Goal: Task Accomplishment & Management: Complete application form

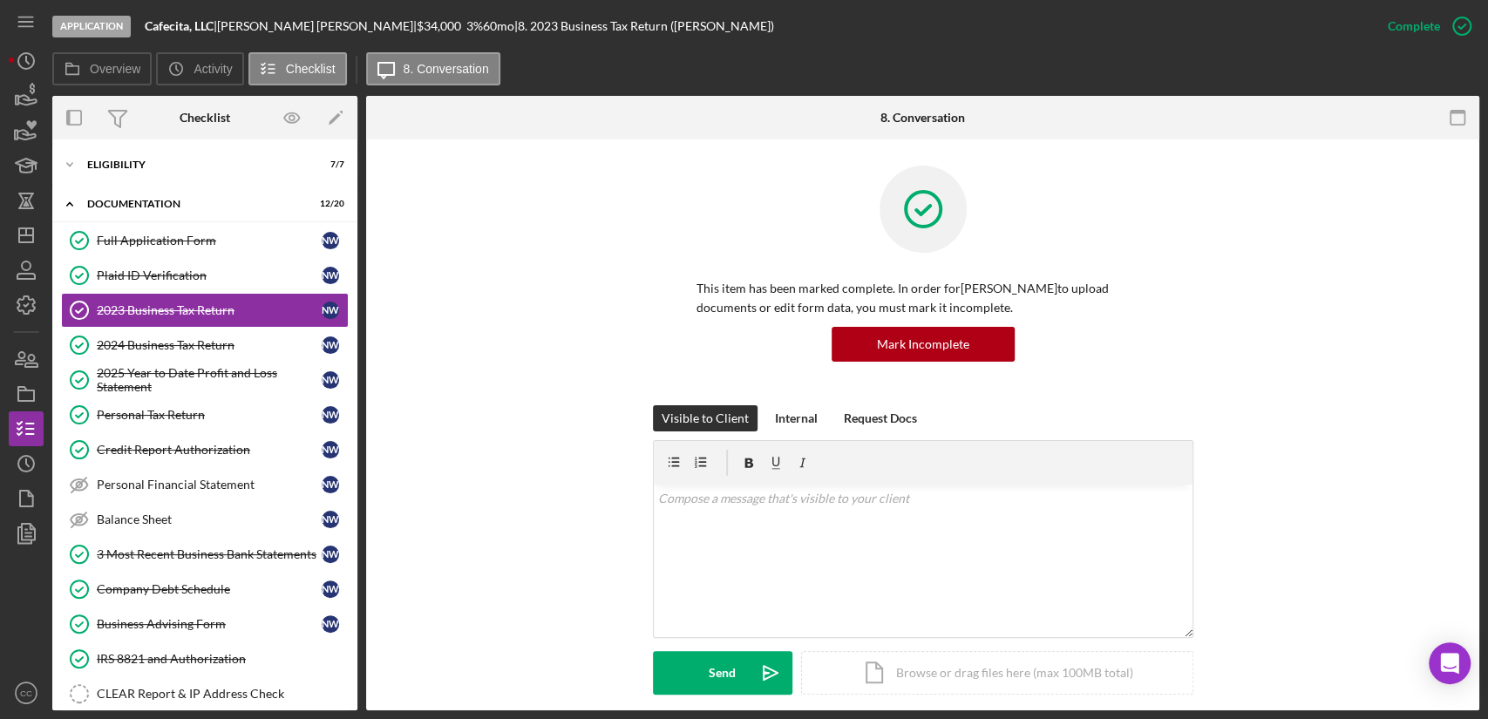
drag, startPoint x: 221, startPoint y: 24, endPoint x: 146, endPoint y: 24, distance: 74.1
click at [146, 24] on div "Cafecita, LLC |" at bounding box center [181, 26] width 72 height 14
copy div "Cafecita, LLC"
drag, startPoint x: 302, startPoint y: 26, endPoint x: 230, endPoint y: 20, distance: 72.6
click at [230, 20] on div "[PERSON_NAME] |" at bounding box center [317, 26] width 200 height 14
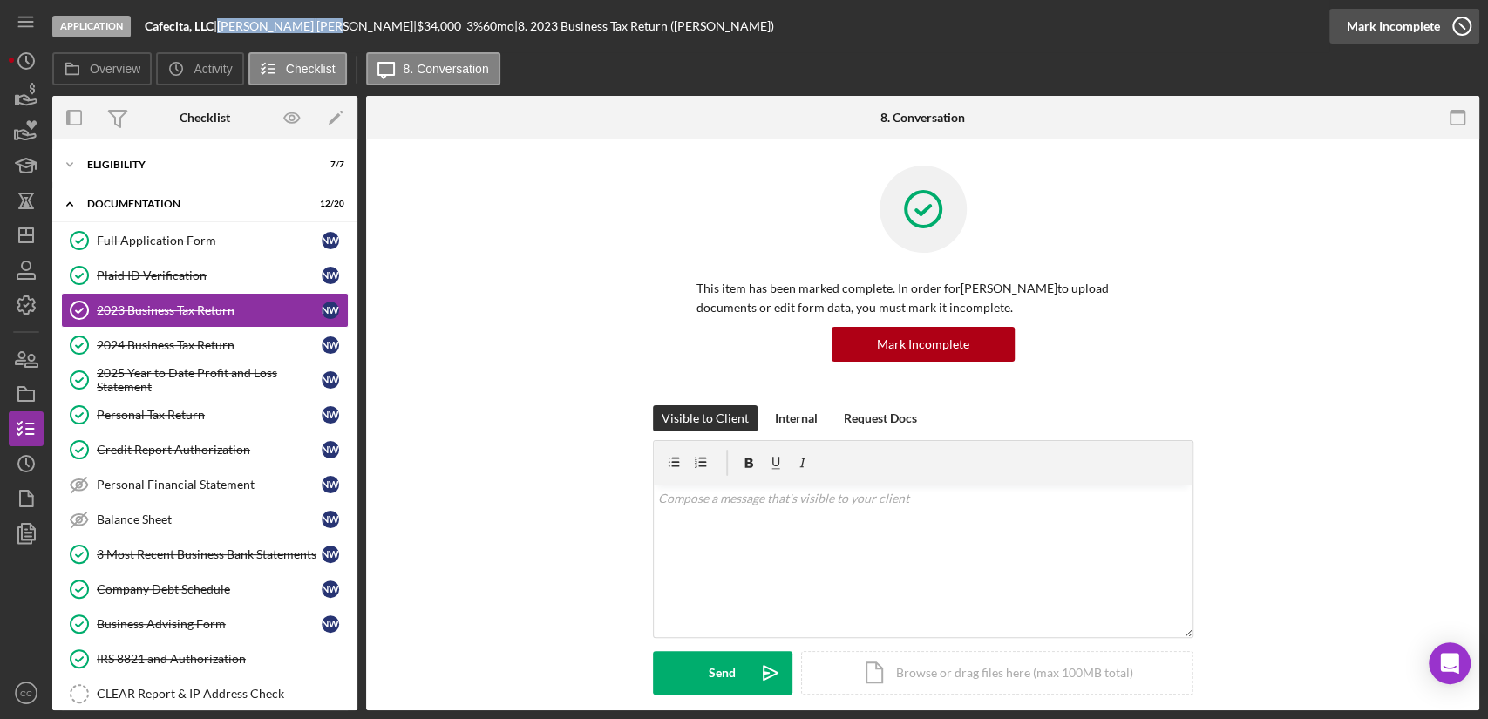
copy div "[PERSON_NAME]"
click at [174, 561] on link "3 Most Recent Business Bank Statements 3 Most Recent Business Bank Statements N…" at bounding box center [205, 554] width 288 height 35
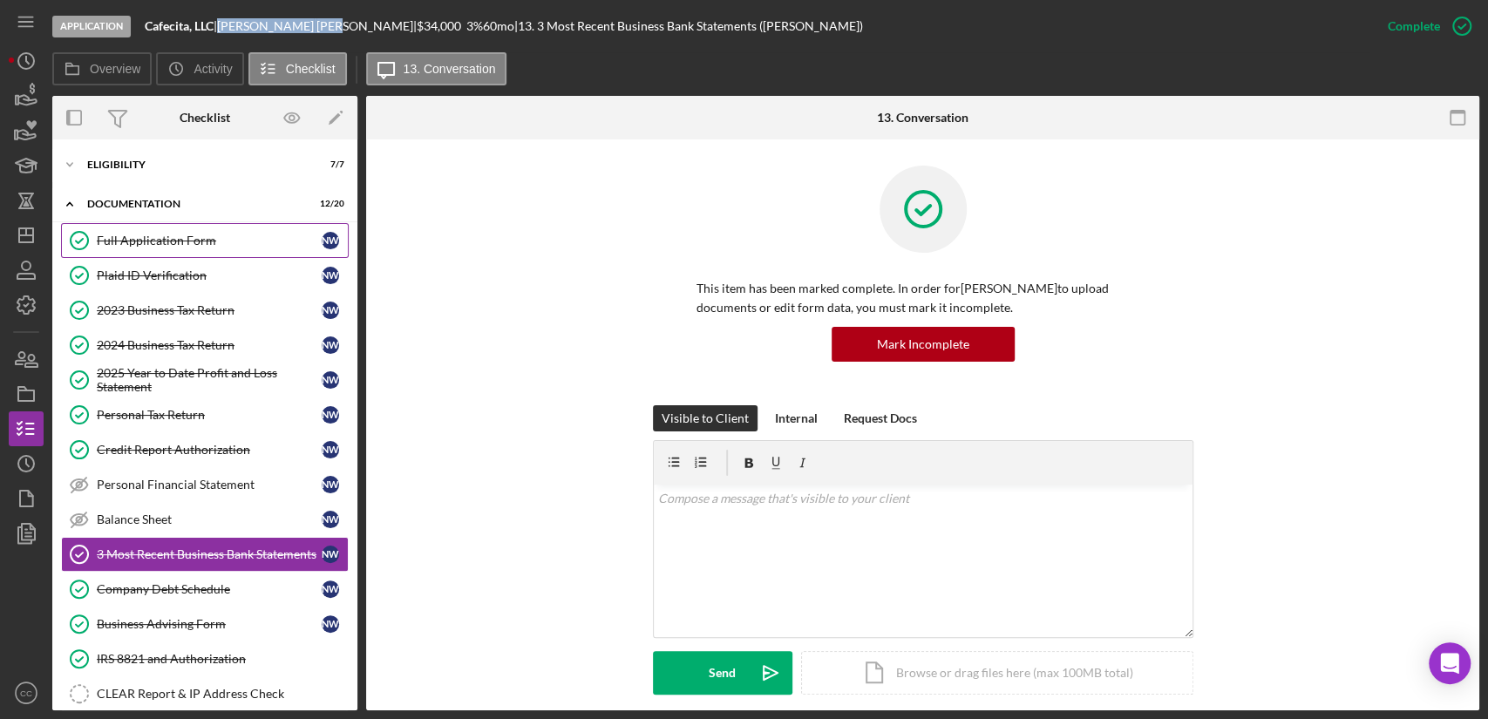
click at [195, 249] on link "Full Application Form Full Application Form N W" at bounding box center [205, 240] width 288 height 35
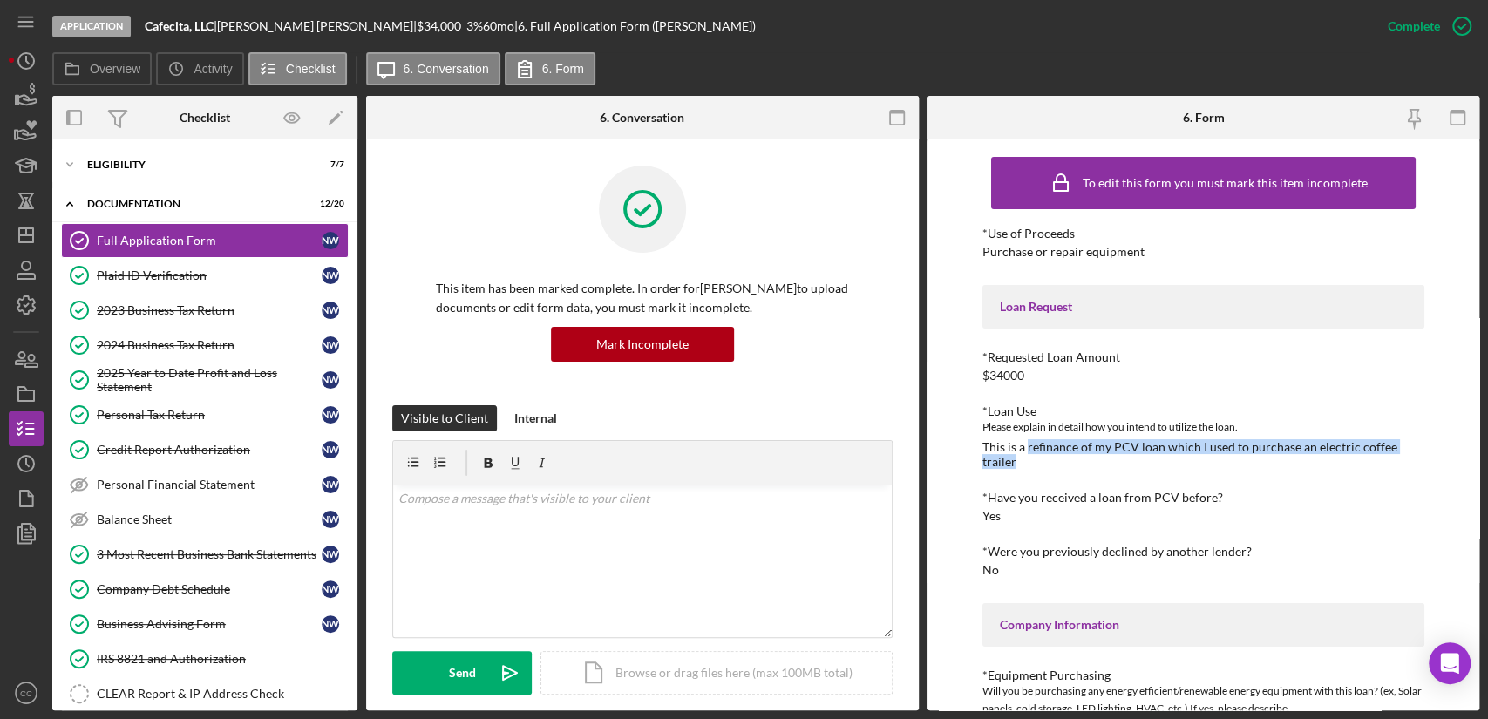
drag, startPoint x: 1031, startPoint y: 462, endPoint x: 1025, endPoint y: 445, distance: 17.7
click at [1025, 445] on div "This is a refinance of my PCV loan which I used to purchase an electric coffee …" at bounding box center [1203, 454] width 442 height 28
copy div "refinance of my PCV loan which I used to purchase an electric coffee trailer"
click at [130, 160] on div "Eligibility" at bounding box center [211, 165] width 248 height 10
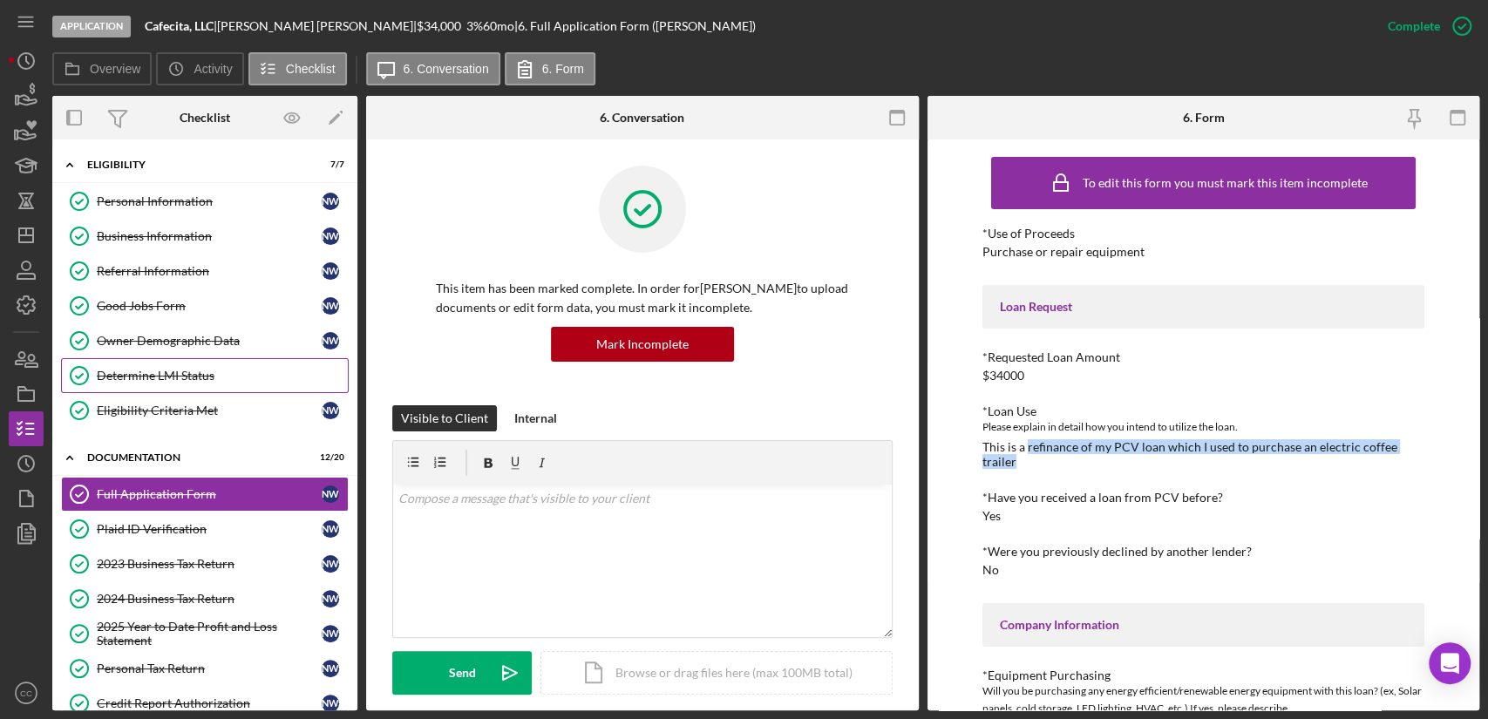
click at [153, 375] on div "Determine LMI Status" at bounding box center [222, 376] width 251 height 14
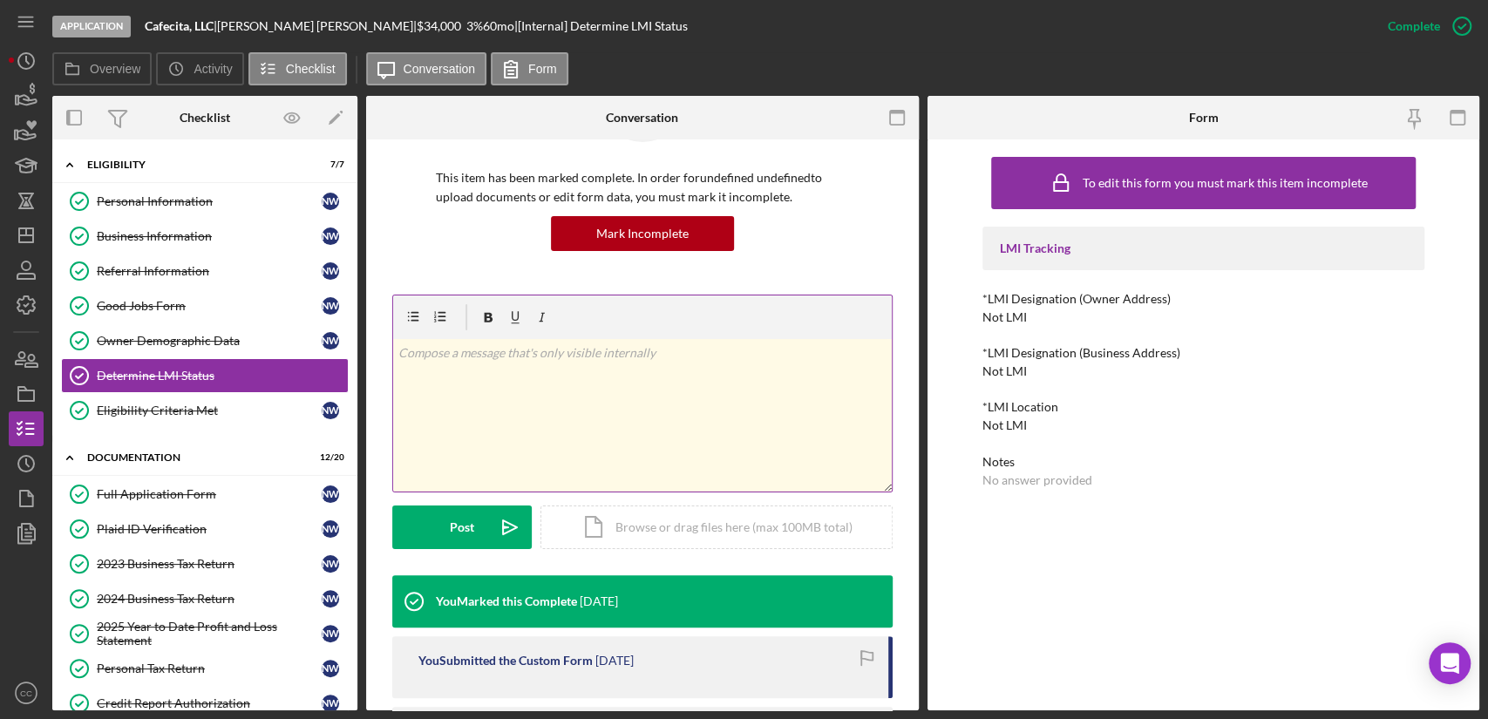
scroll to position [288, 0]
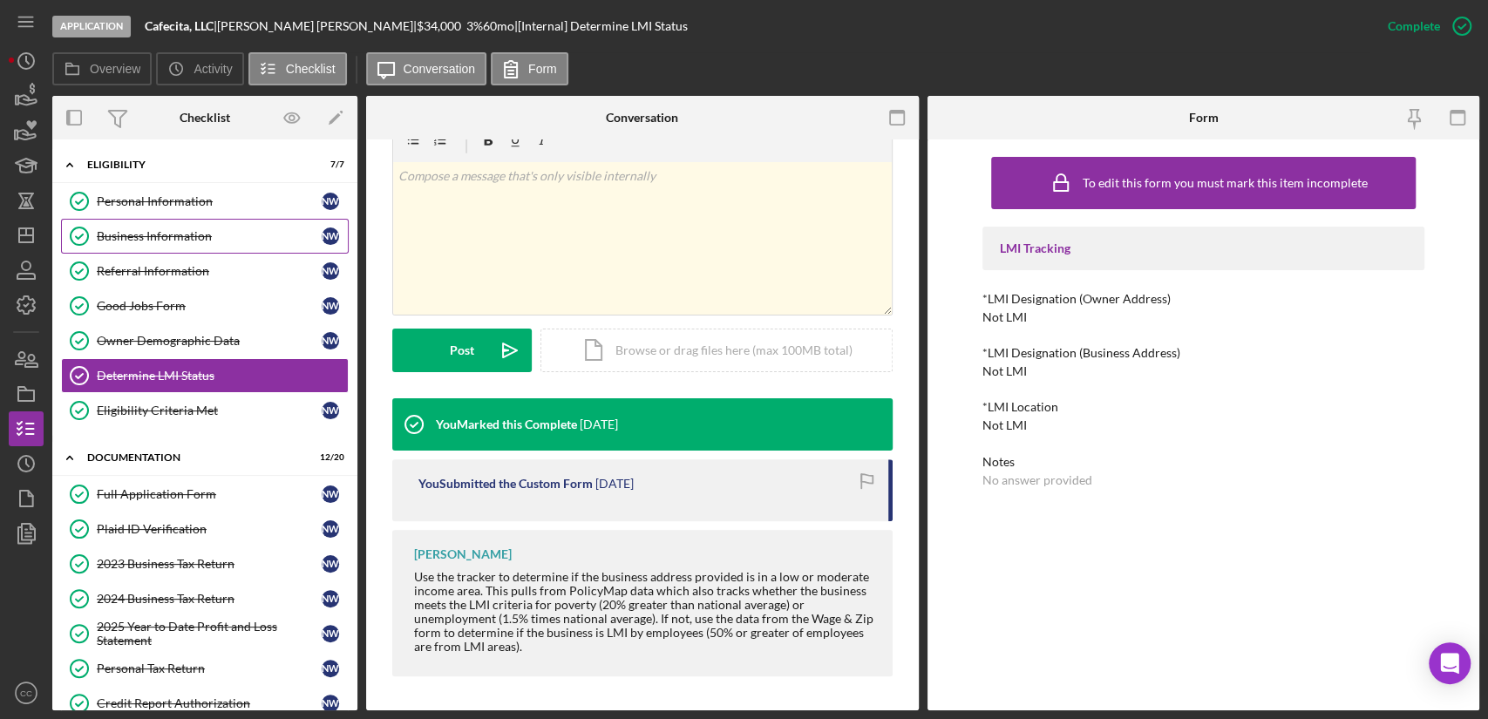
click at [167, 237] on div "Business Information" at bounding box center [209, 236] width 225 height 14
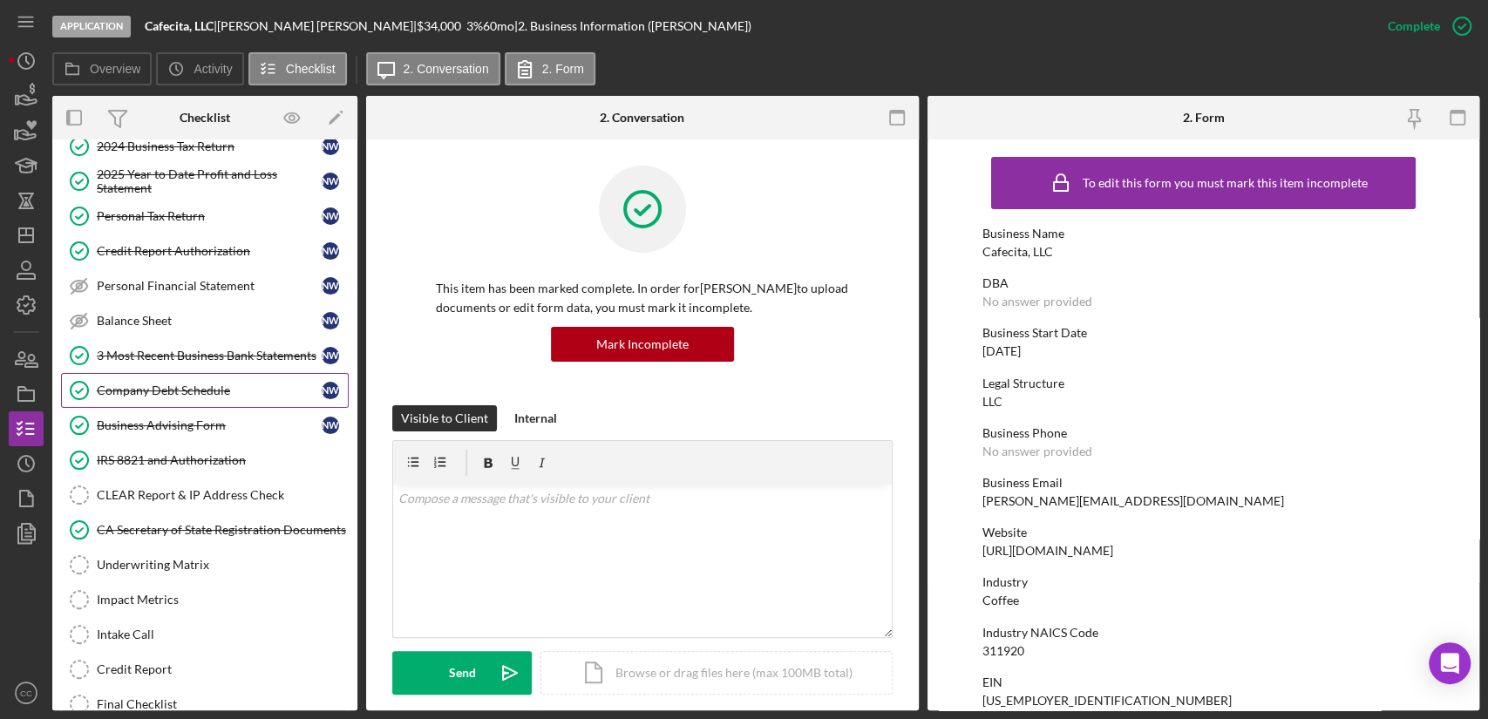
scroll to position [484, 0]
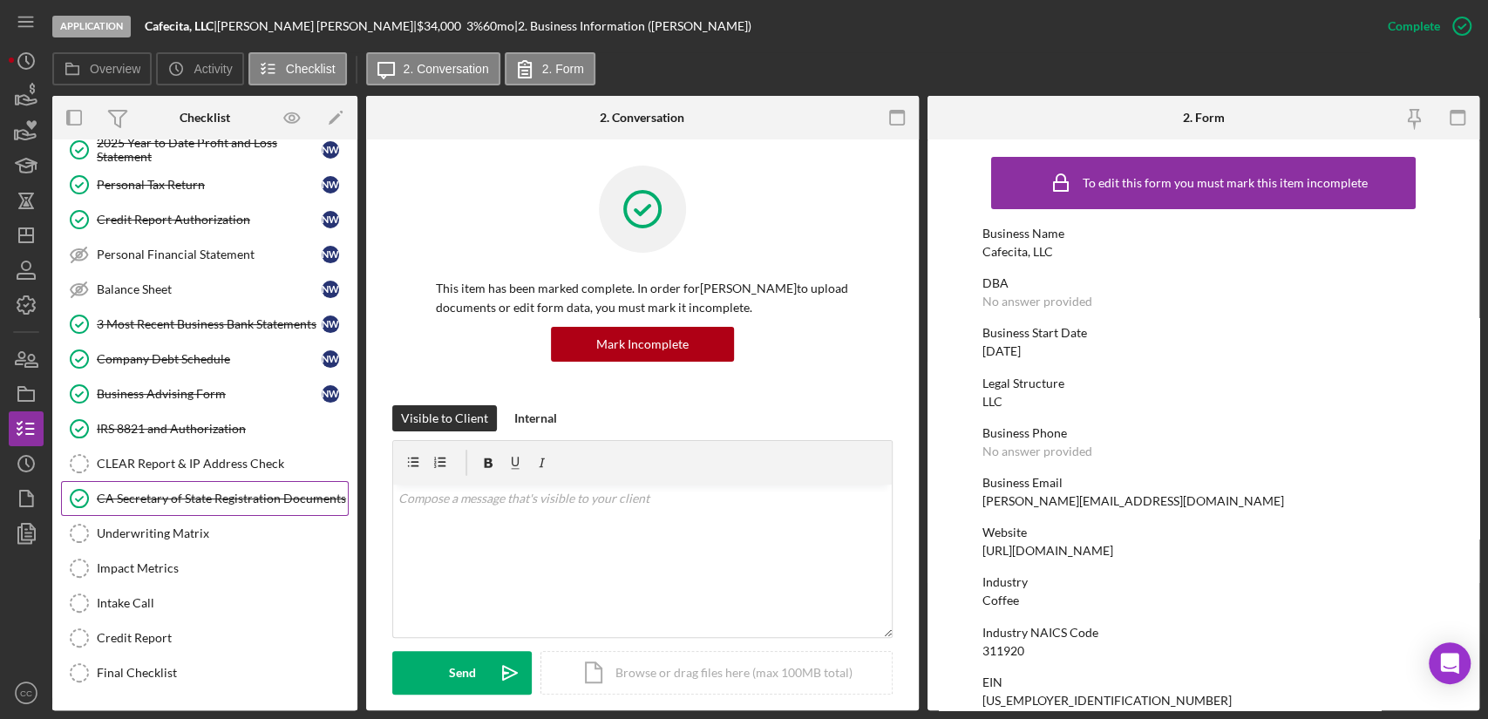
click at [221, 492] on div "CA Secretary of State Registration Documents" at bounding box center [222, 499] width 251 height 14
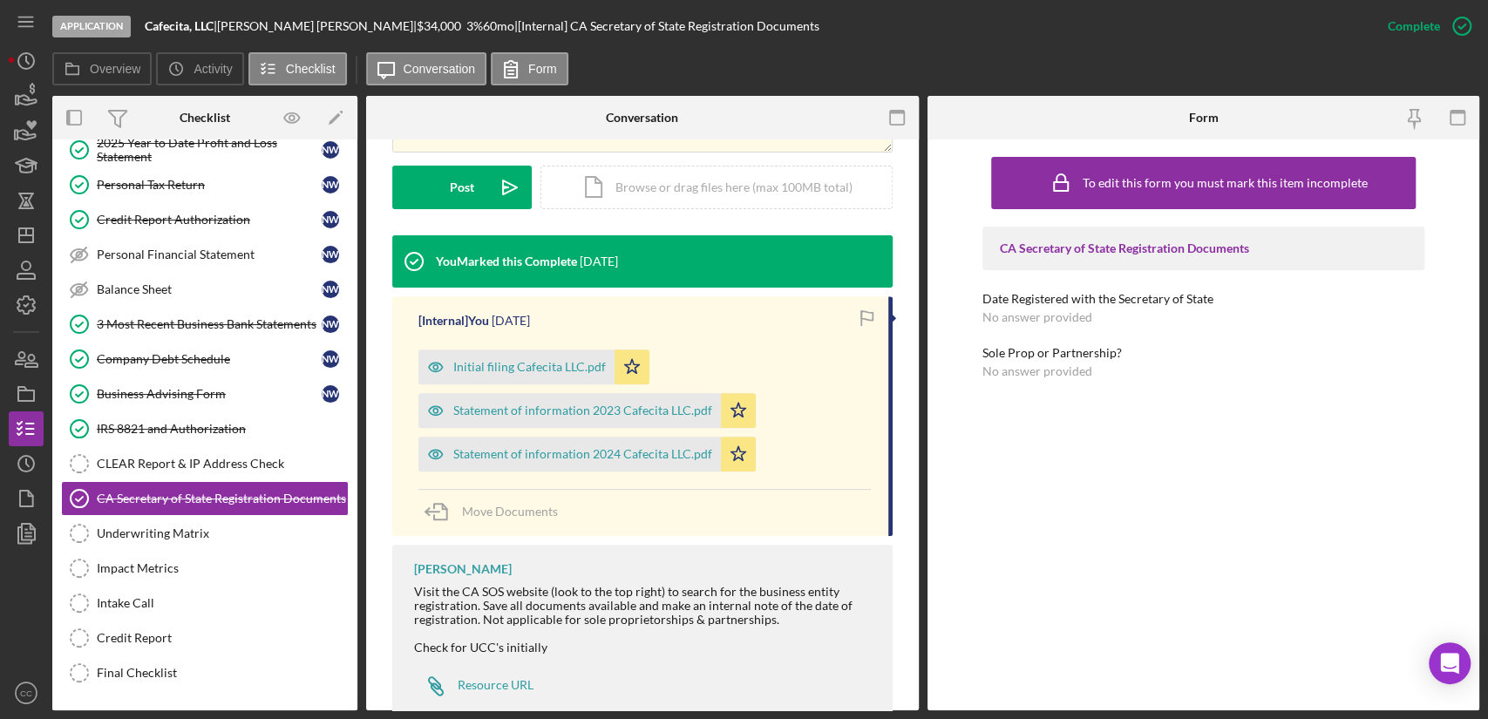
scroll to position [484, 0]
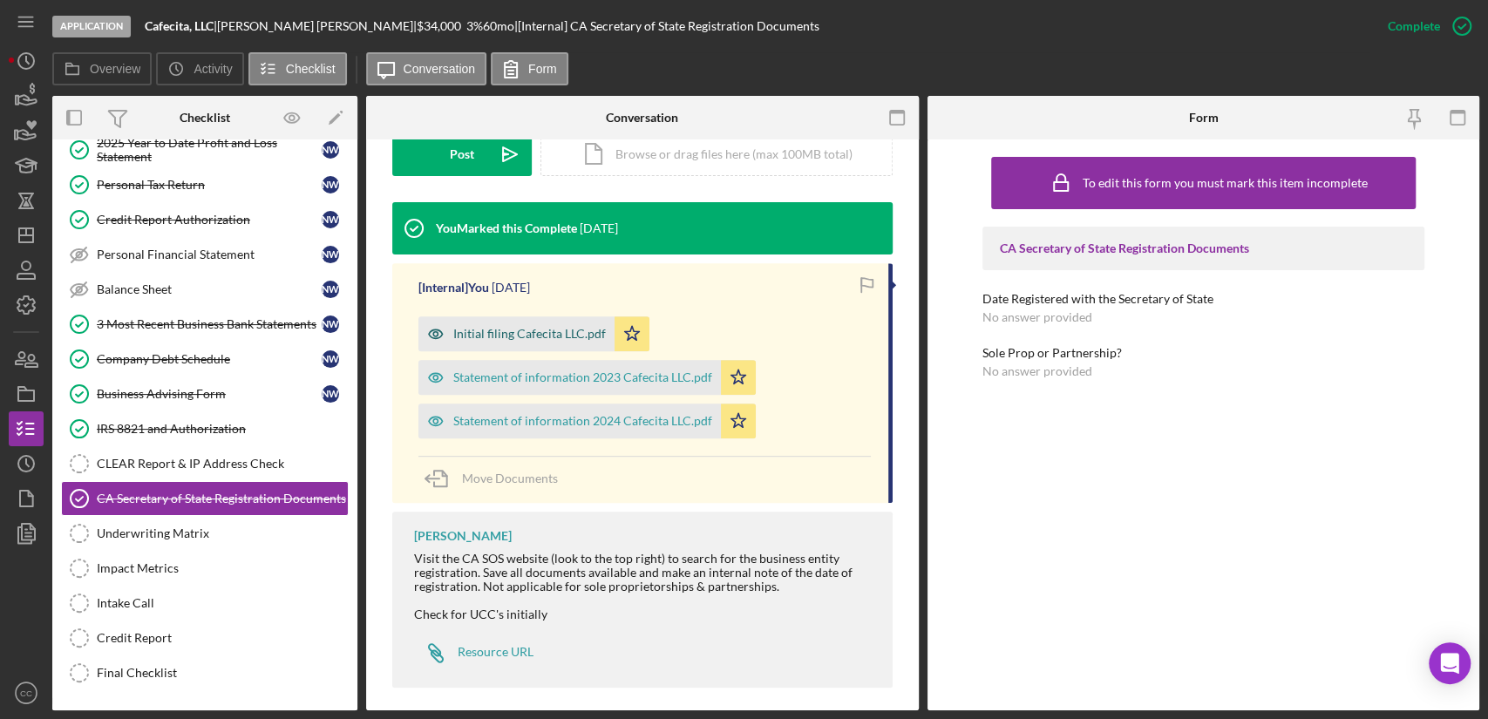
click at [550, 337] on div "Initial filing Cafecita LLC.pdf" at bounding box center [529, 334] width 153 height 14
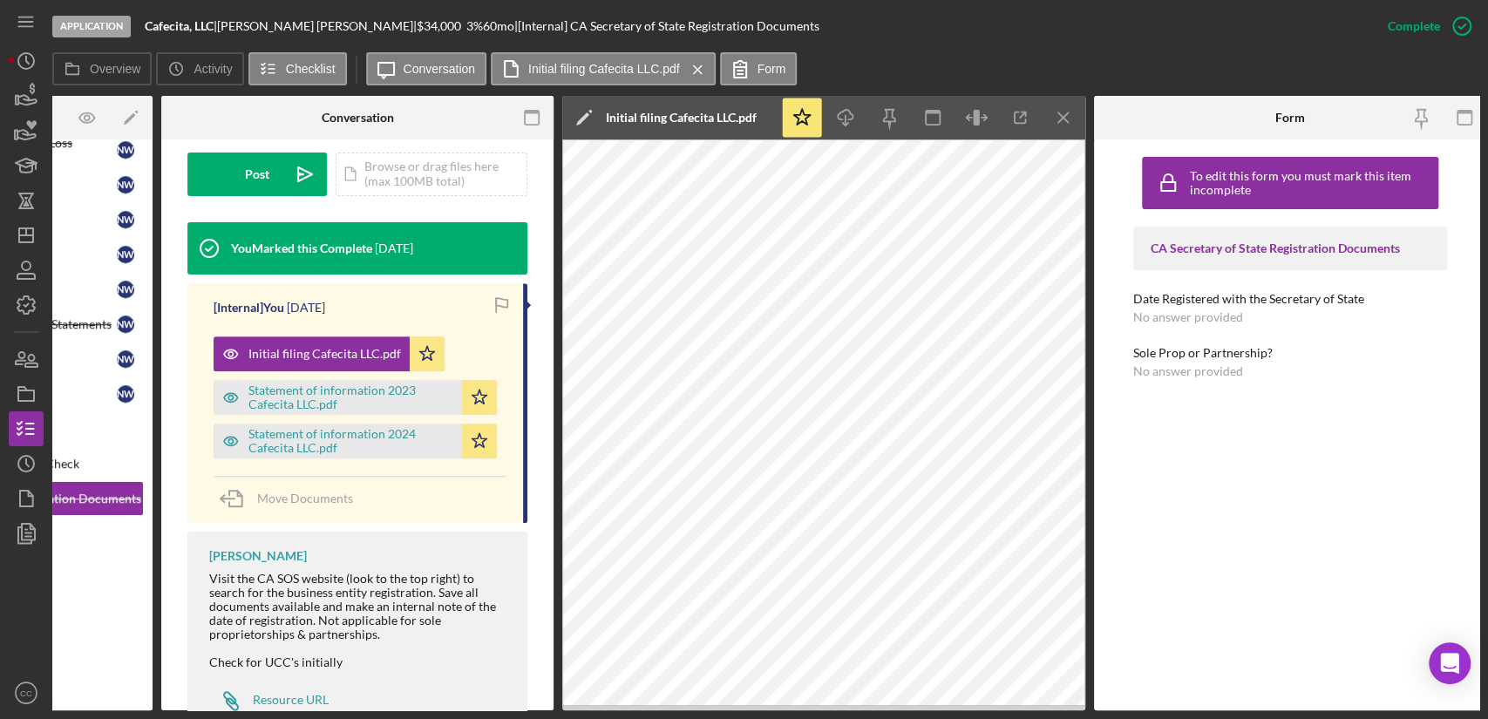
scroll to position [0, 212]
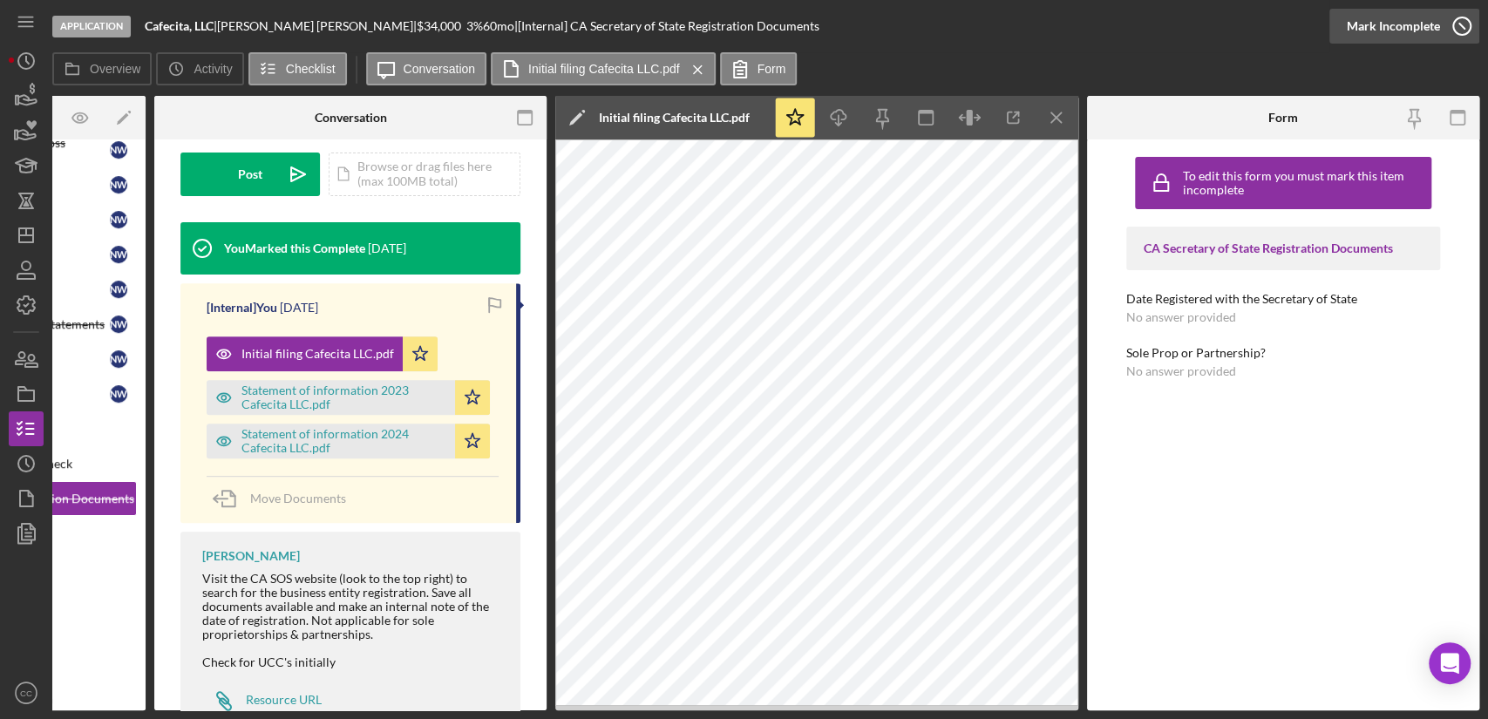
click at [1403, 26] on div "Mark Incomplete" at bounding box center [1393, 26] width 93 height 35
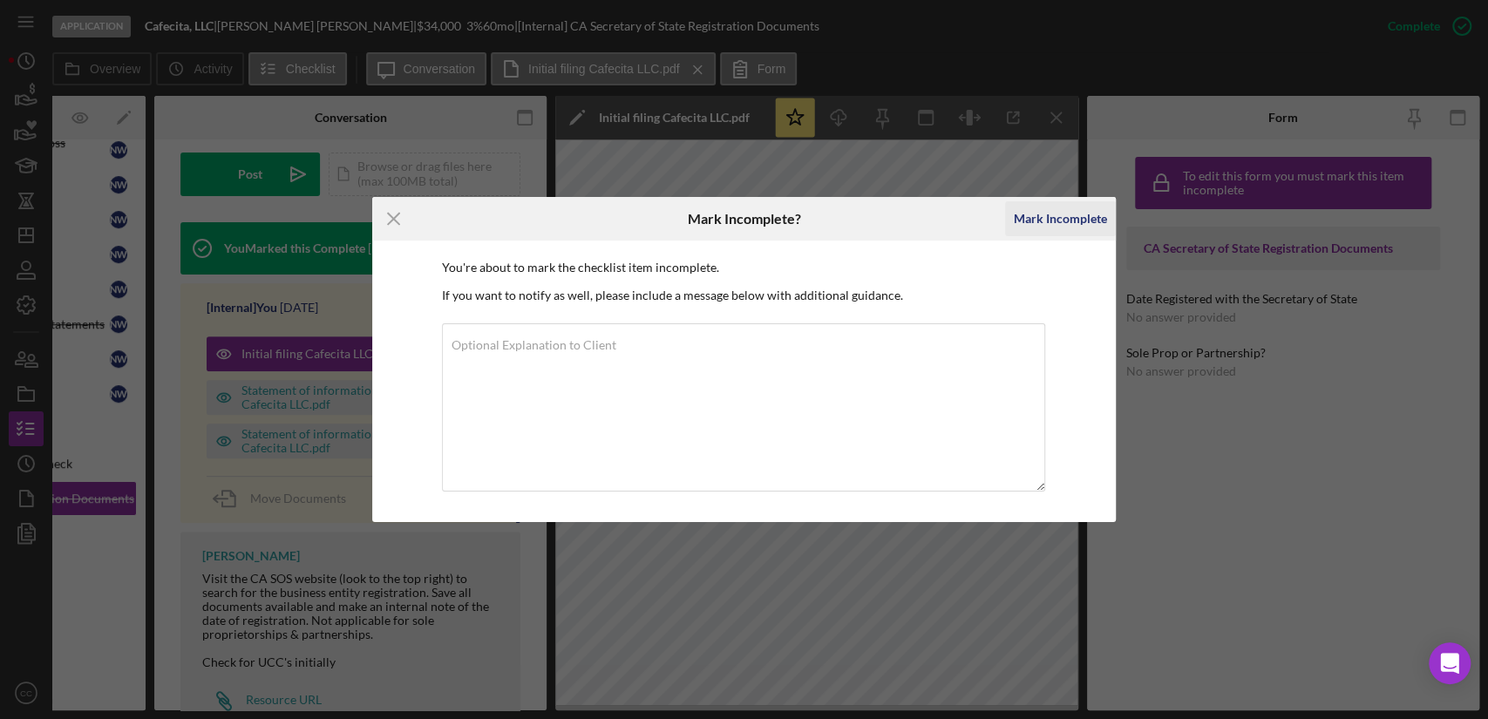
click at [1061, 225] on div "Mark Incomplete" at bounding box center [1060, 218] width 93 height 35
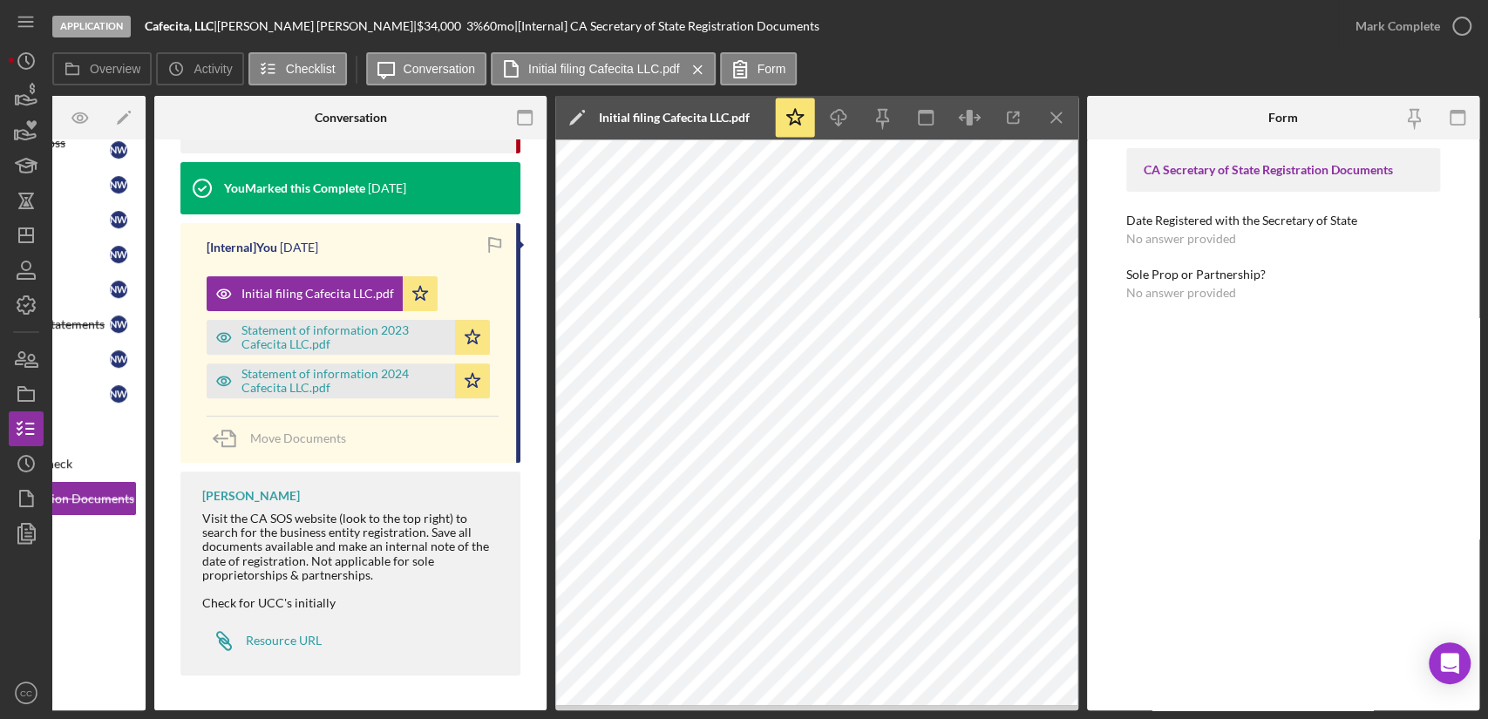
scroll to position [244, 0]
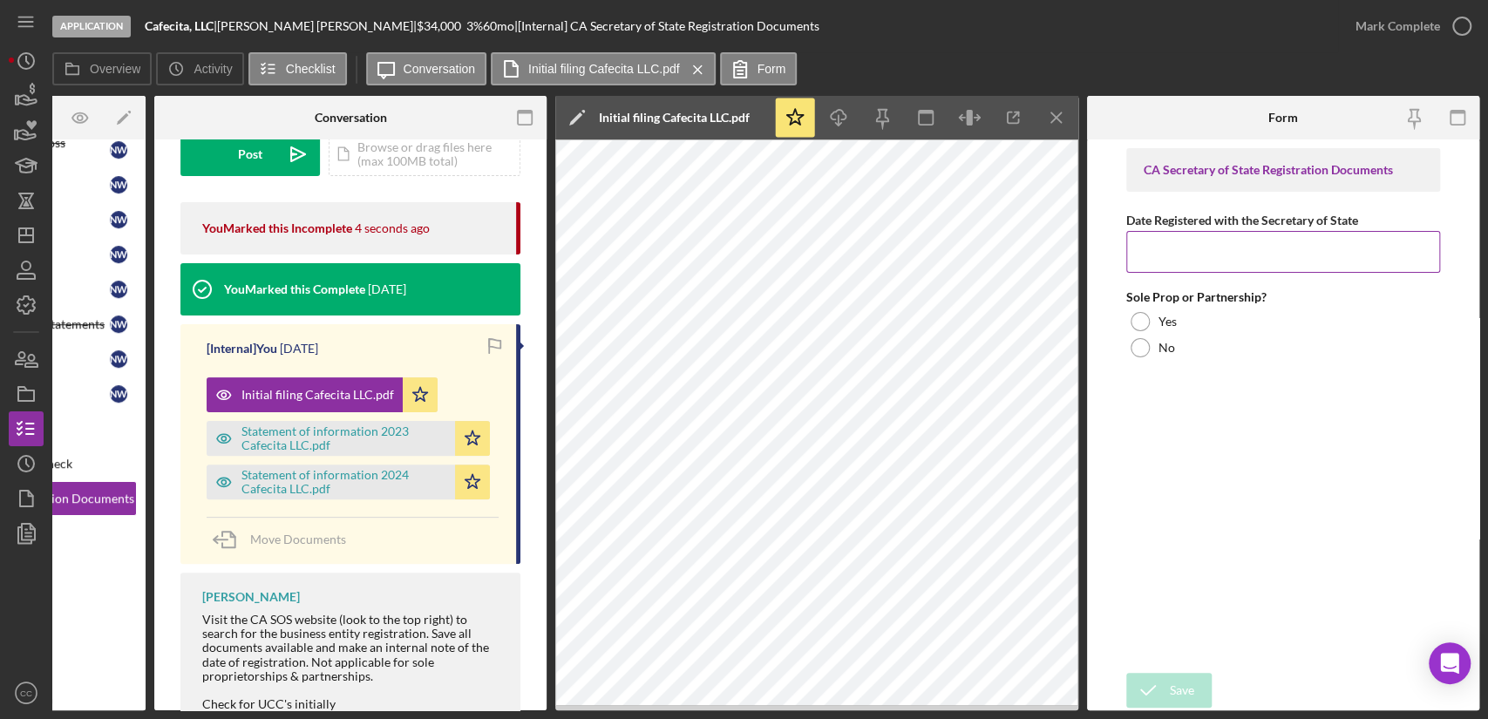
click at [1232, 255] on input "Date Registered with the Secretary of State" at bounding box center [1283, 252] width 314 height 42
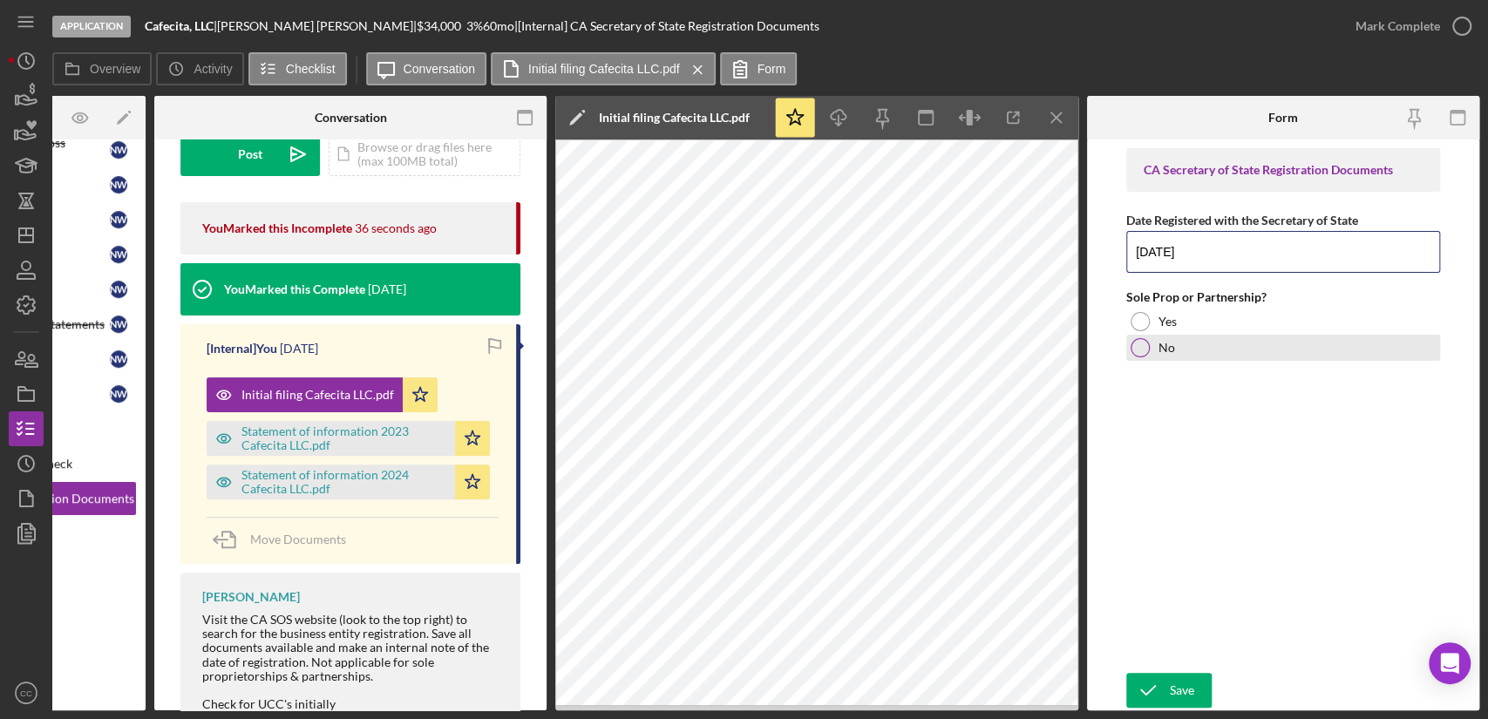
type input "[DATE]"
click at [1135, 346] on div at bounding box center [1140, 347] width 19 height 19
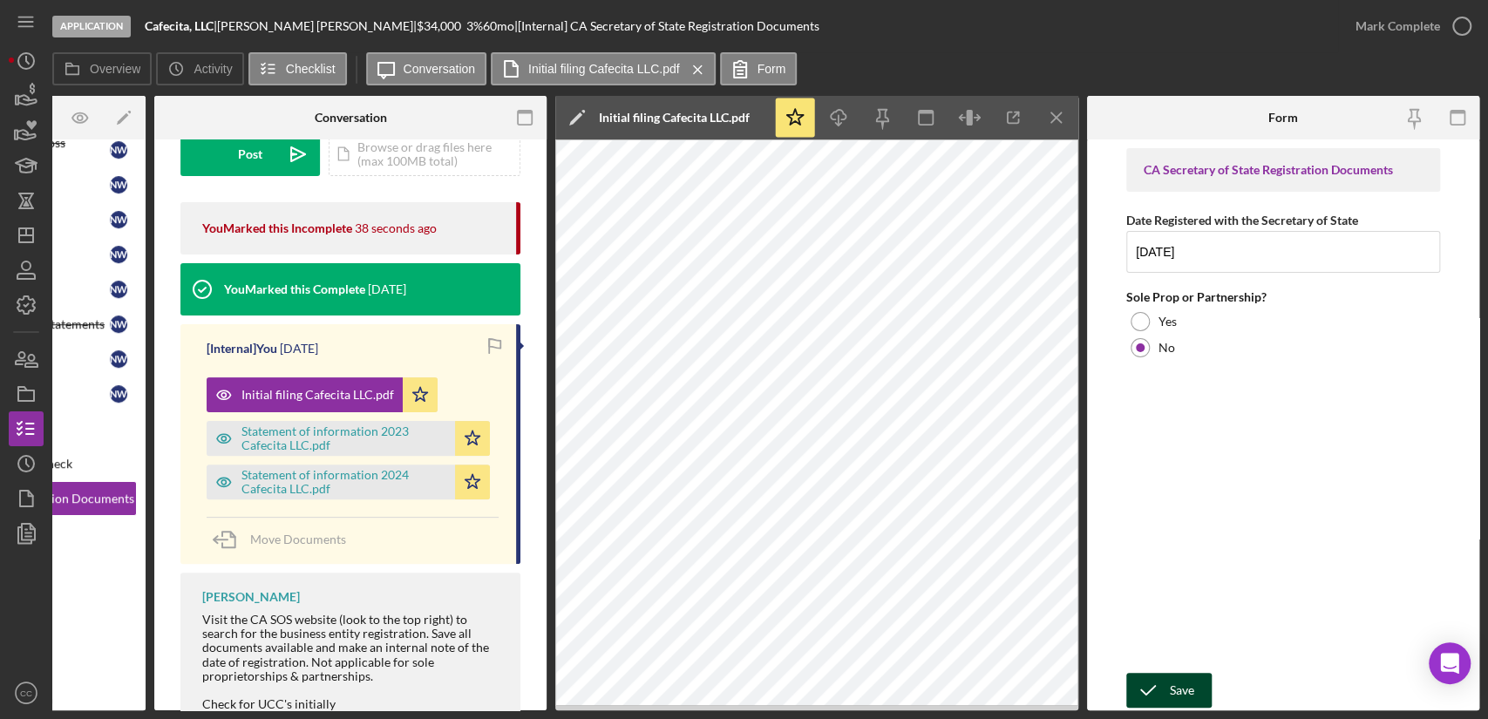
click at [1151, 687] on icon "submit" at bounding box center [1148, 691] width 44 height 44
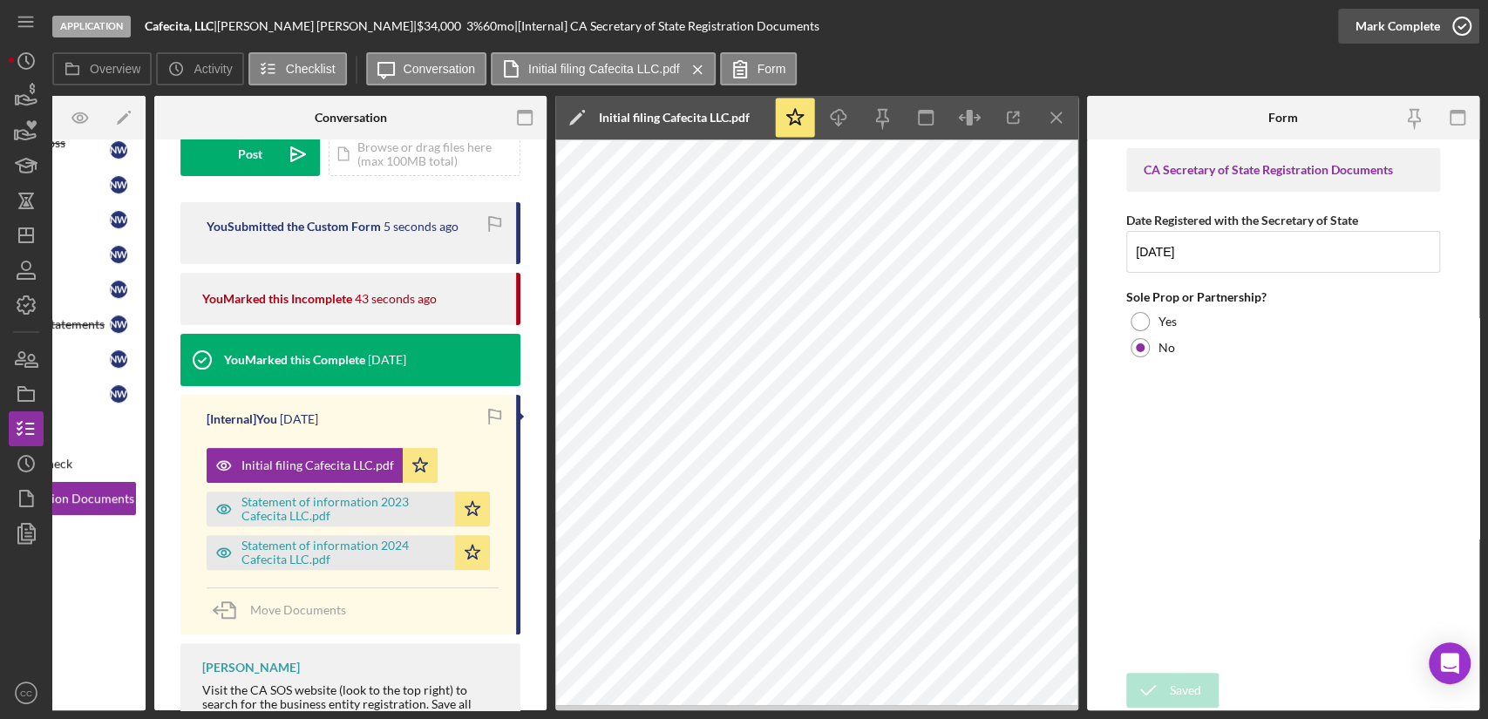
click at [1436, 28] on div "Mark Complete" at bounding box center [1398, 26] width 85 height 35
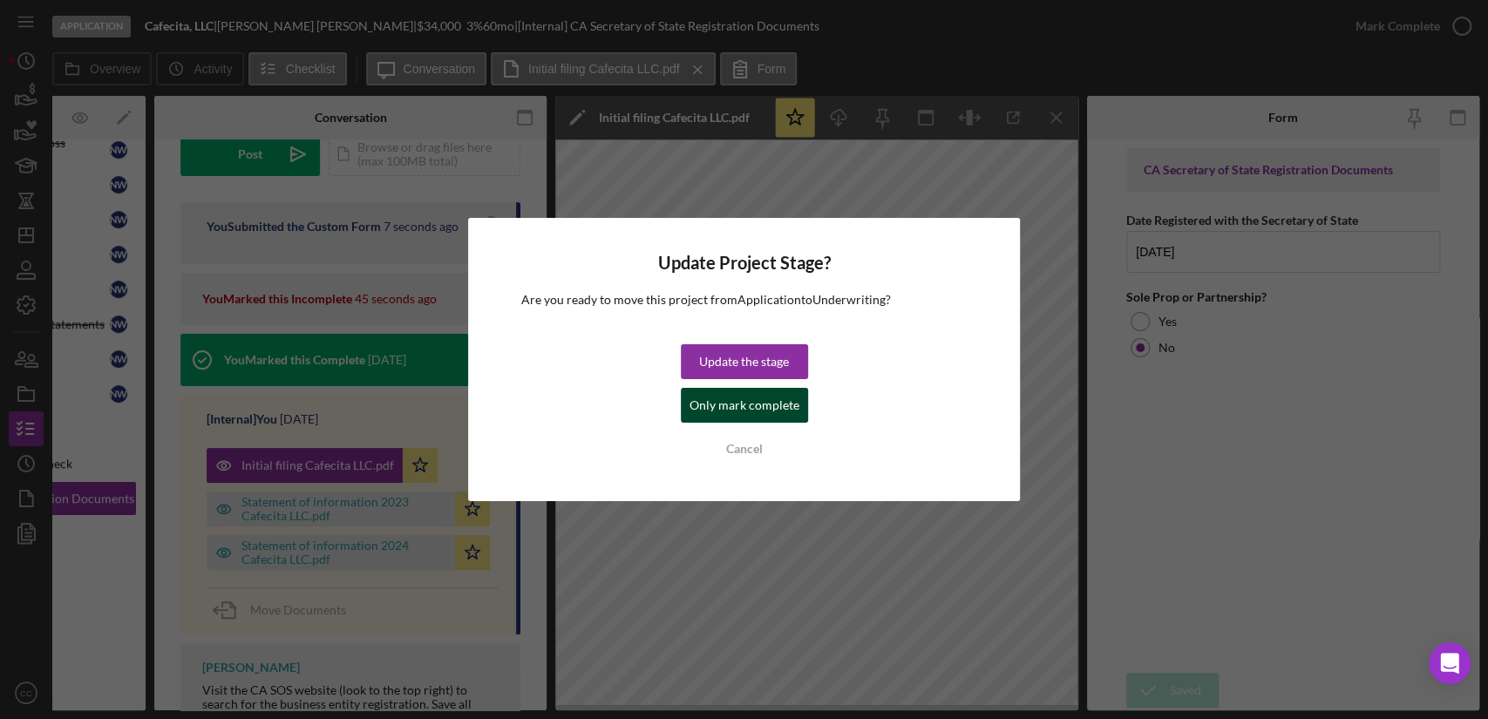
click at [735, 404] on div "Only mark complete" at bounding box center [745, 405] width 110 height 35
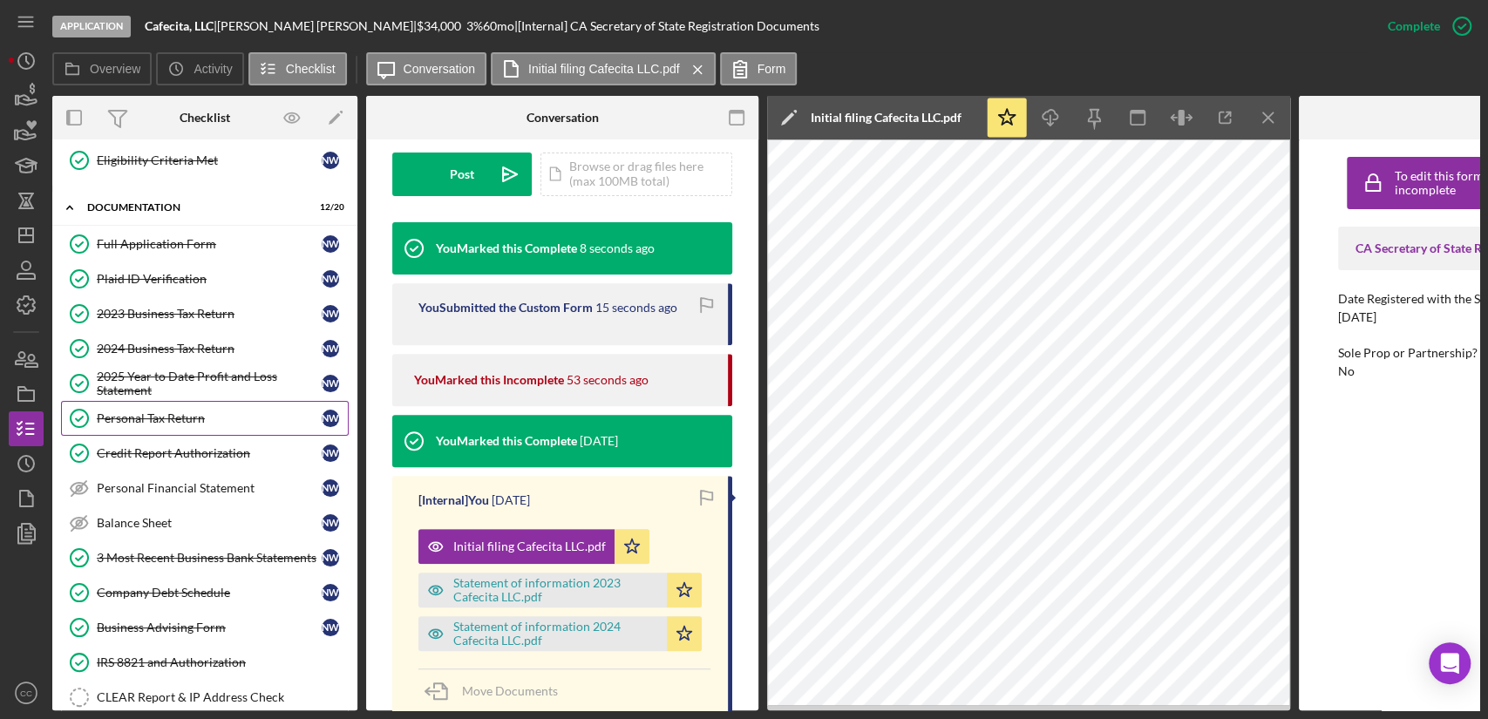
scroll to position [0, 0]
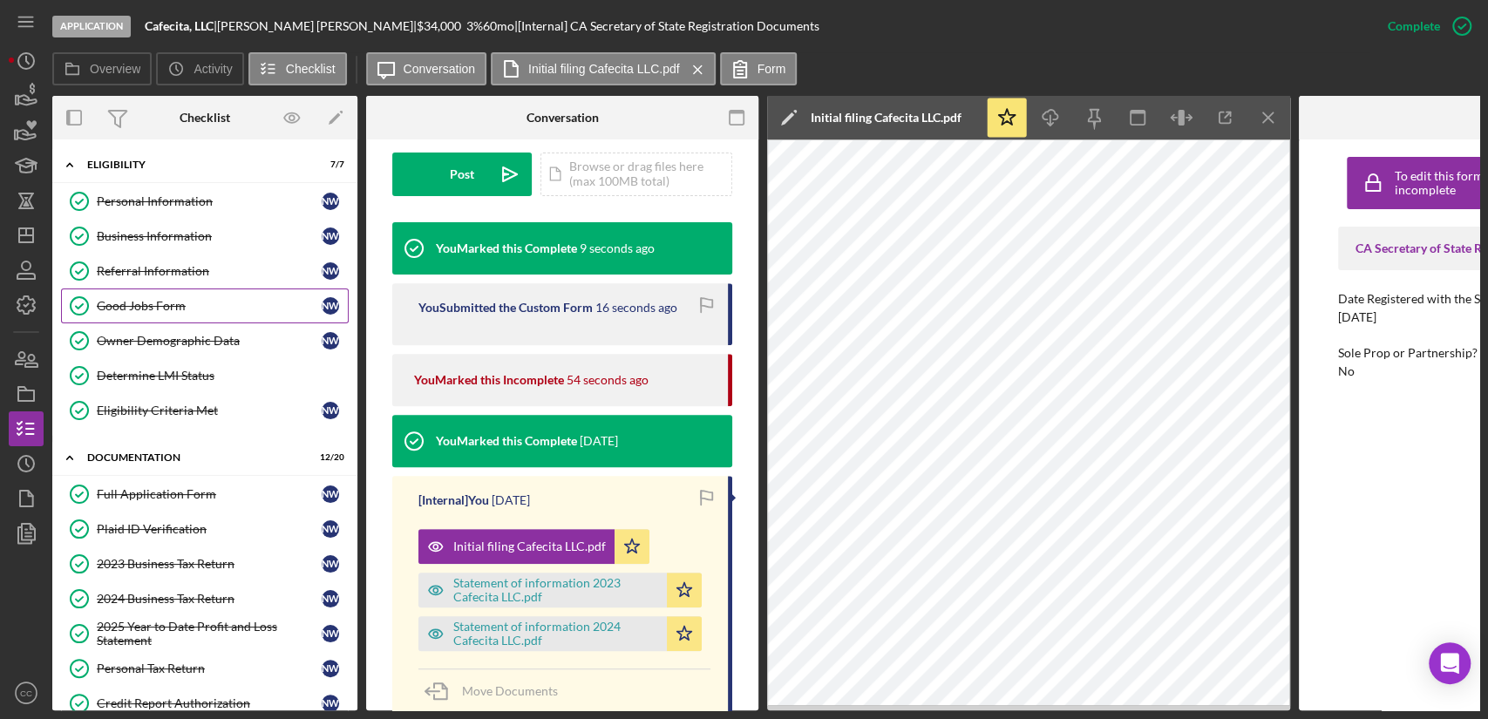
click at [155, 316] on link "Good Jobs Form Good Jobs Form N W" at bounding box center [205, 306] width 288 height 35
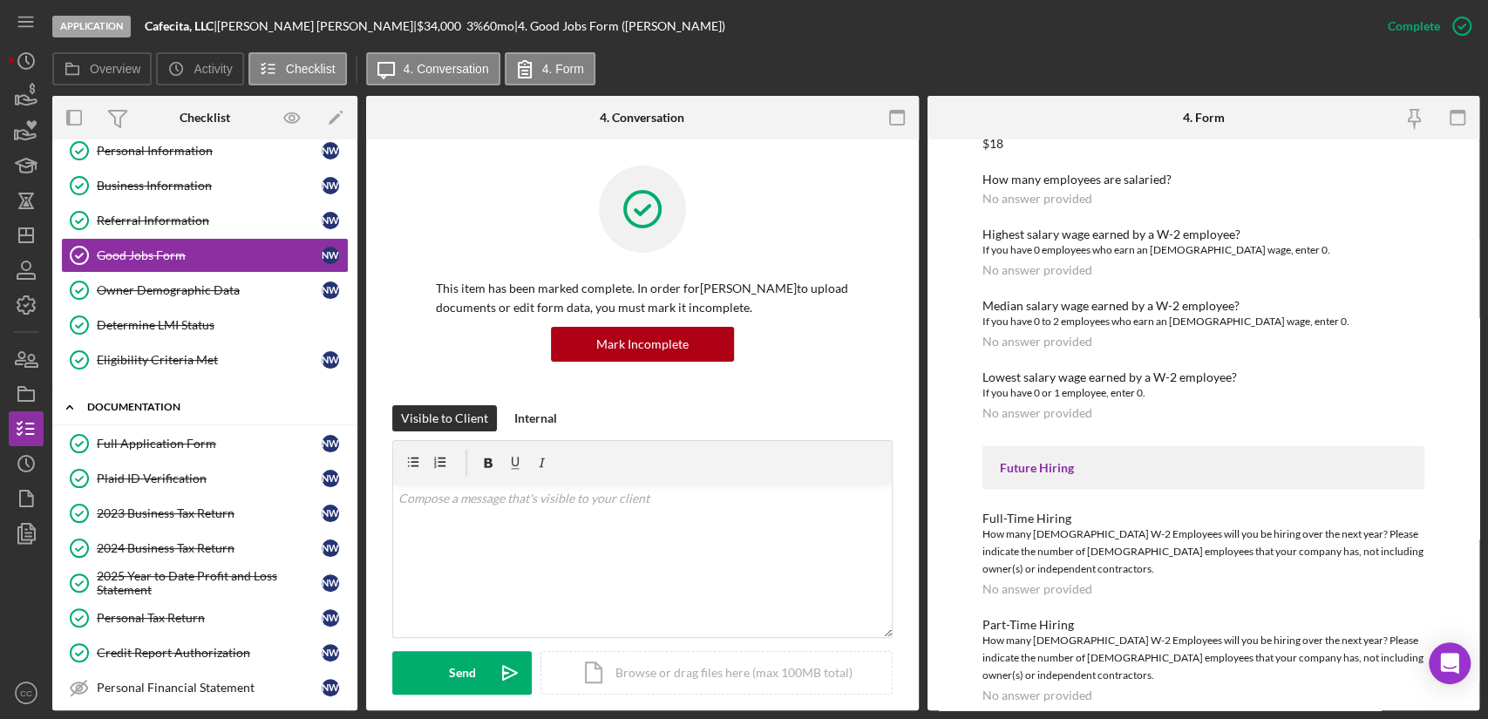
scroll to position [97, 0]
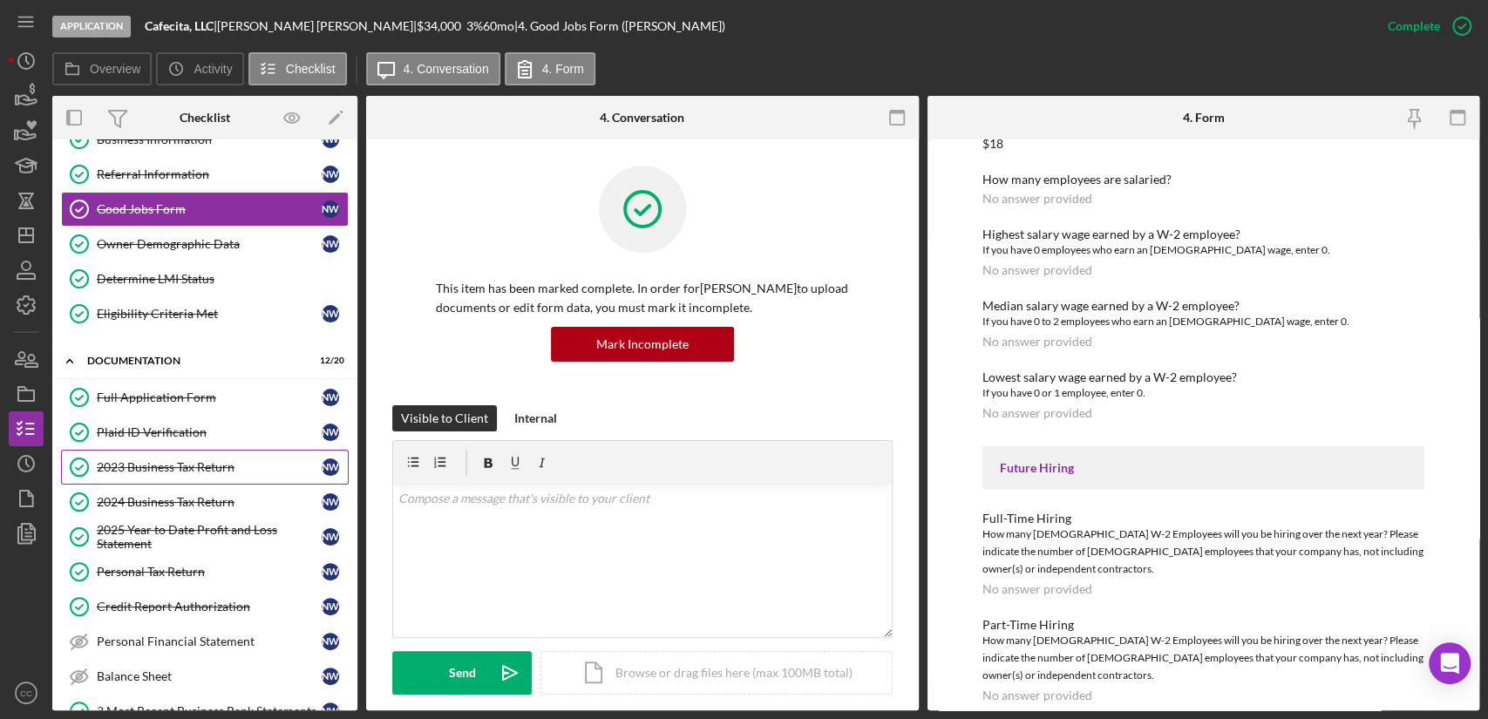
click at [155, 466] on div "2023 Business Tax Return" at bounding box center [209, 467] width 225 height 14
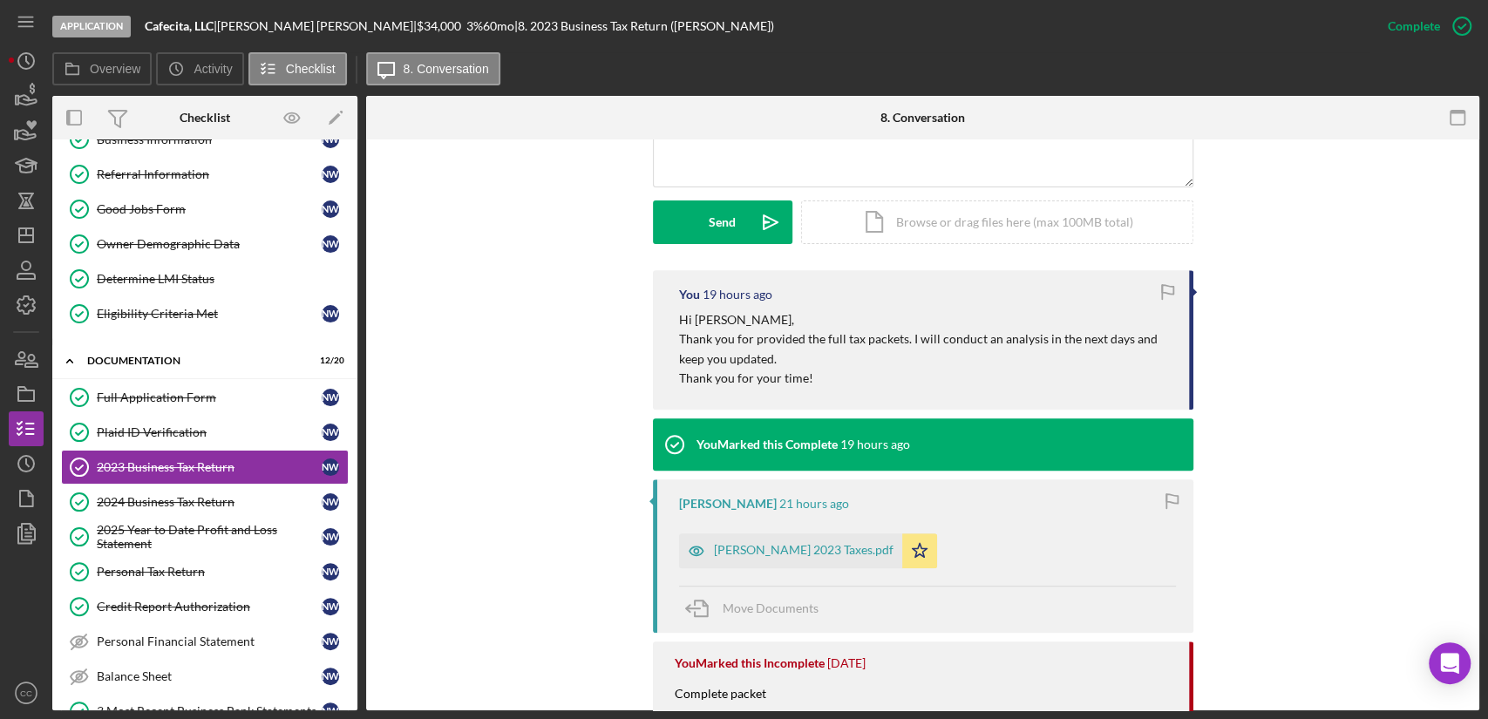
scroll to position [484, 0]
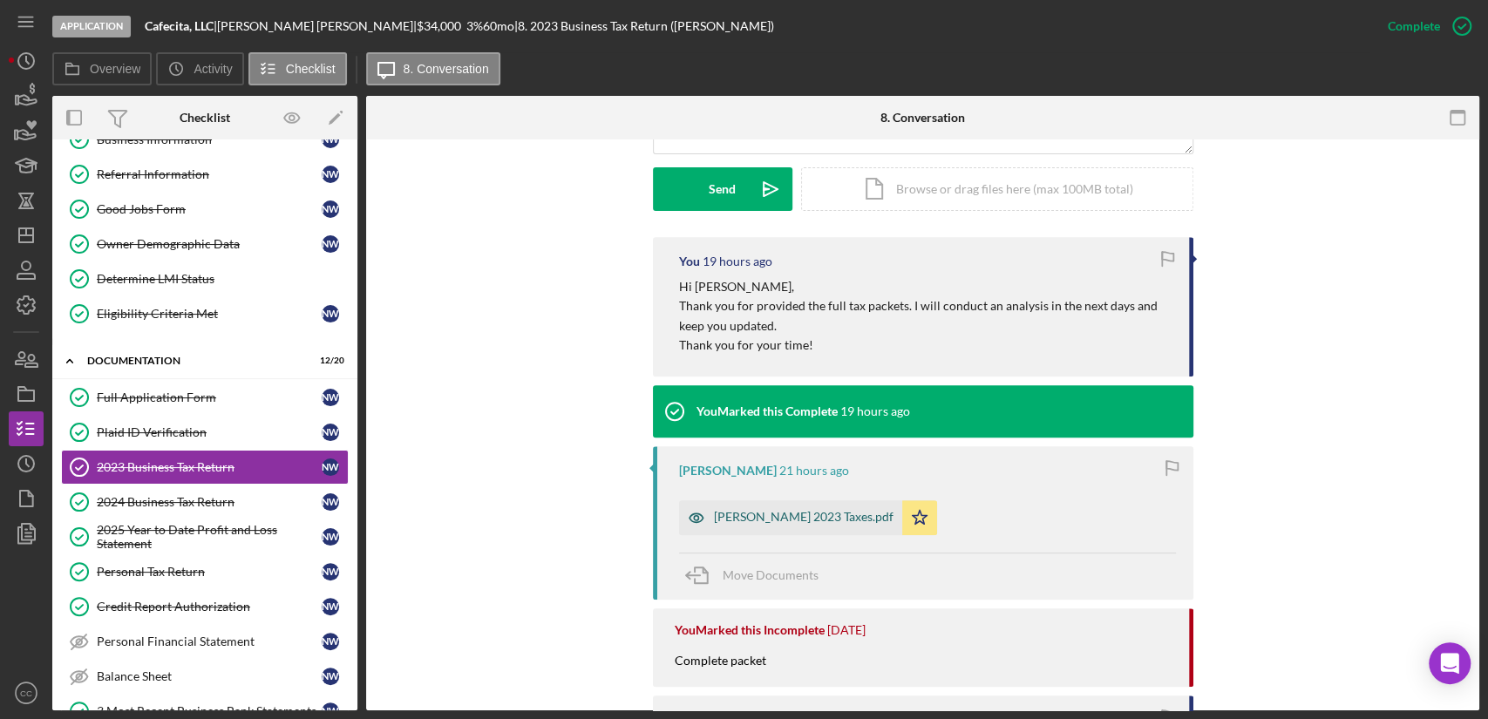
click at [731, 510] on div "[PERSON_NAME] 2023 Taxes.pdf" at bounding box center [804, 517] width 180 height 14
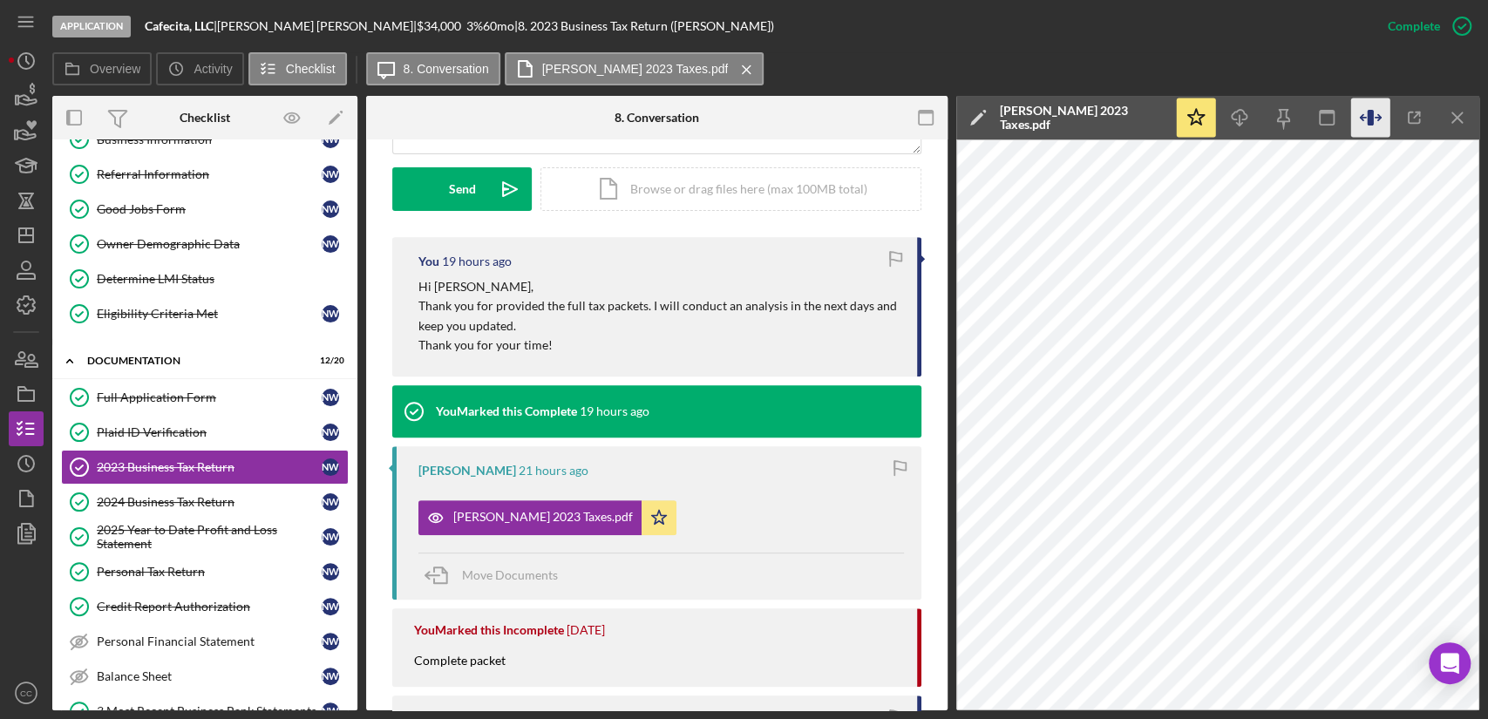
click at [1374, 116] on icon "button" at bounding box center [1370, 118] width 39 height 39
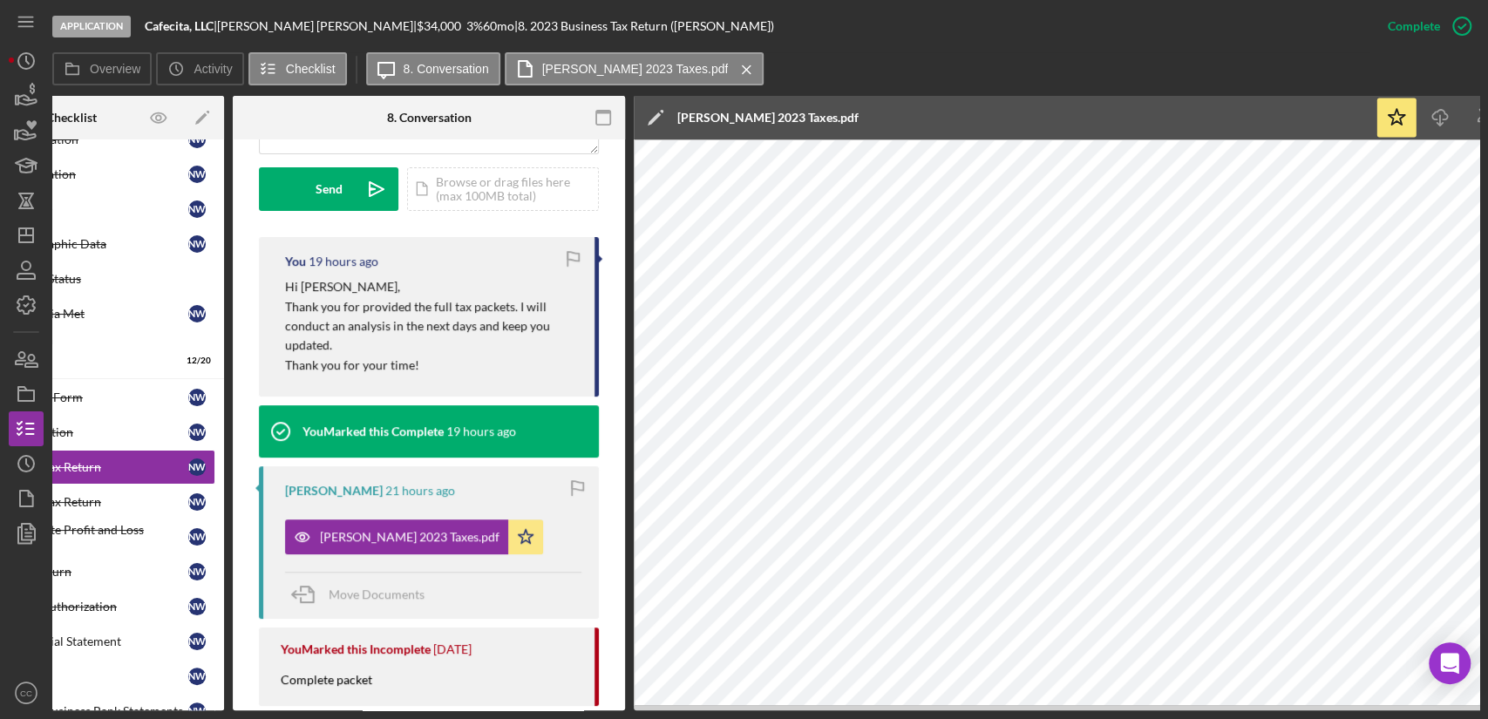
scroll to position [0, 0]
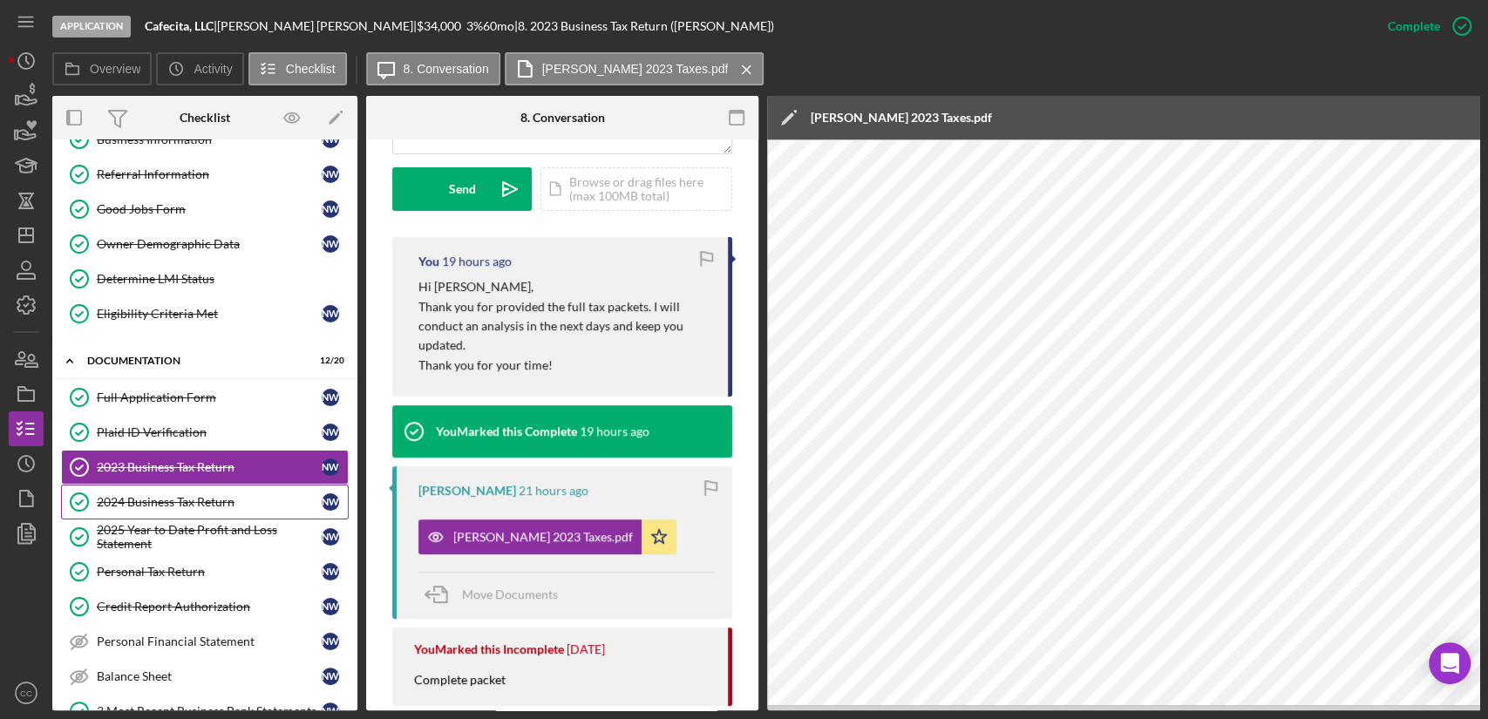
click at [223, 505] on div "2024 Business Tax Return" at bounding box center [209, 502] width 225 height 14
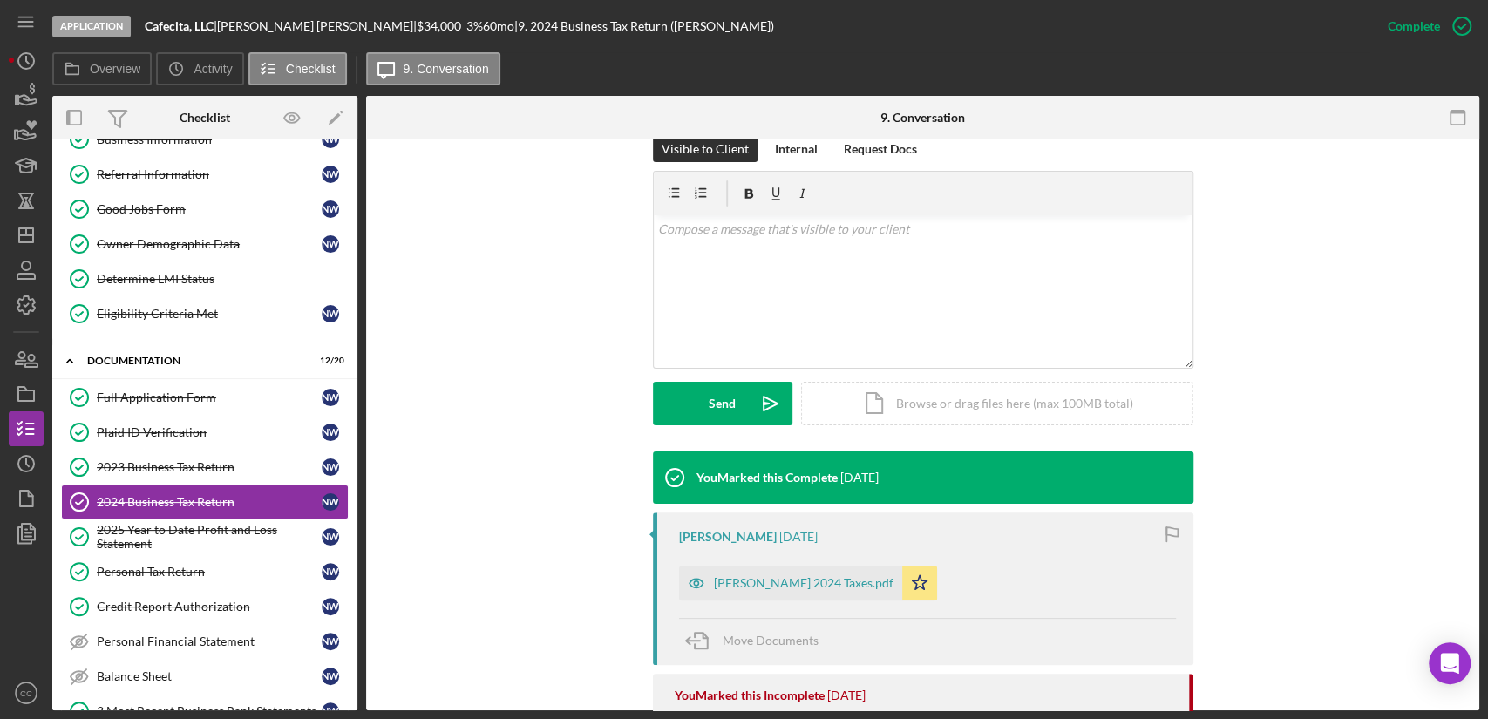
scroll to position [387, 0]
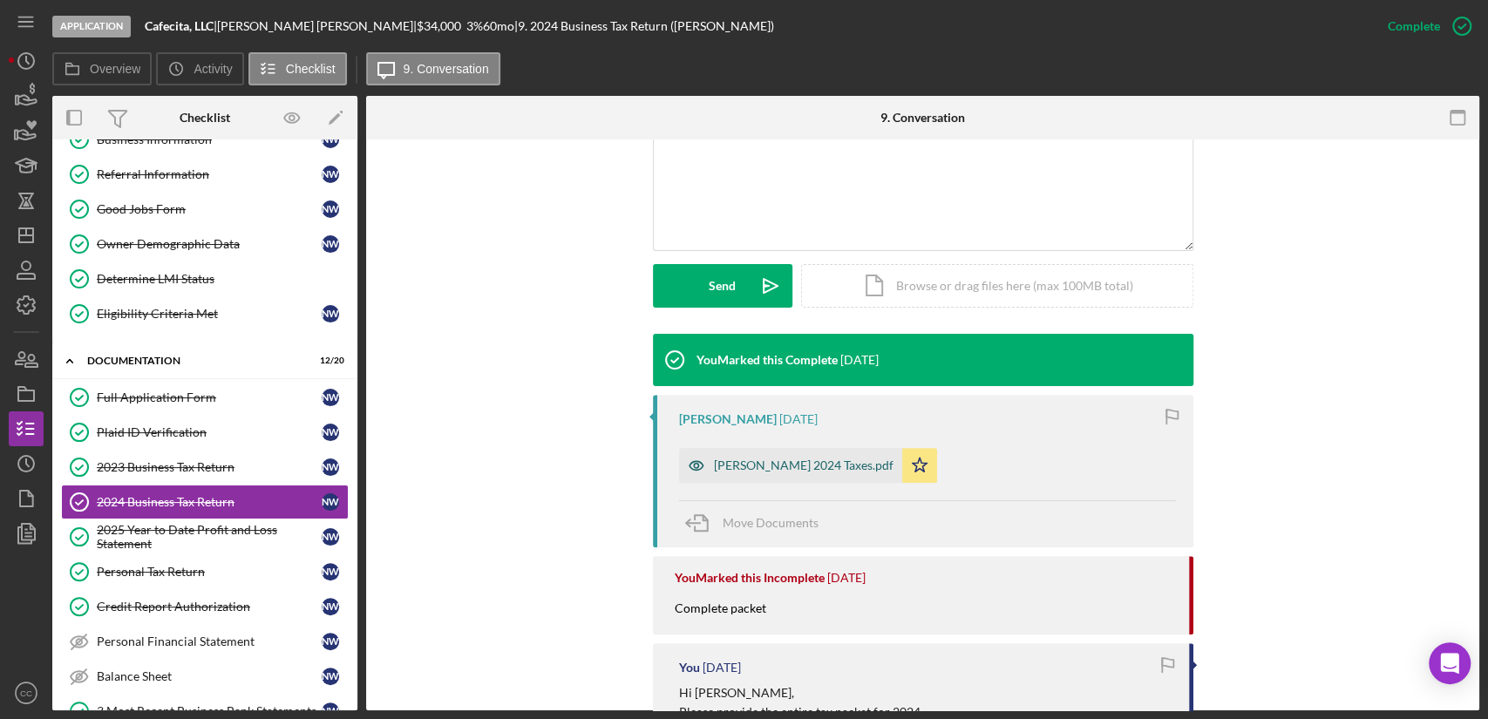
click at [754, 461] on div "[PERSON_NAME] 2024 Taxes.pdf" at bounding box center [804, 466] width 180 height 14
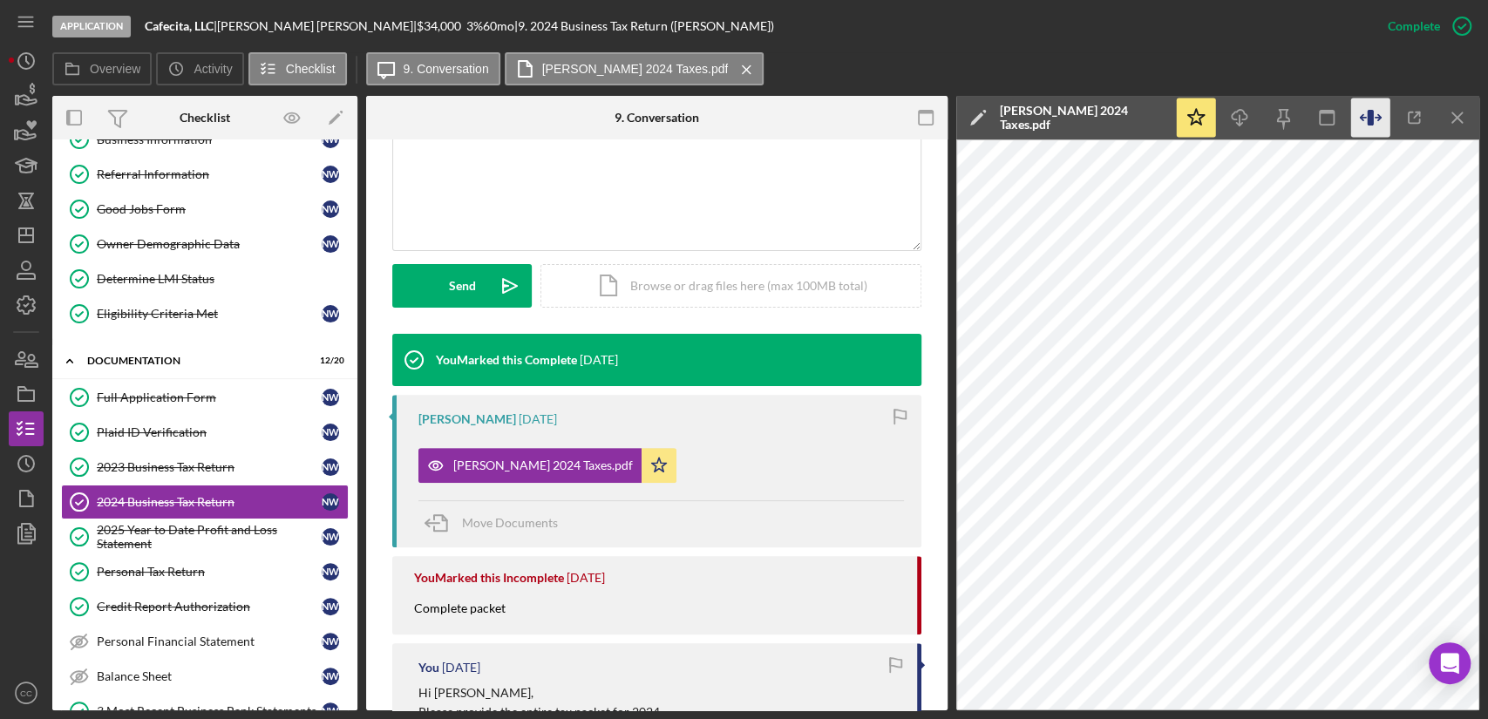
click at [1374, 113] on icon "button" at bounding box center [1370, 118] width 39 height 39
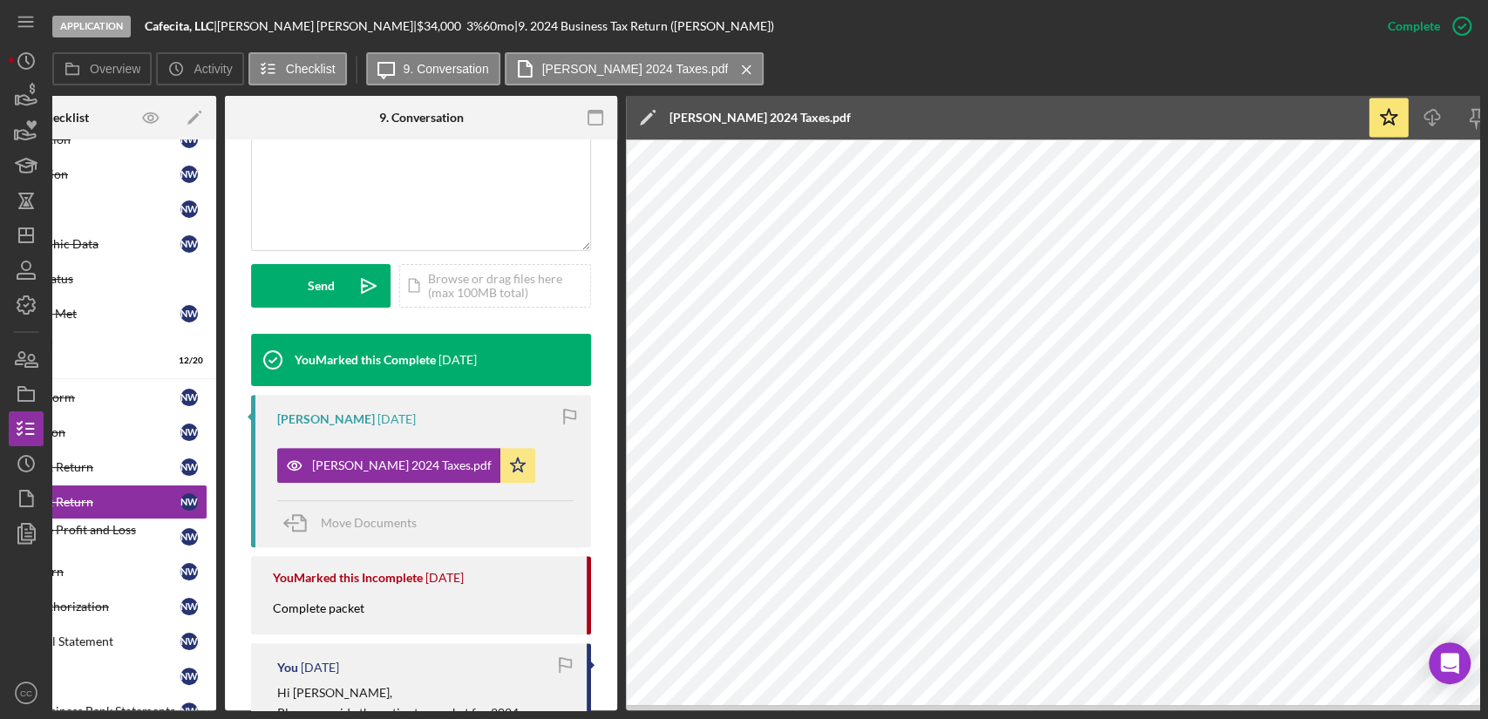
scroll to position [0, 0]
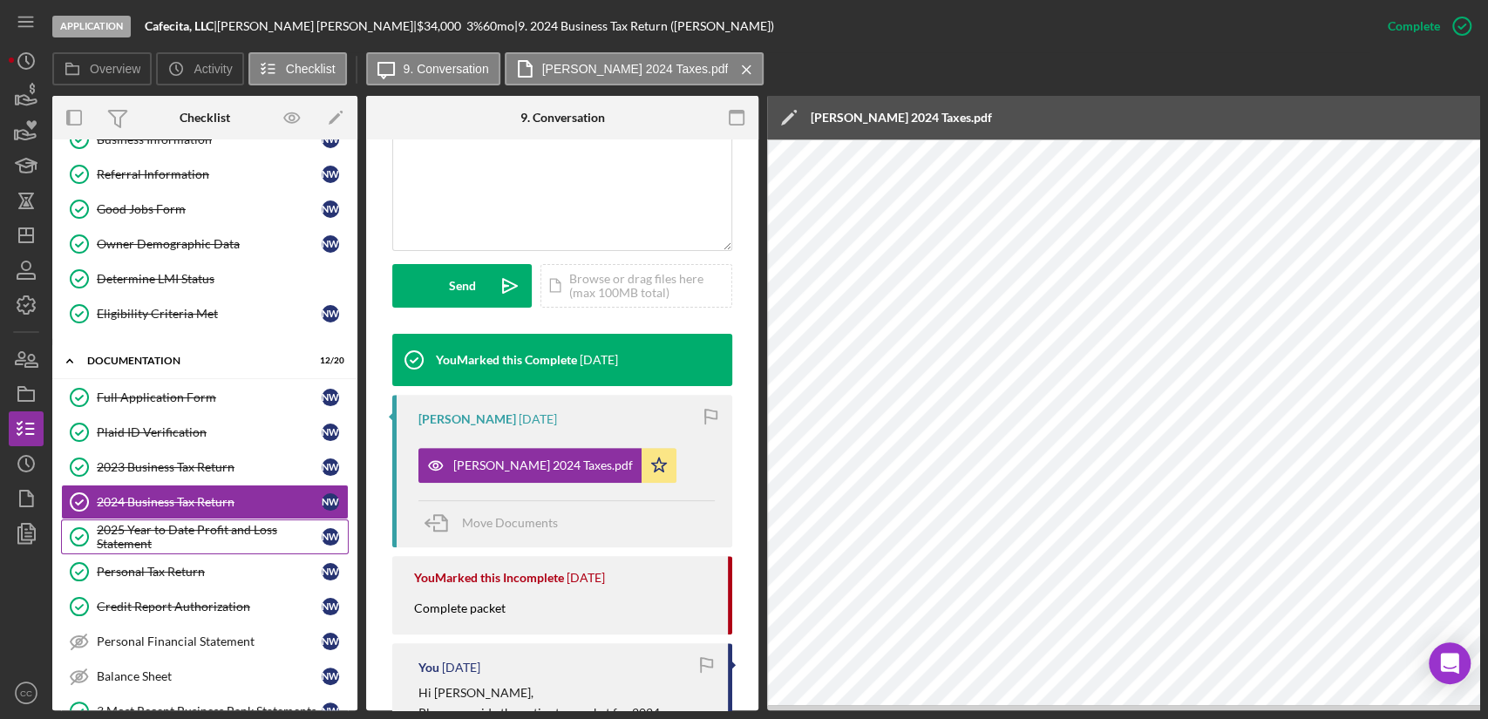
click at [180, 528] on div "2025 Year to Date Profit and Loss Statement" at bounding box center [209, 537] width 225 height 28
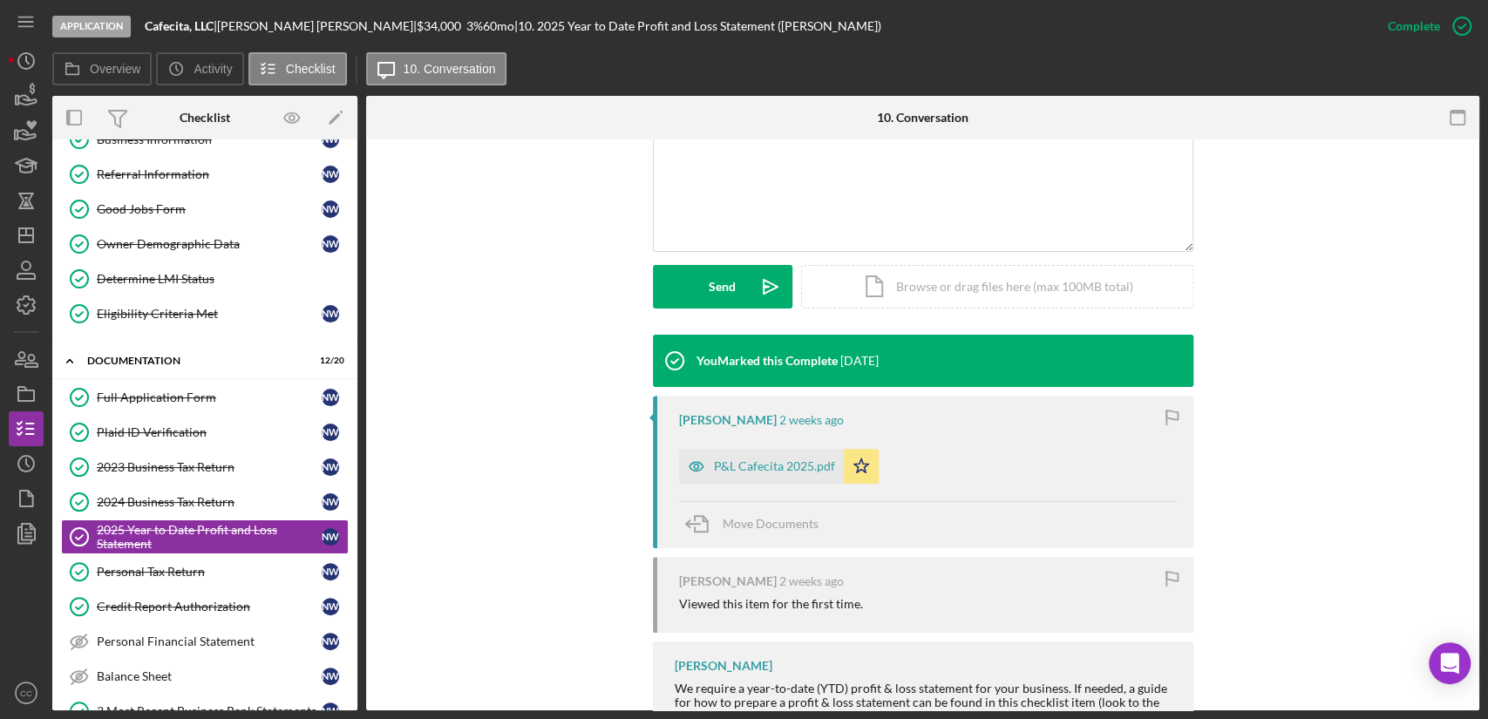
scroll to position [387, 0]
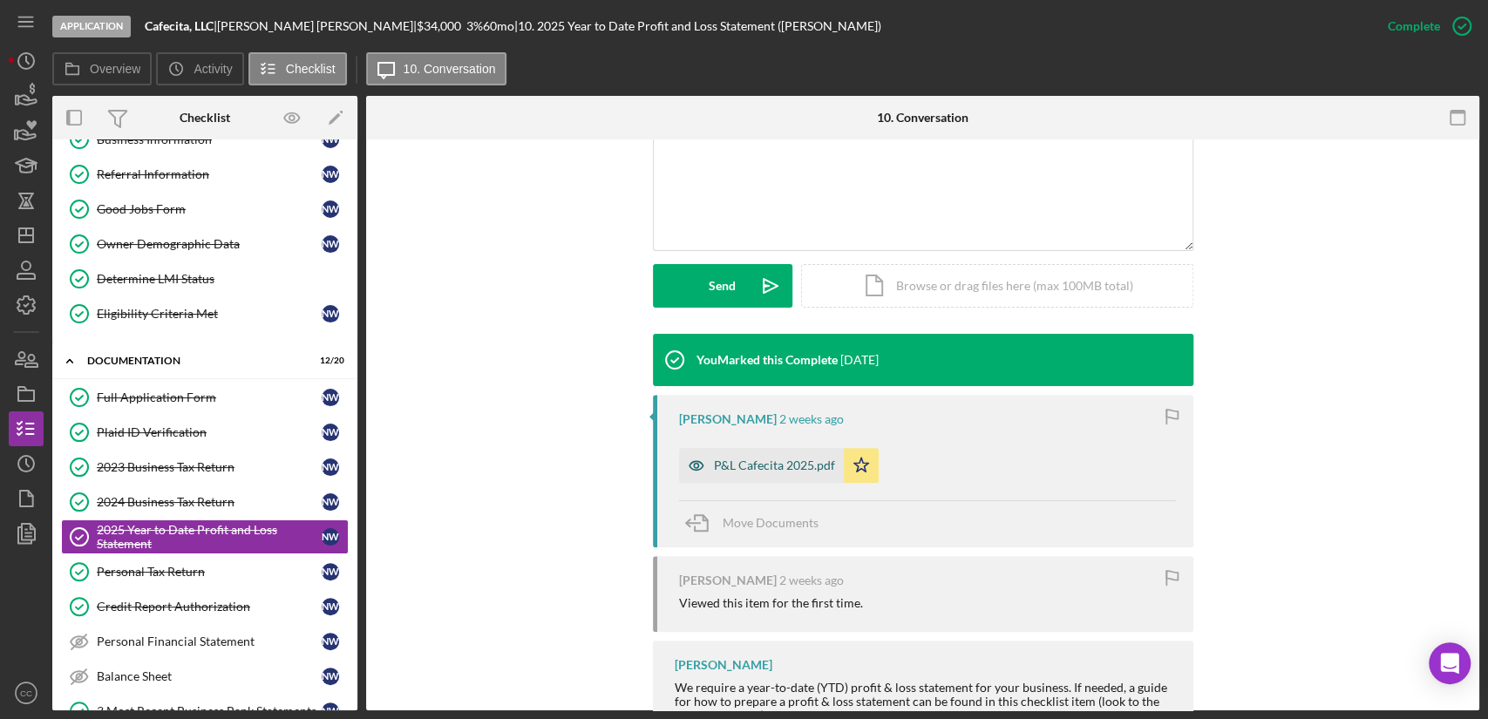
click at [753, 461] on div "P&L Cafecita 2025.pdf" at bounding box center [774, 466] width 121 height 14
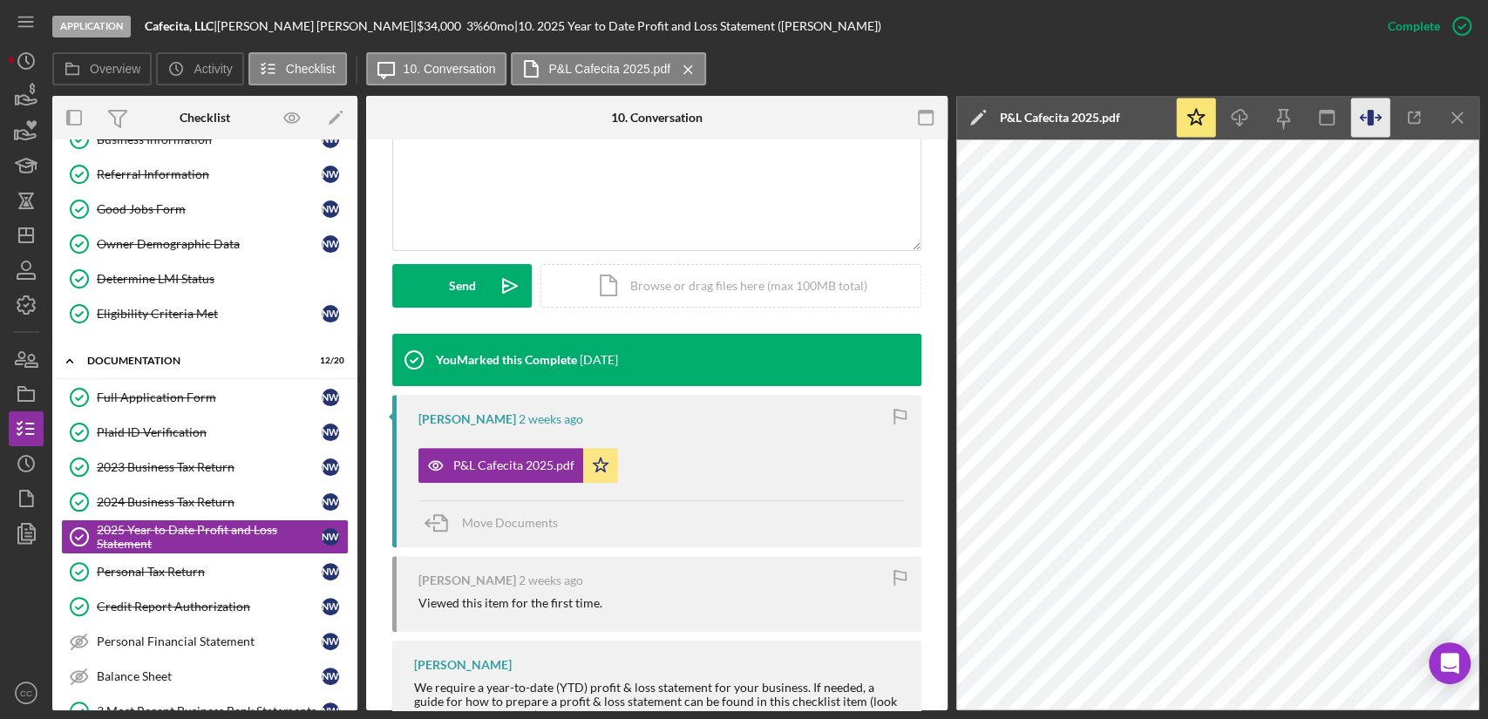
click at [1378, 116] on icon "button" at bounding box center [1377, 117] width 5 height 5
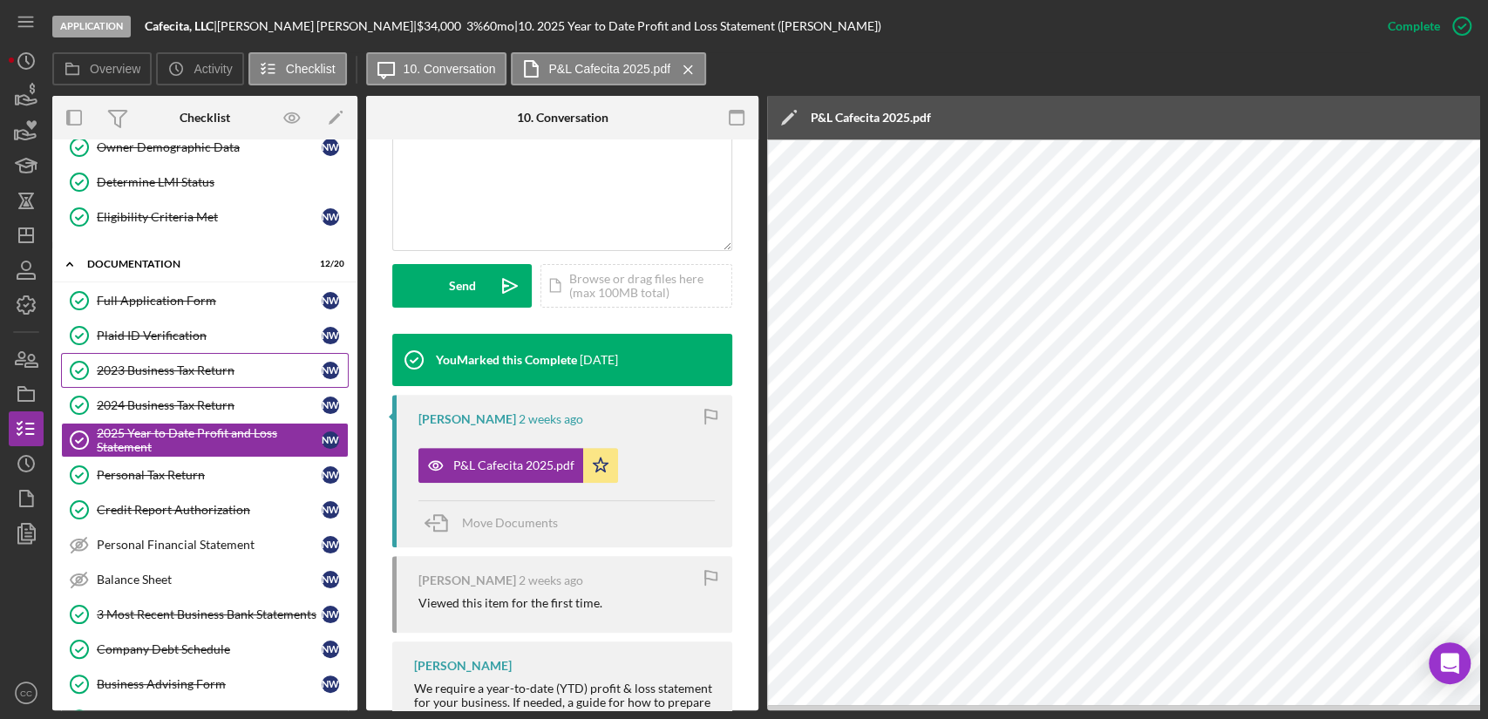
scroll to position [290, 0]
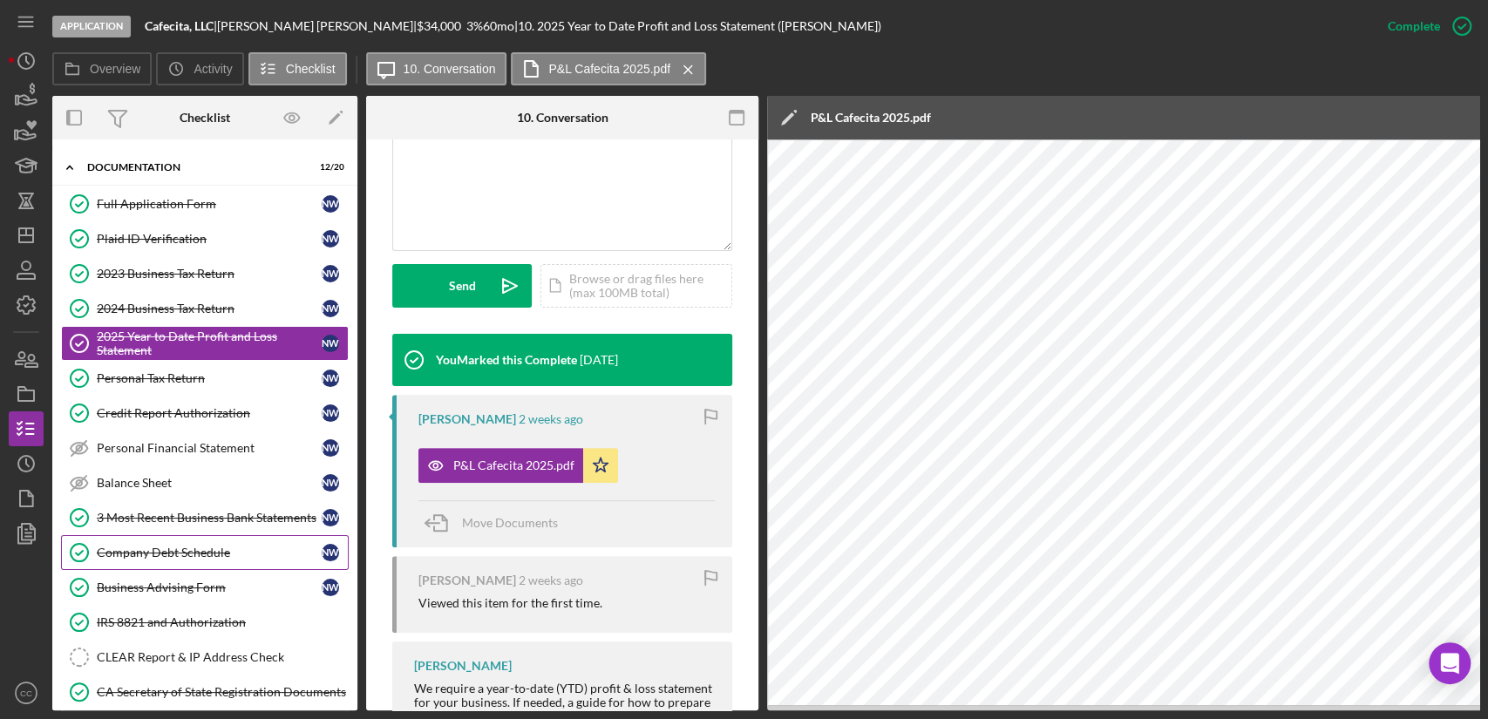
click at [200, 555] on div "Company Debt Schedule" at bounding box center [209, 553] width 225 height 14
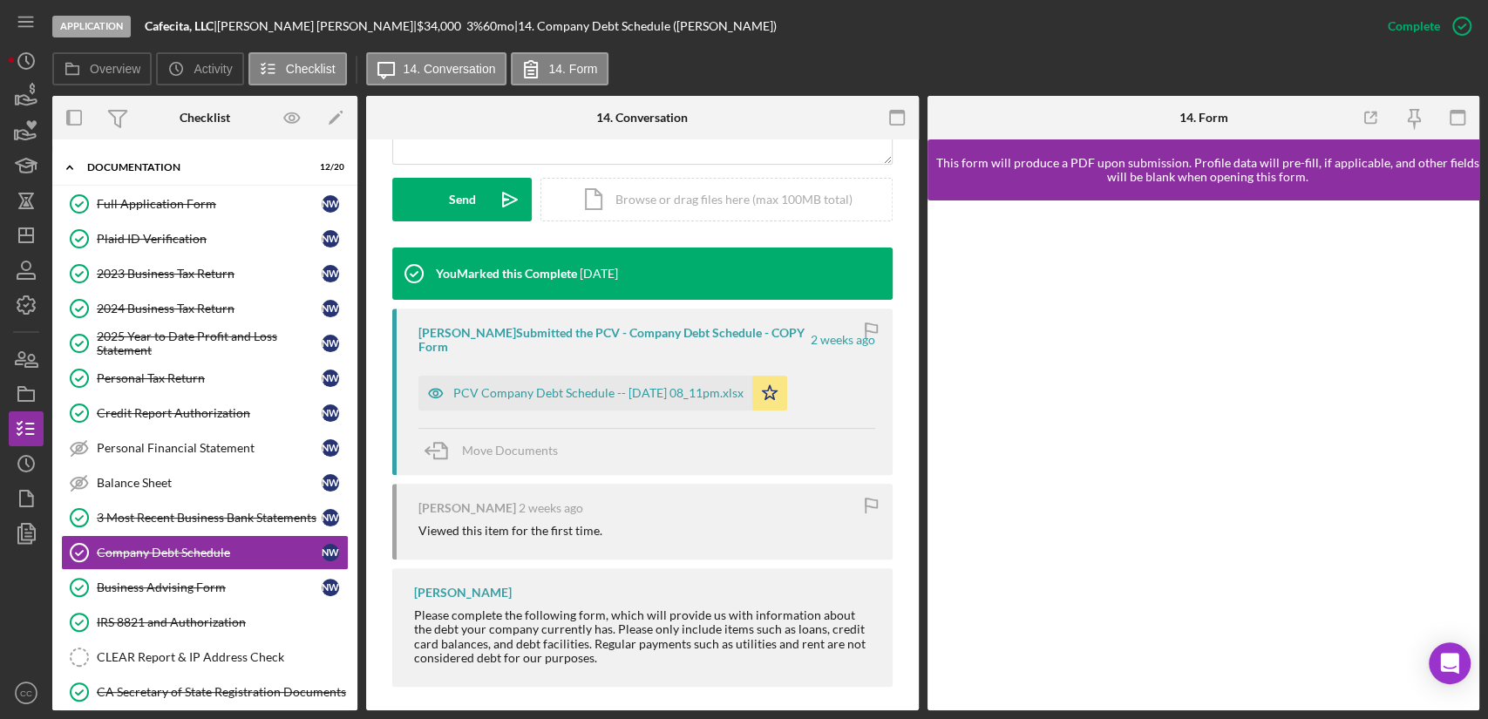
scroll to position [483, 0]
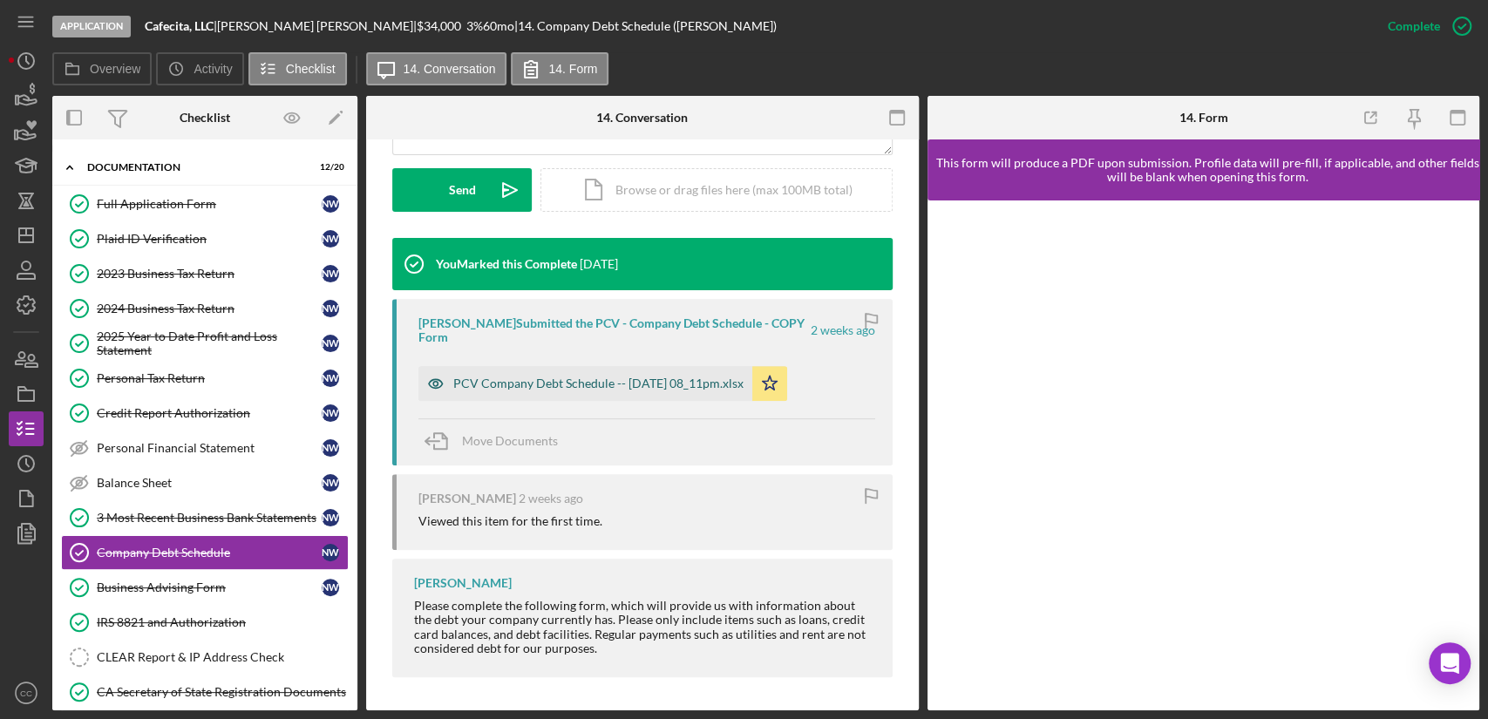
click at [663, 366] on div "PCV Company Debt Schedule -- [DATE] 08_11pm.xlsx" at bounding box center [585, 383] width 334 height 35
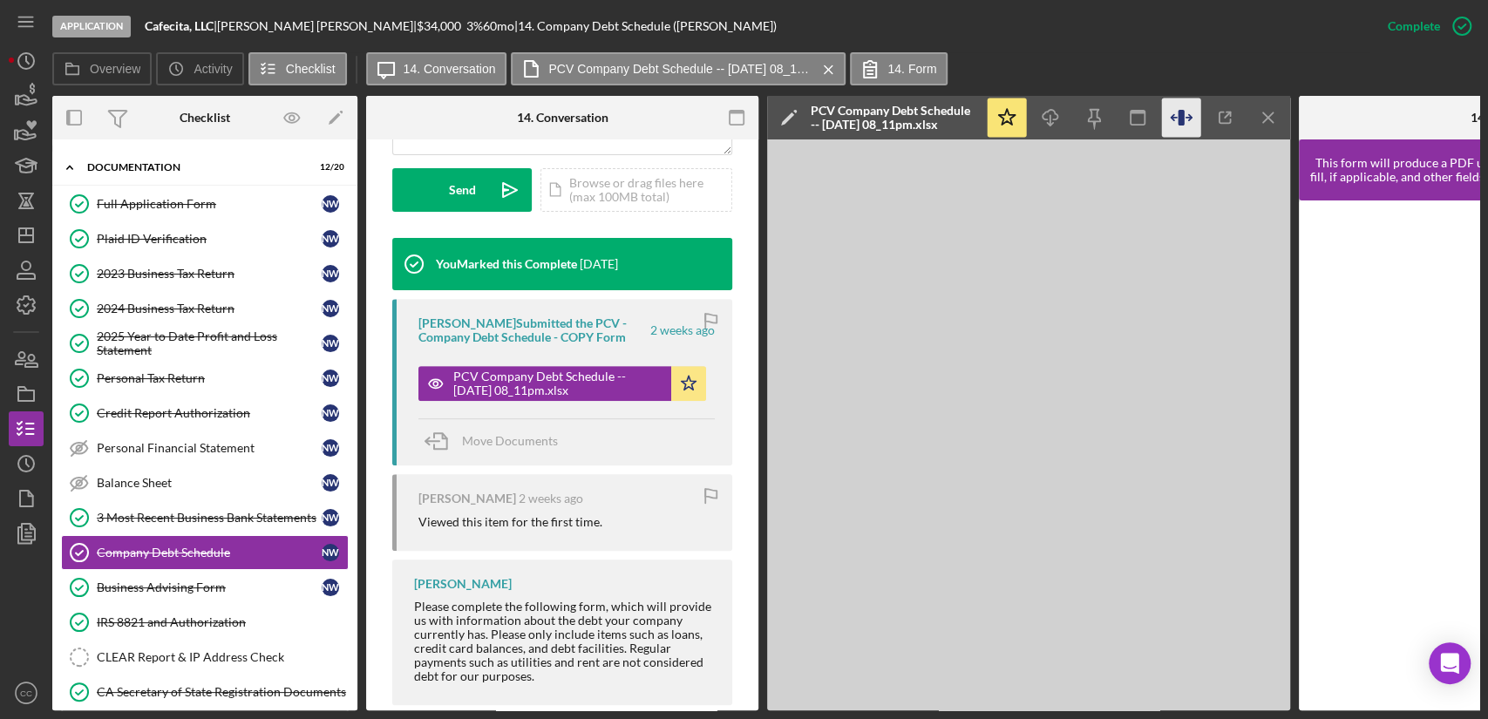
click at [1191, 117] on icon "button" at bounding box center [1188, 117] width 5 height 5
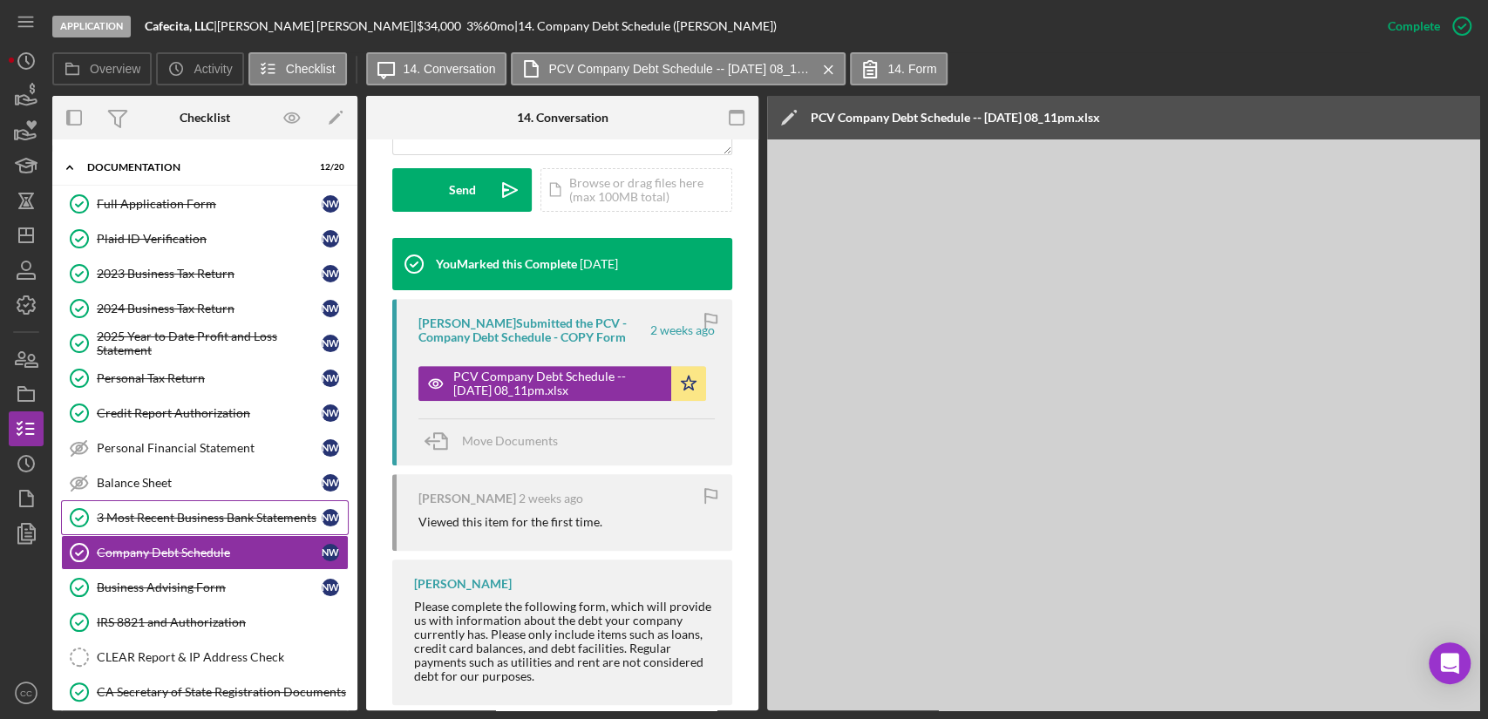
click at [158, 501] on link "3 Most Recent Business Bank Statements 3 Most Recent Business Bank Statements N…" at bounding box center [205, 517] width 288 height 35
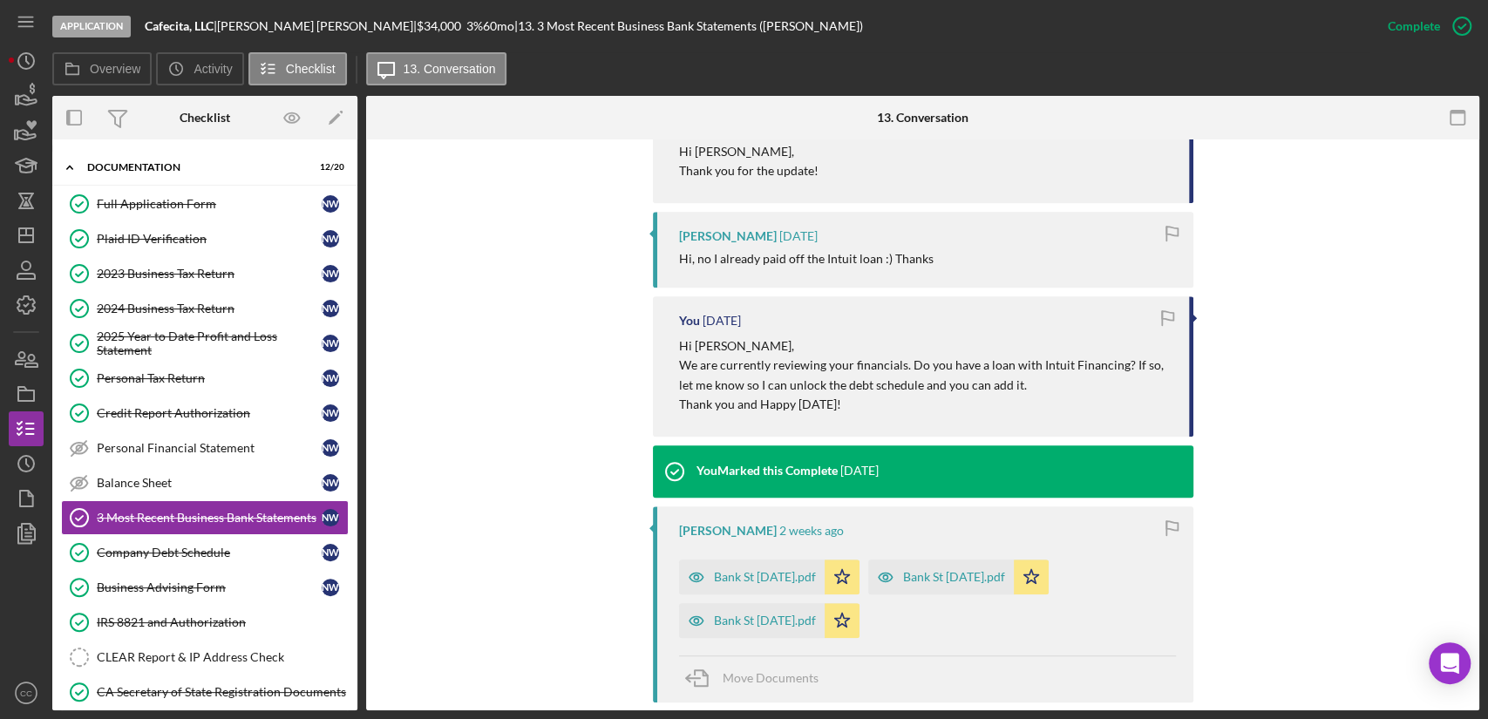
scroll to position [677, 0]
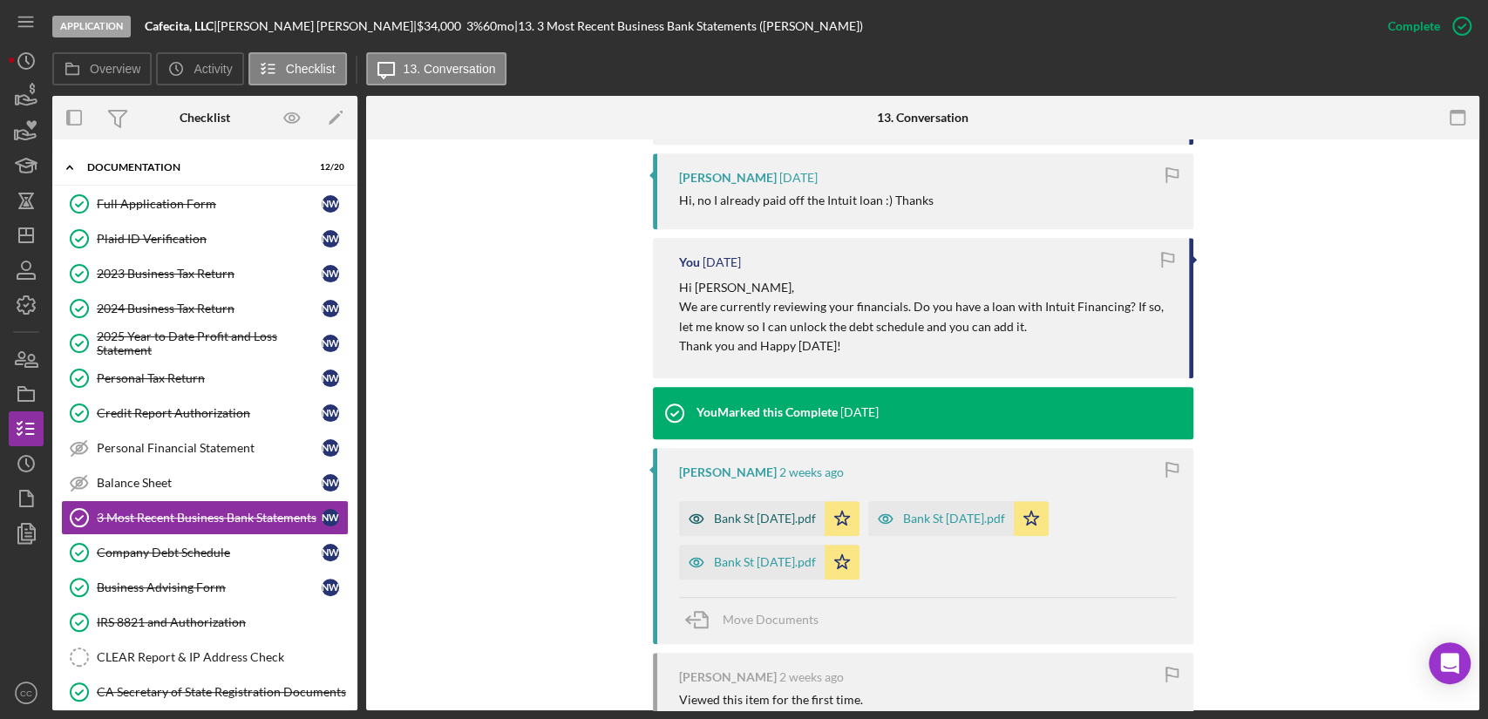
click at [783, 512] on div "Bank St [DATE].pdf" at bounding box center [765, 519] width 102 height 14
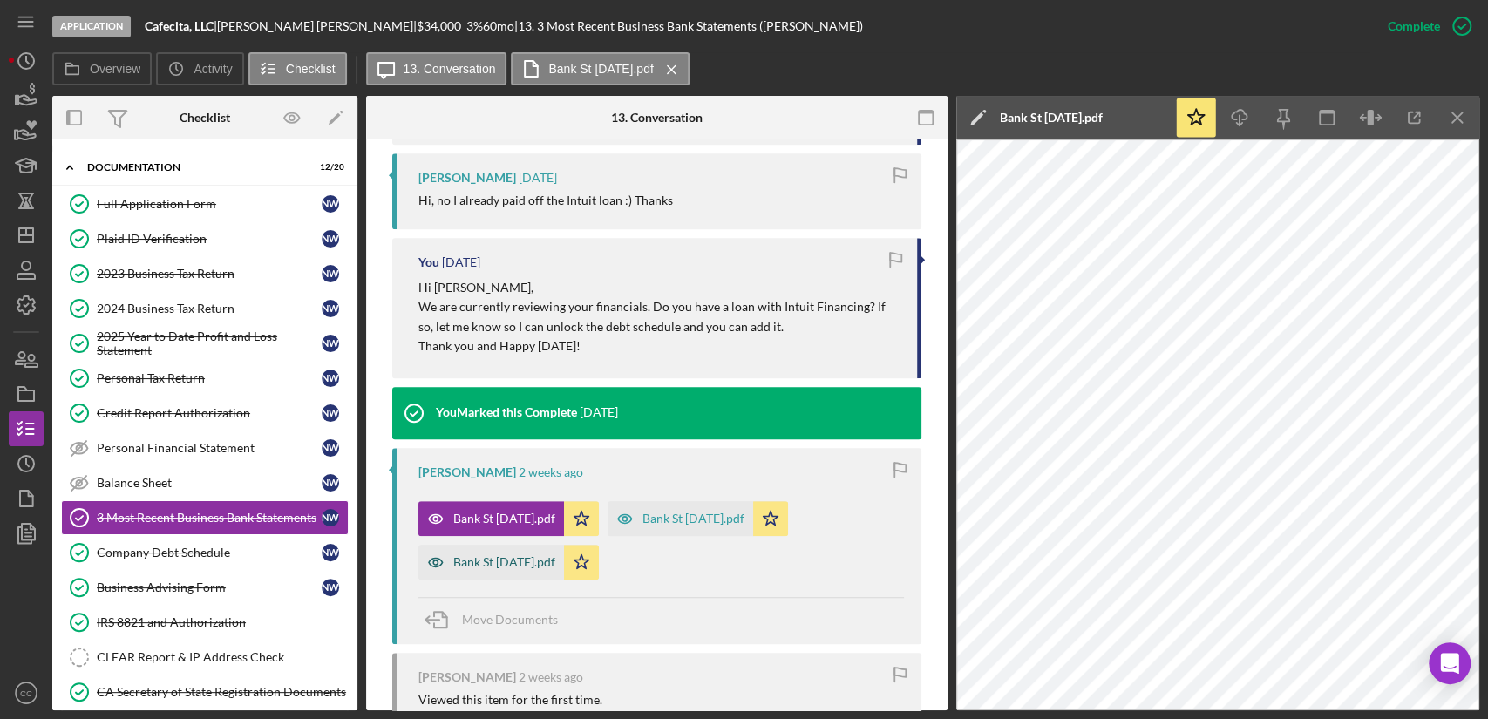
click at [517, 560] on div "Bank St [DATE].pdf" at bounding box center [504, 562] width 102 height 14
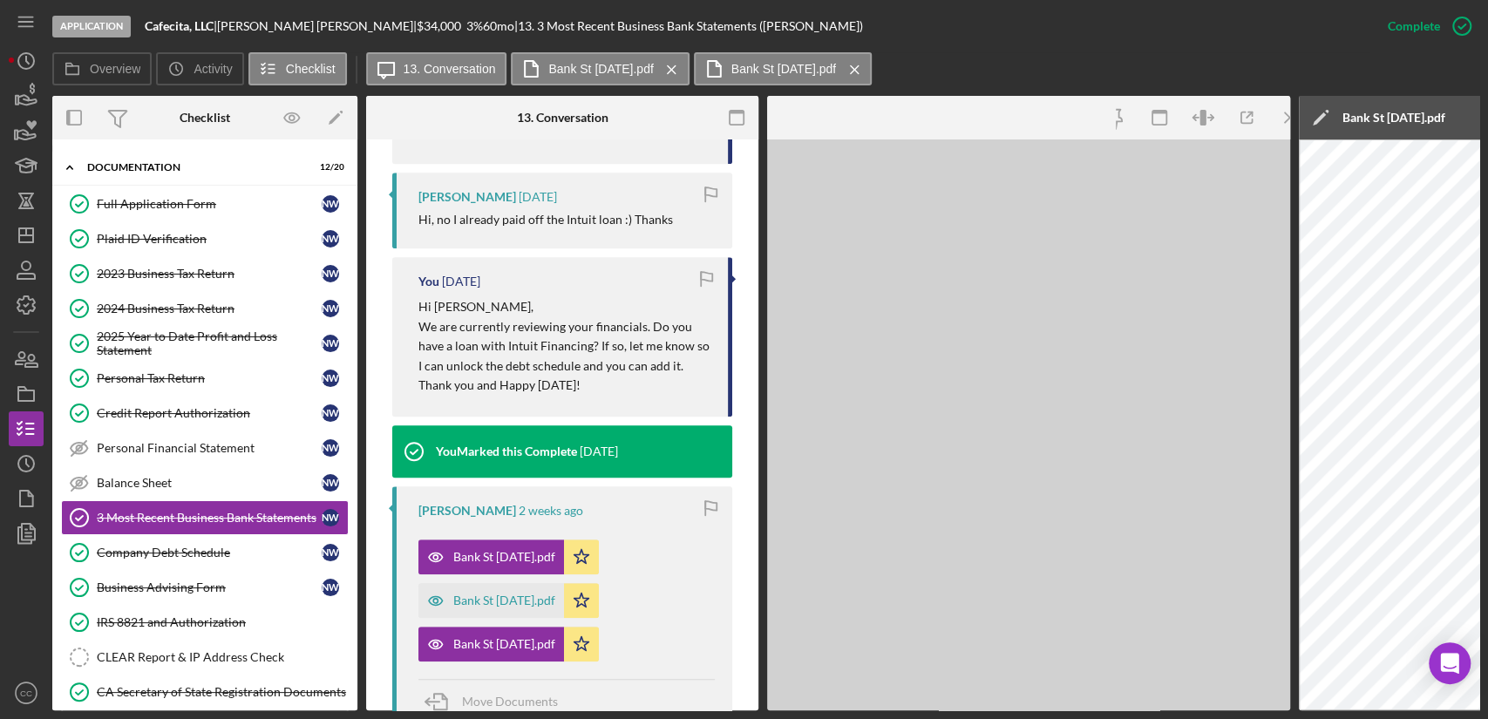
scroll to position [697, 0]
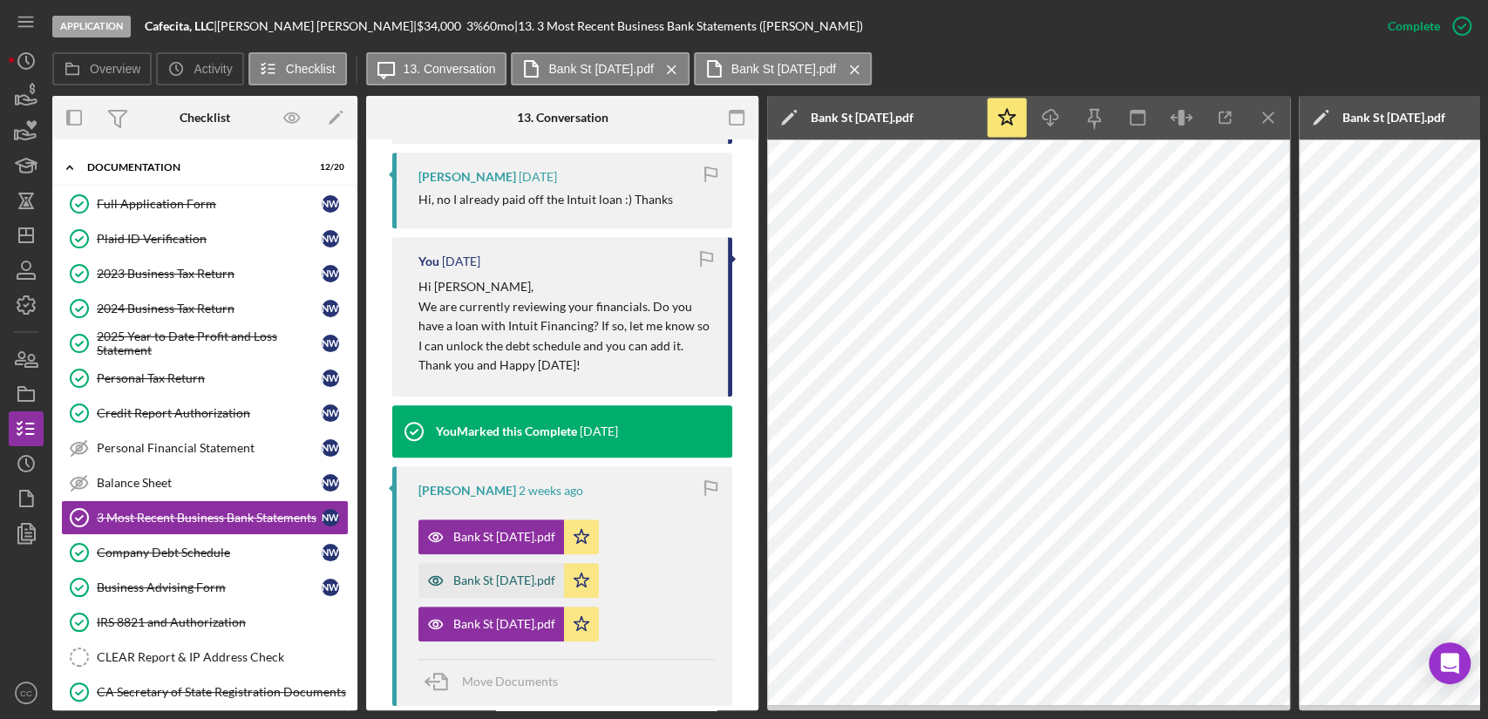
click at [504, 580] on div "Bank St [DATE].pdf" at bounding box center [504, 581] width 102 height 14
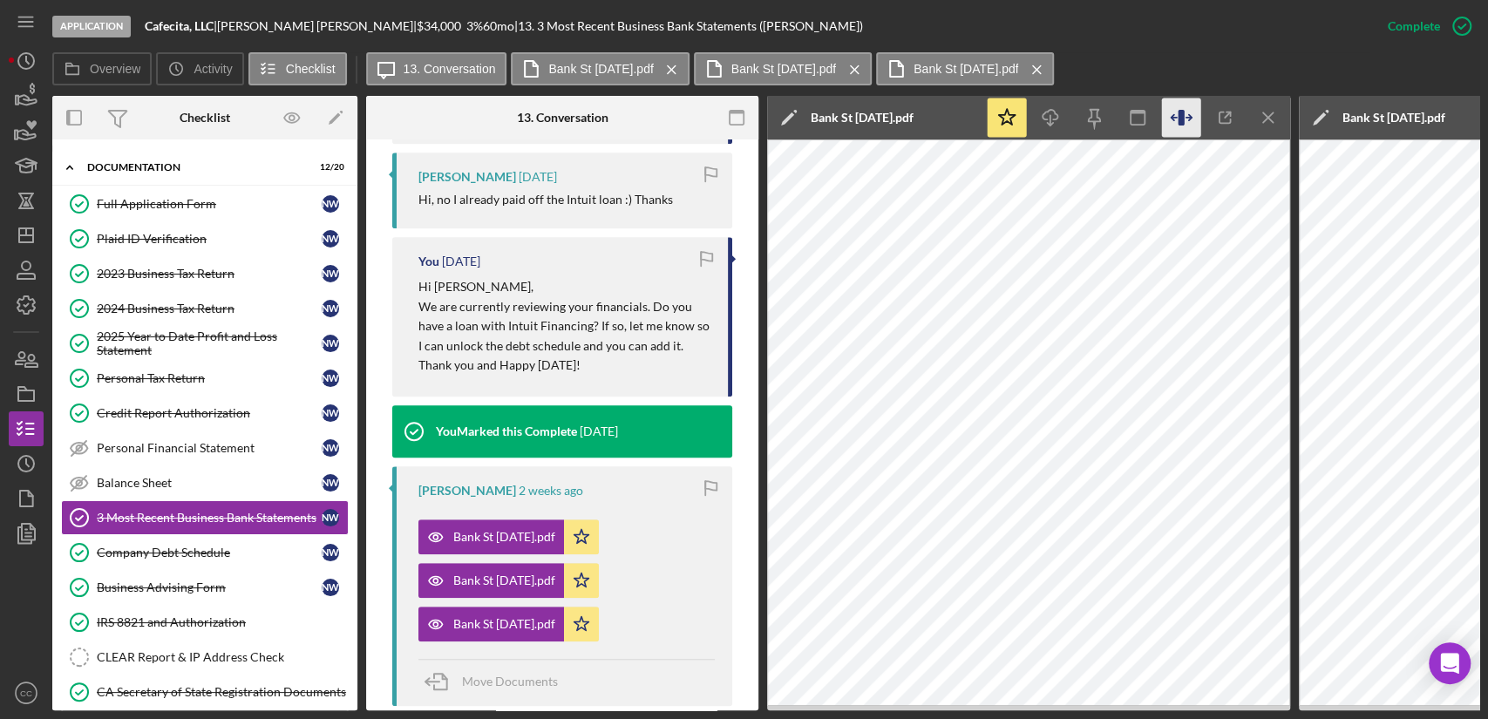
click at [1186, 119] on icon "button" at bounding box center [1181, 118] width 39 height 39
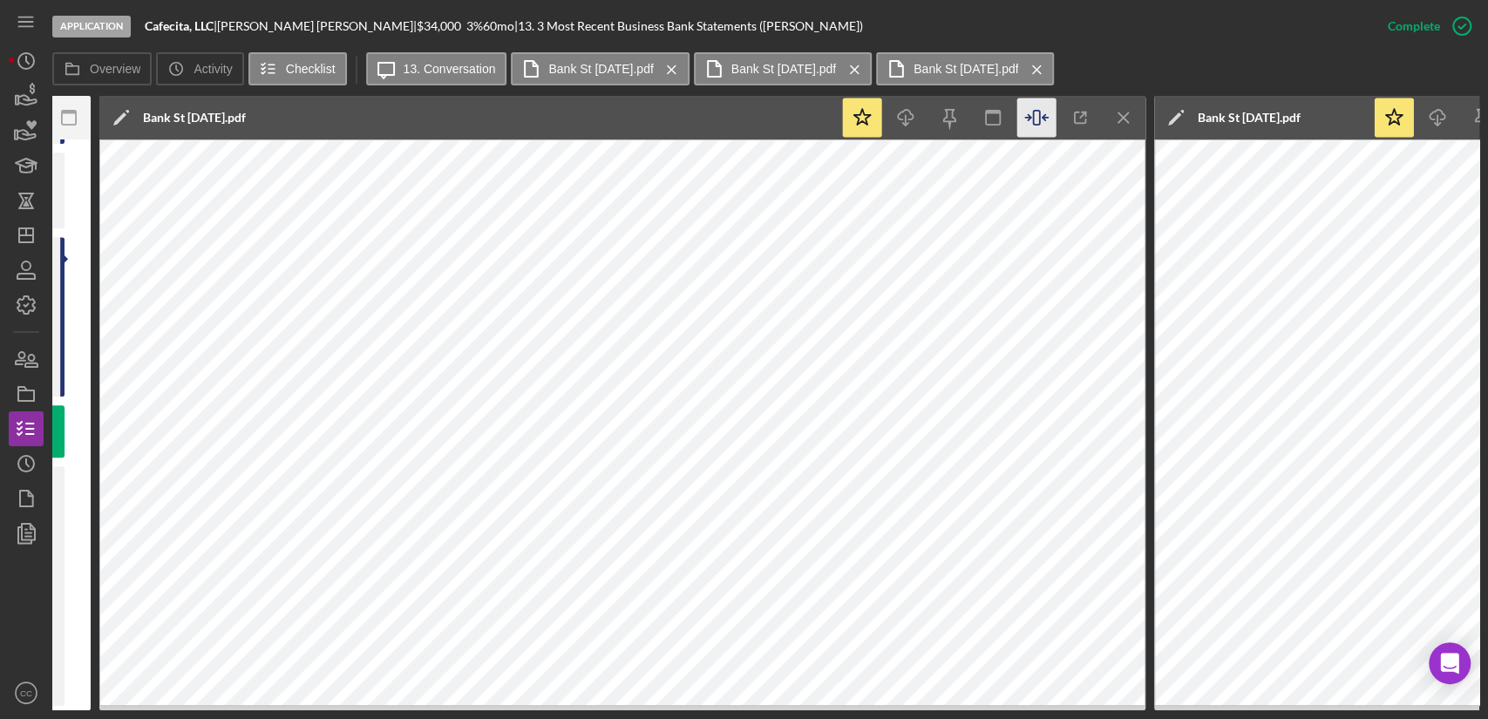
scroll to position [0, 677]
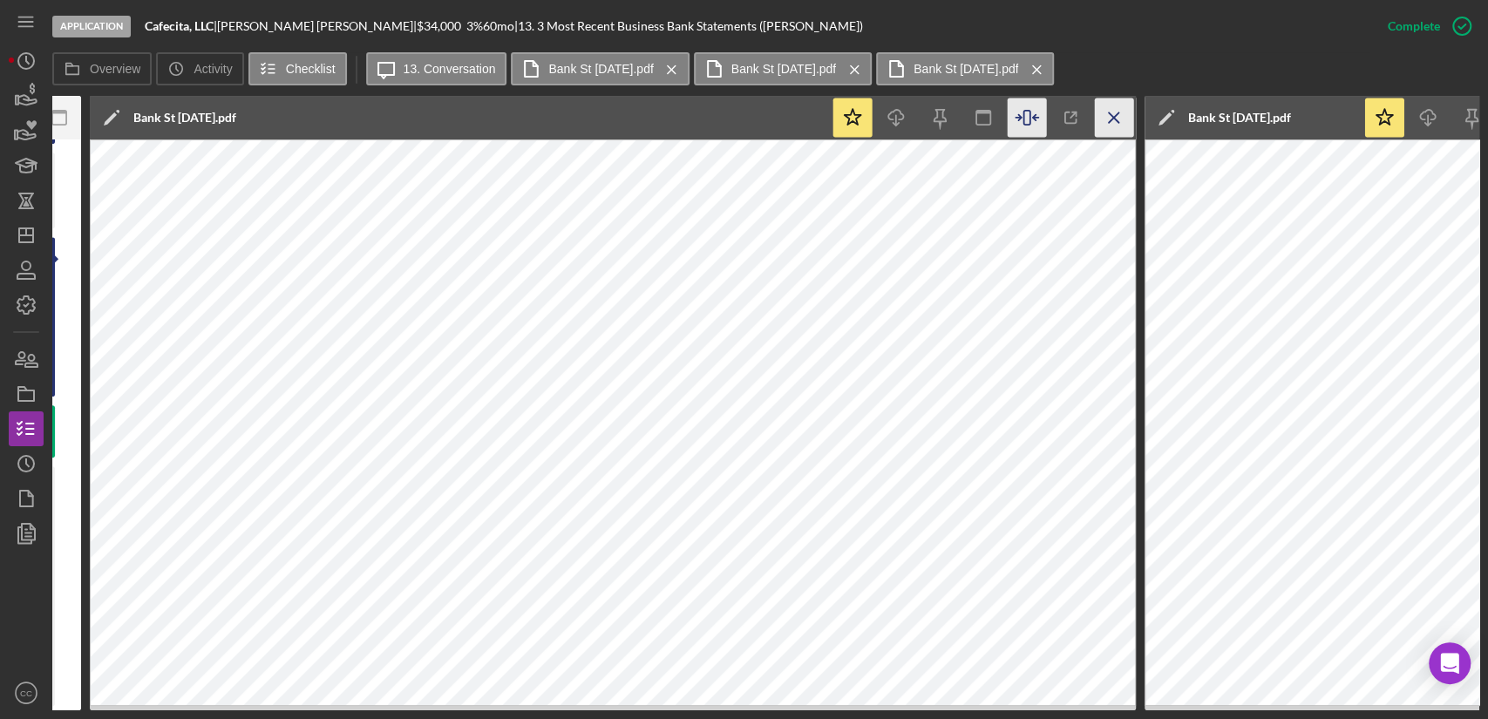
click at [1110, 126] on icon "Icon/Menu Close" at bounding box center [1114, 118] width 39 height 39
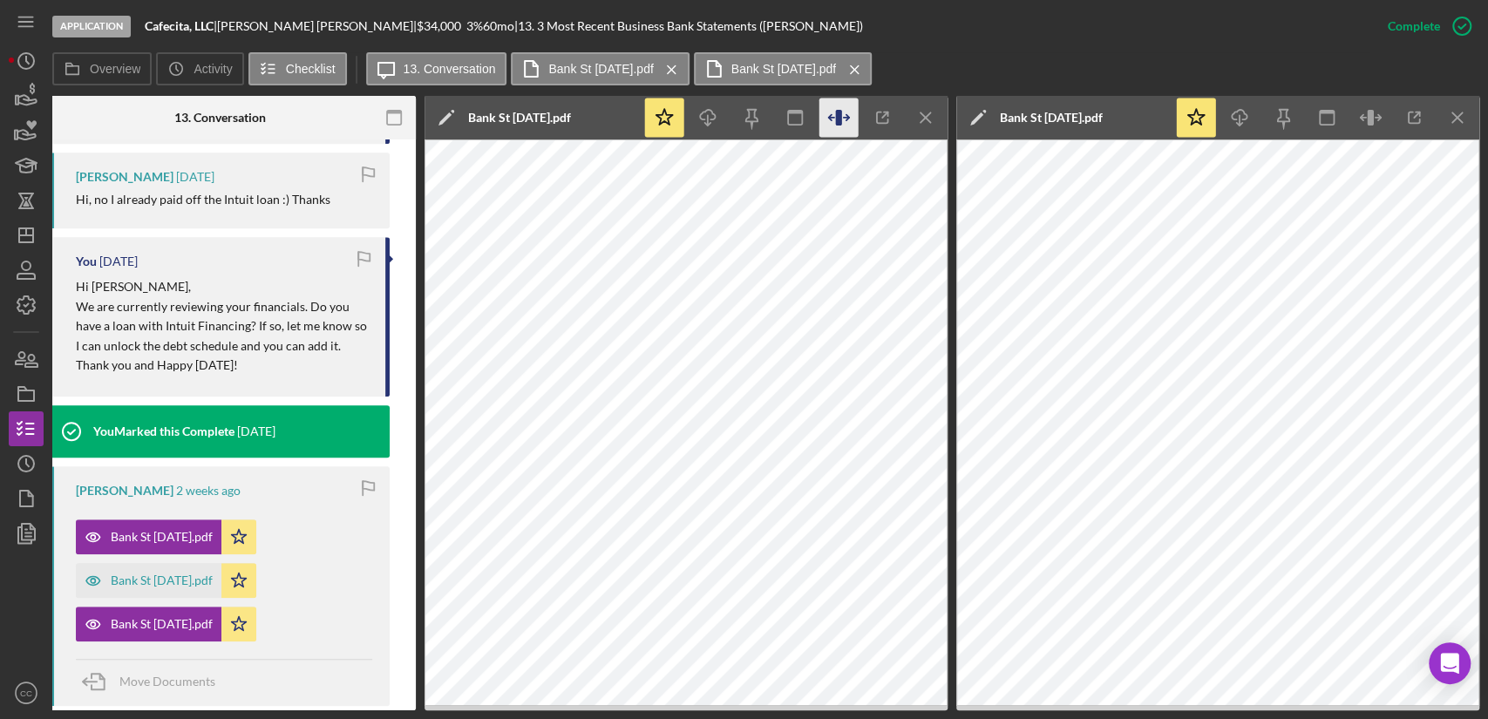
click at [847, 120] on icon "button" at bounding box center [838, 118] width 39 height 39
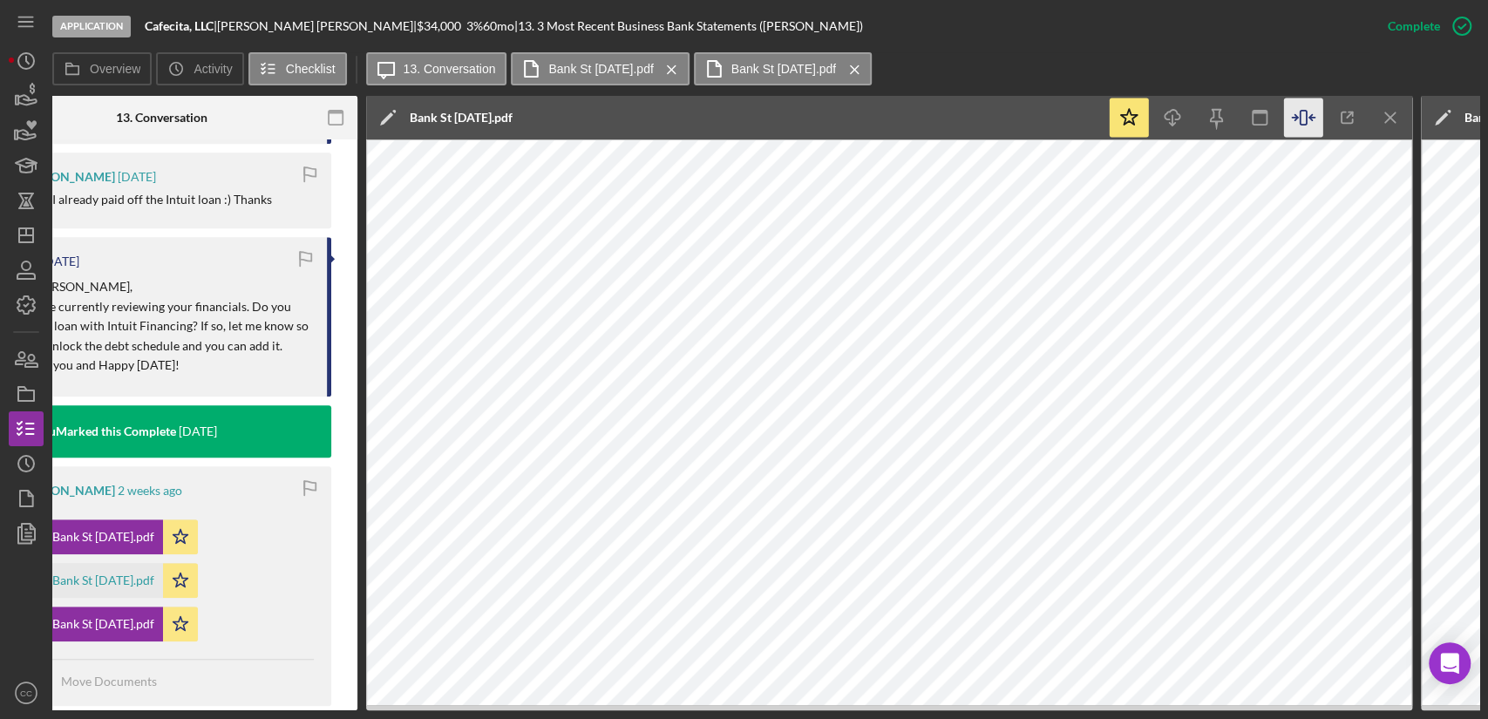
scroll to position [0, 731]
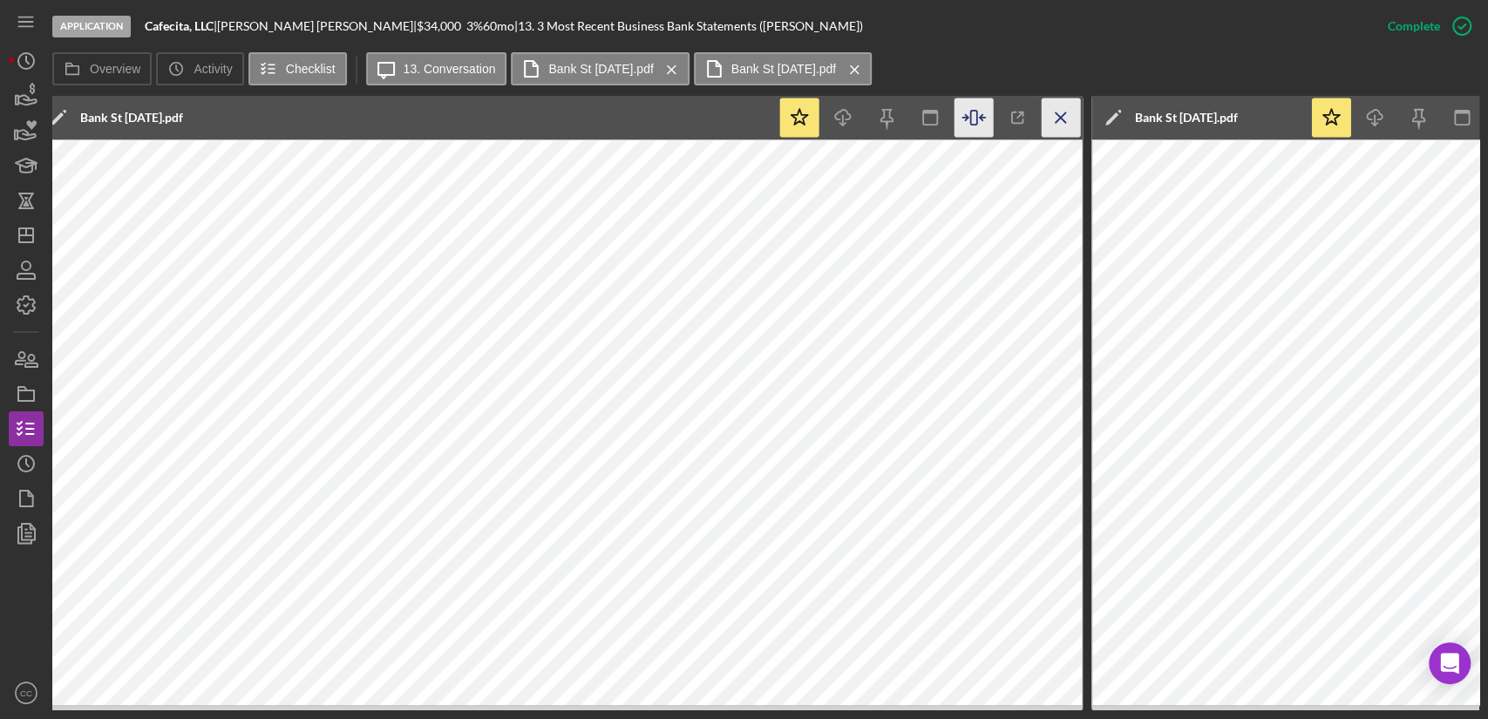
click at [1064, 117] on icon "Icon/Menu Close" at bounding box center [1061, 118] width 39 height 39
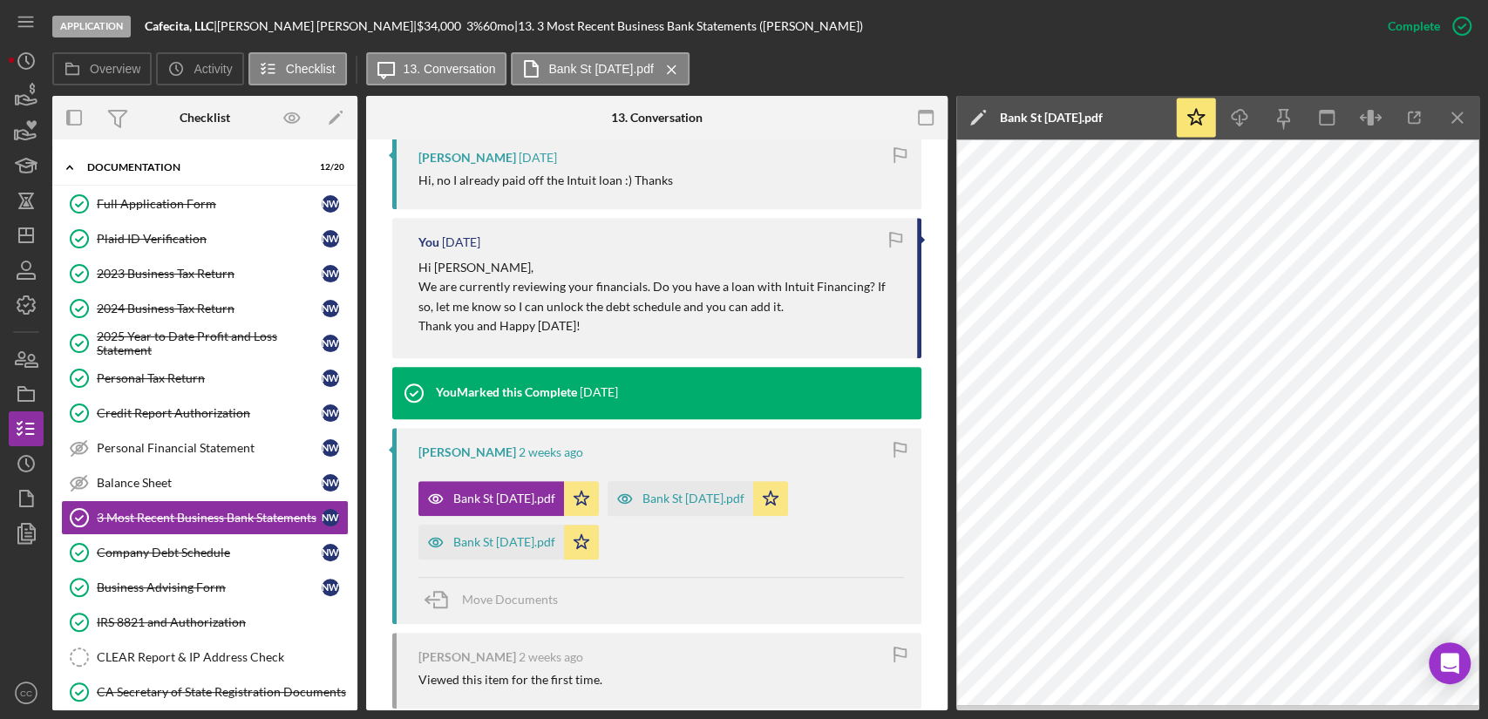
scroll to position [677, 0]
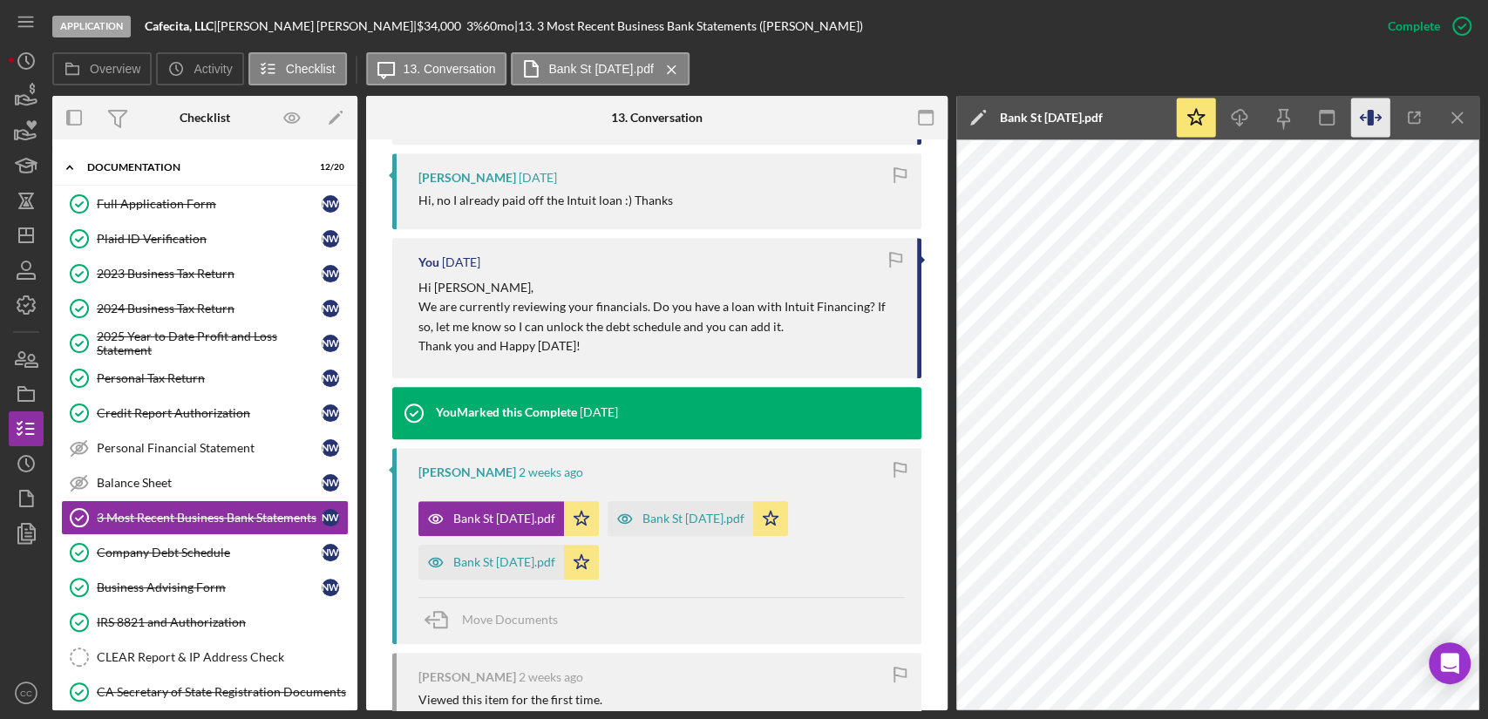
click at [1365, 118] on icon "button" at bounding box center [1362, 118] width 5 height 0
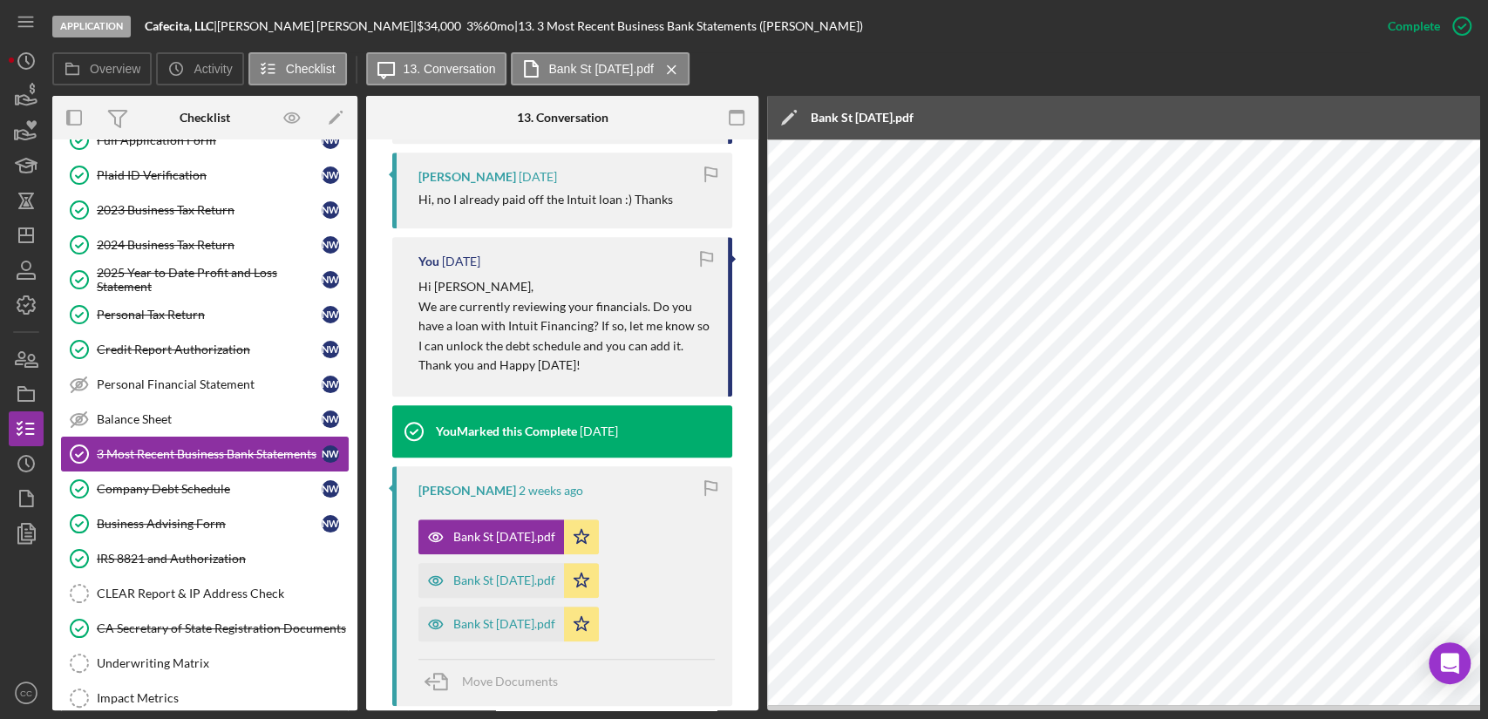
scroll to position [387, 0]
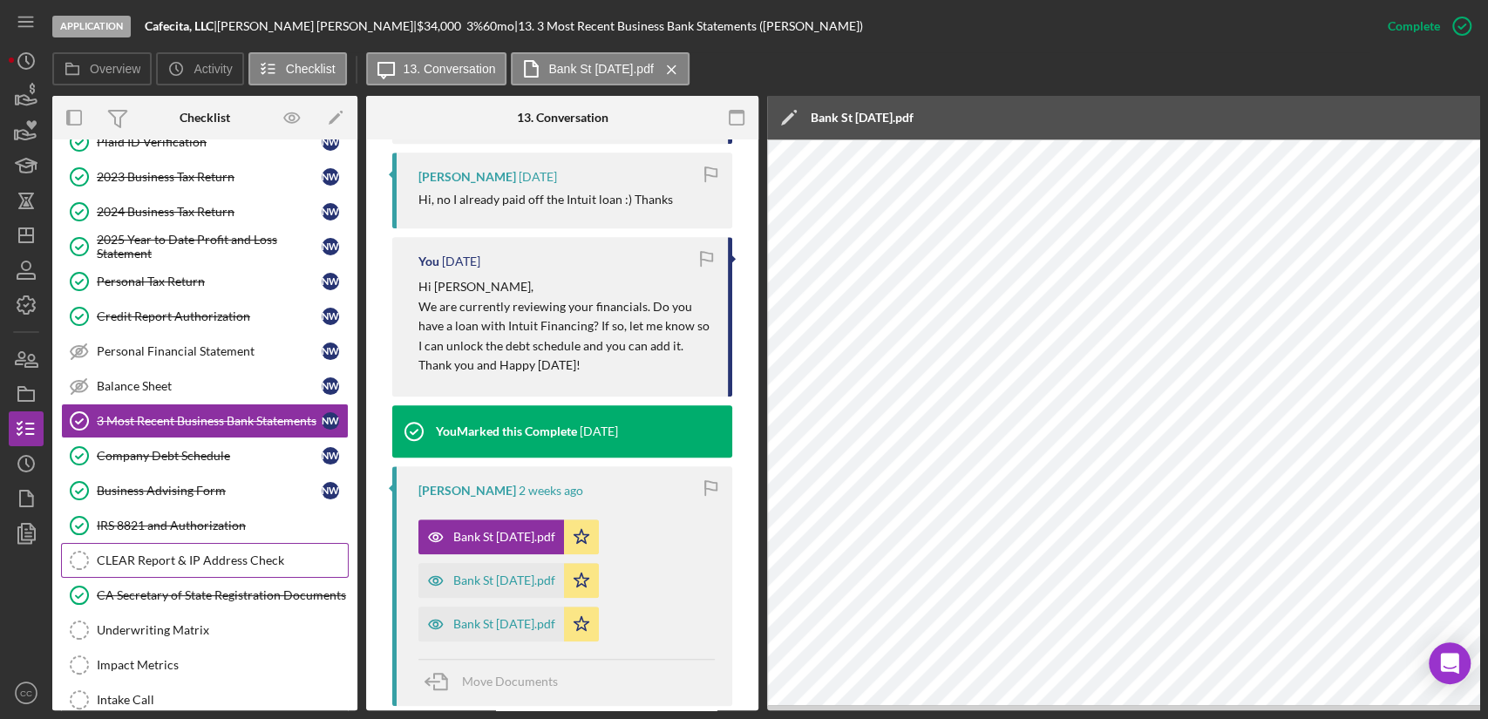
click at [172, 547] on link "CLEAR Report & IP Address Check CLEAR Report & IP Address Check" at bounding box center [205, 560] width 288 height 35
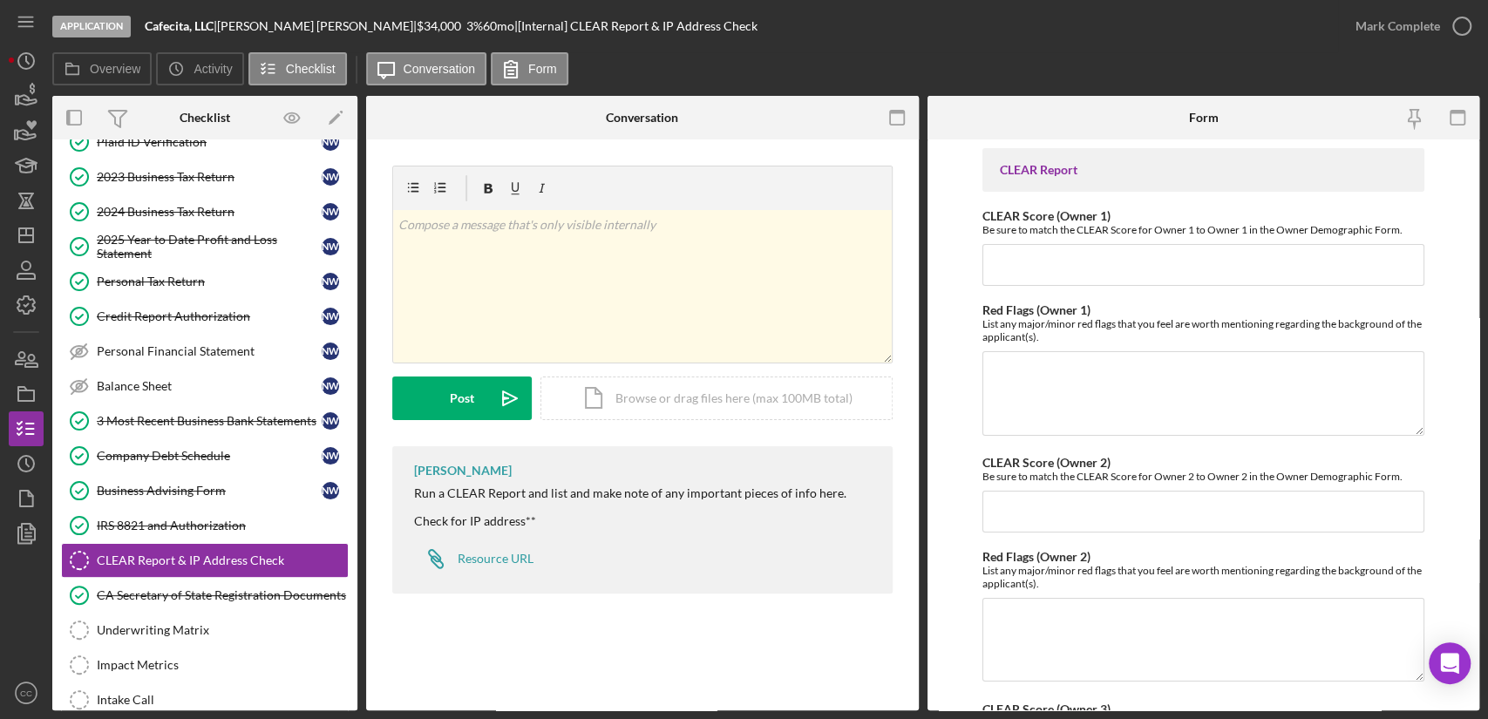
click at [166, 26] on b "Cafecita, LLC" at bounding box center [179, 25] width 69 height 15
copy b "Cafecita"
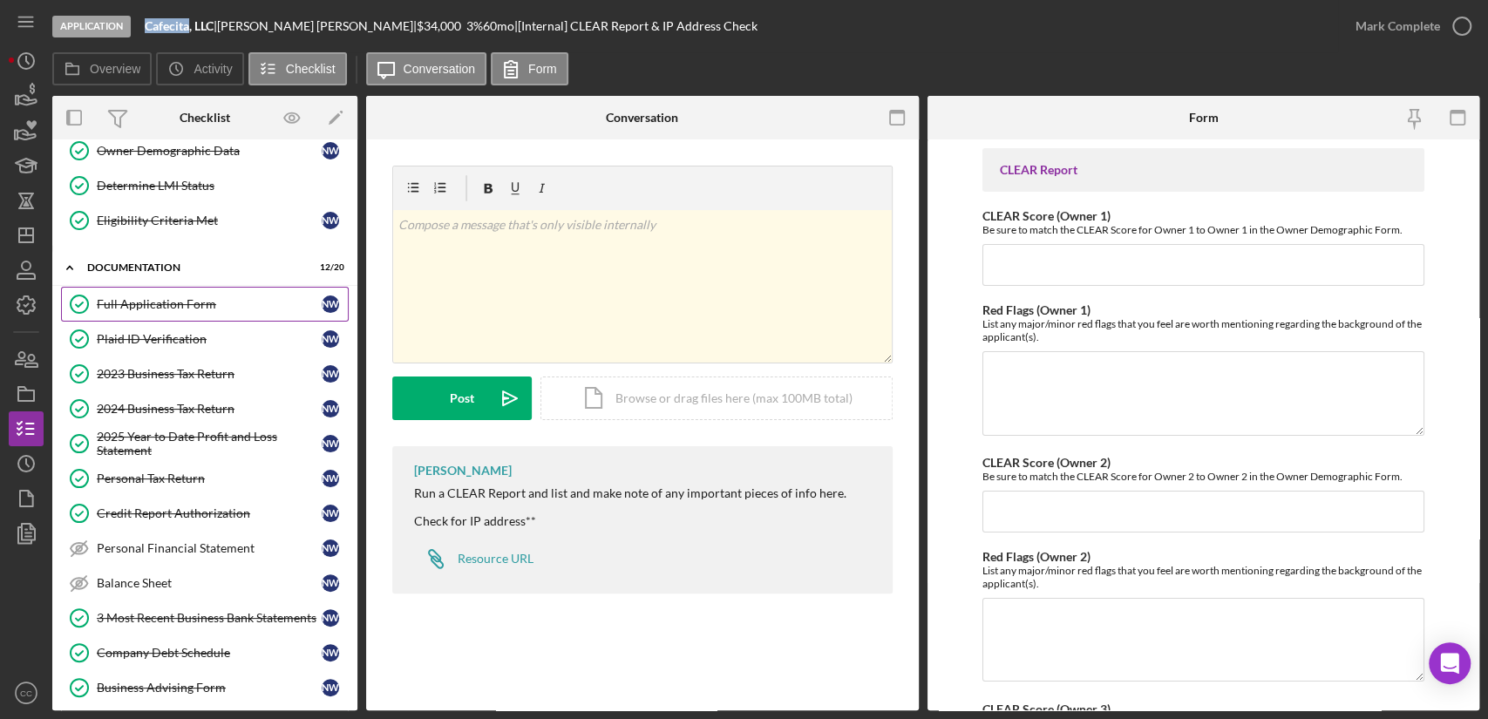
scroll to position [290, 0]
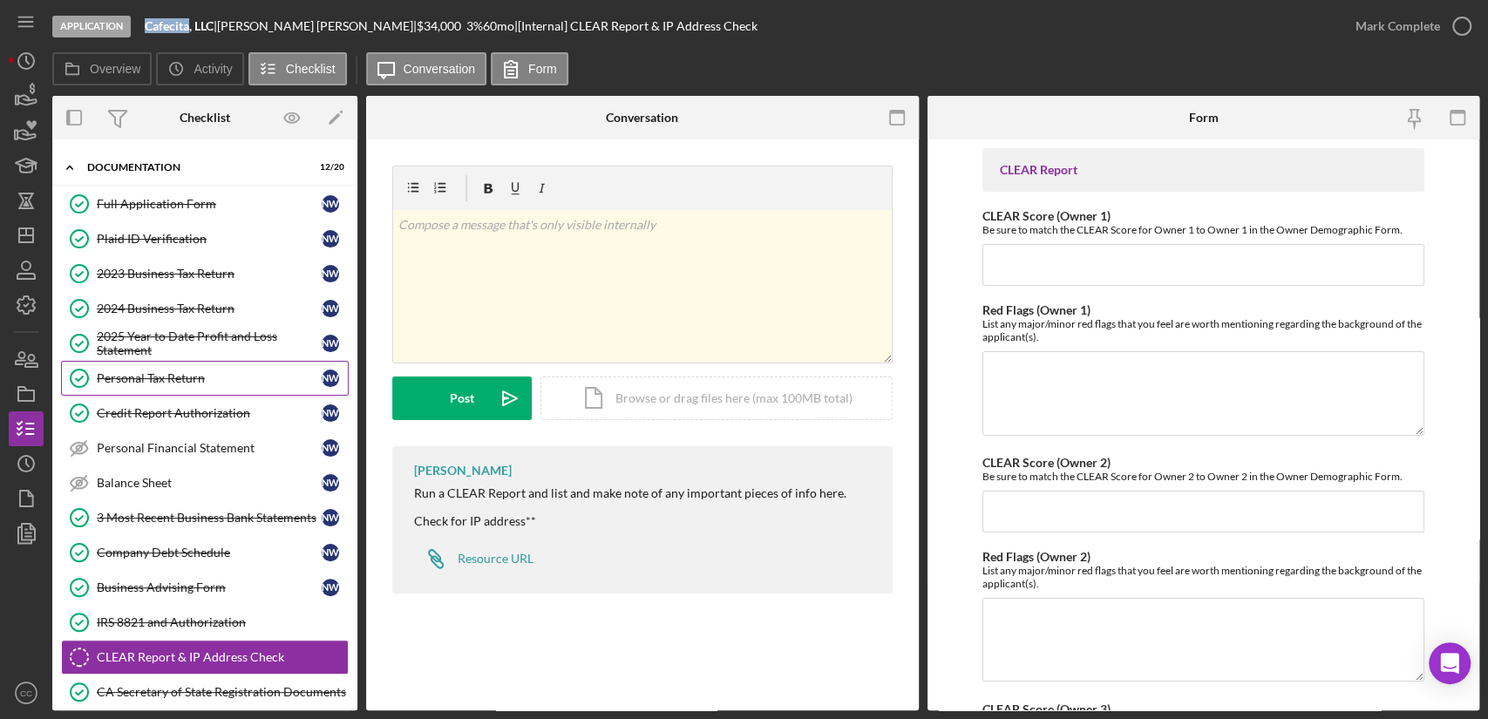
click at [187, 382] on div "Personal Tax Return" at bounding box center [209, 378] width 225 height 14
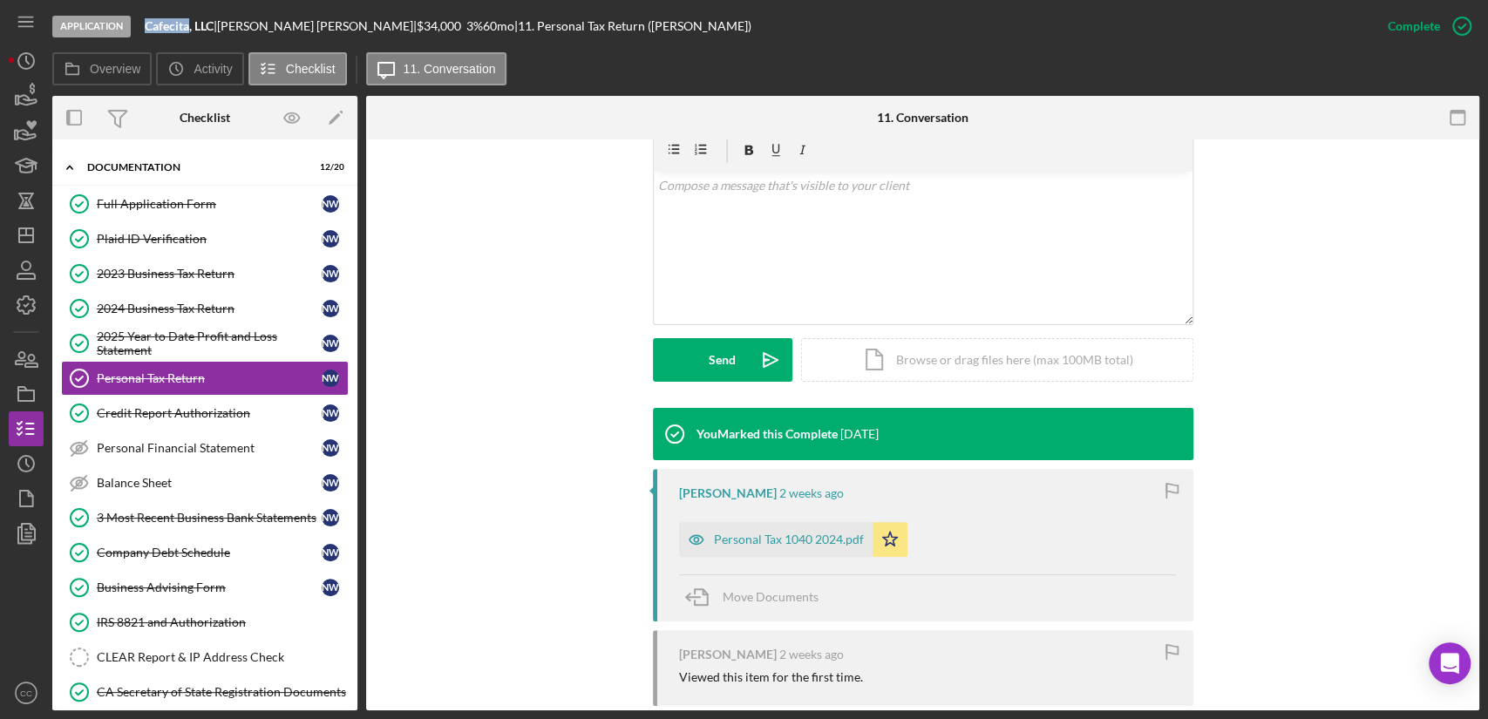
scroll to position [469, 0]
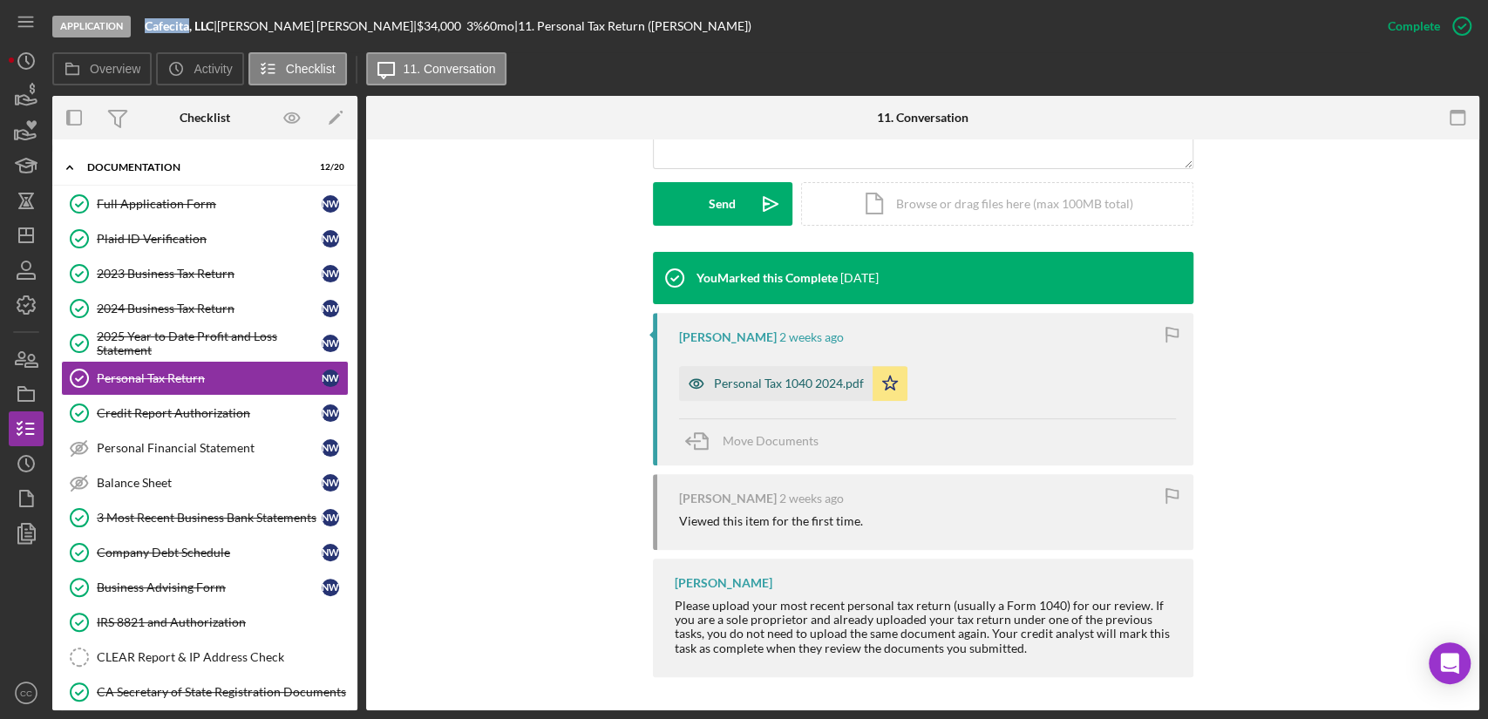
click at [781, 386] on div "Personal Tax 1040 2024.pdf" at bounding box center [789, 384] width 150 height 14
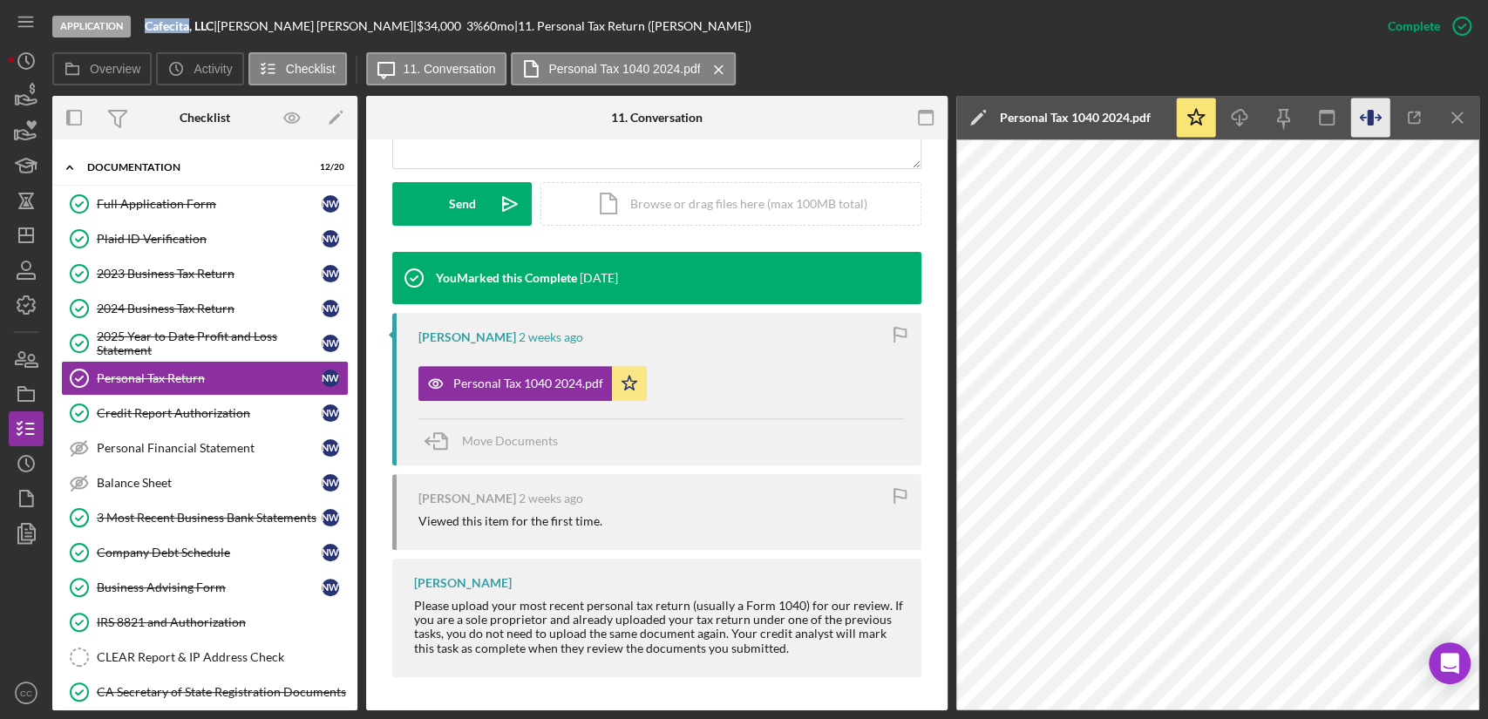
click at [1366, 120] on icon "button" at bounding box center [1370, 118] width 39 height 39
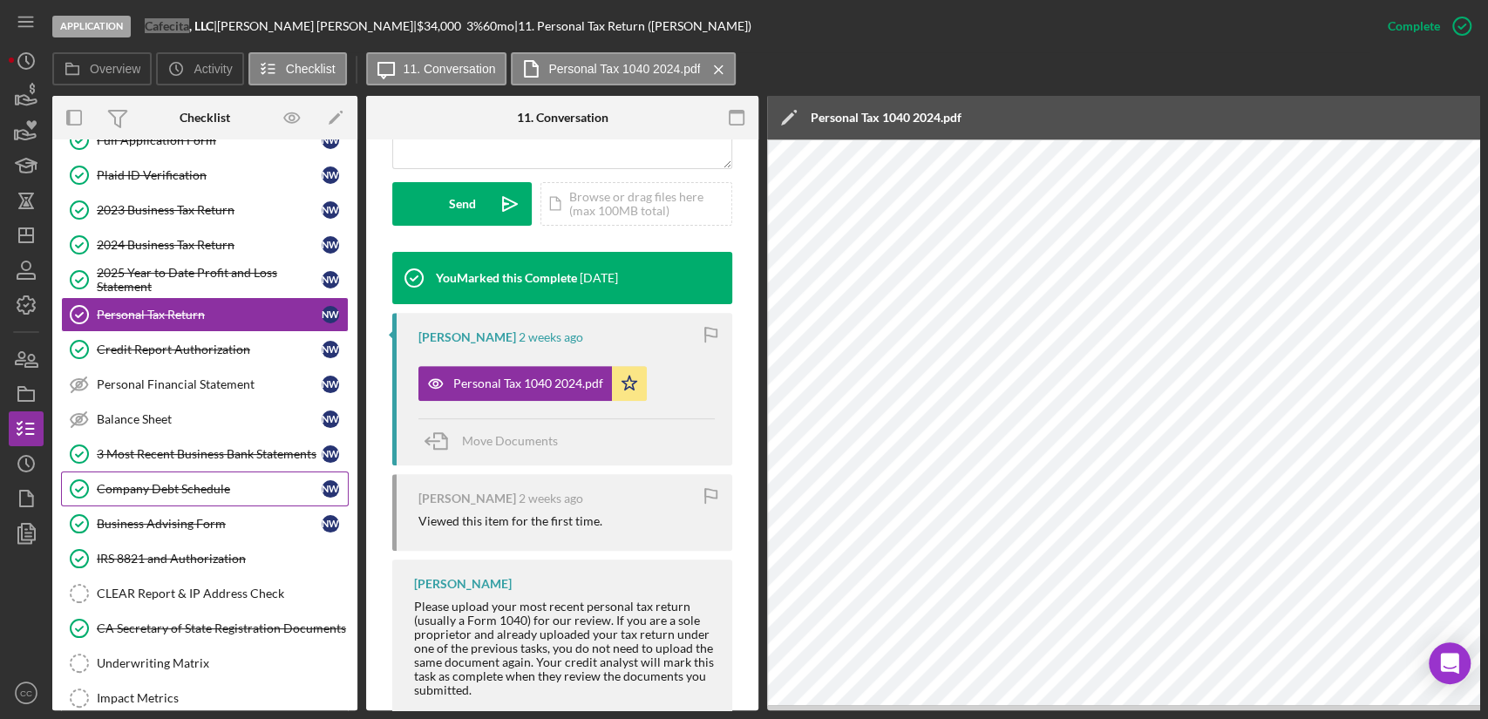
scroll to position [387, 0]
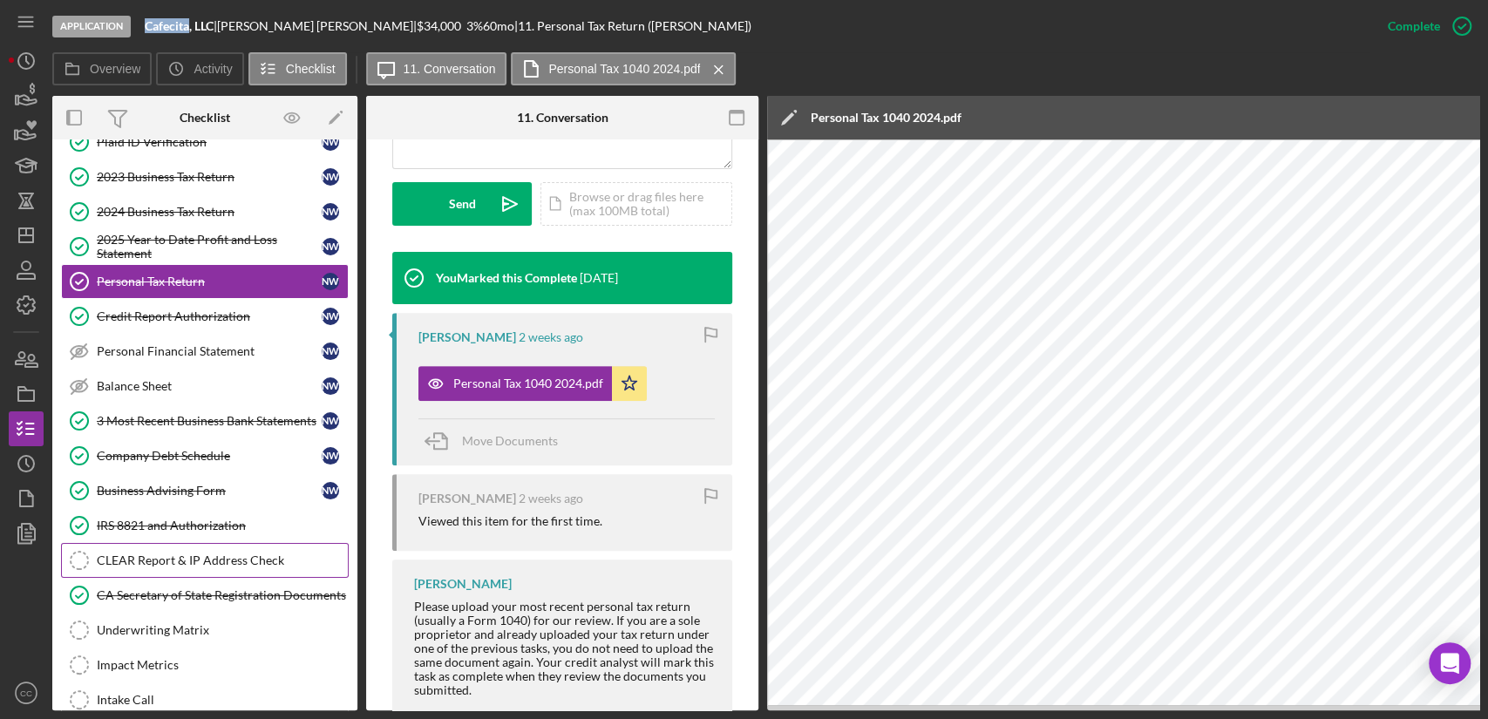
click at [174, 568] on link "CLEAR Report & IP Address Check CLEAR Report & IP Address Check" at bounding box center [205, 560] width 288 height 35
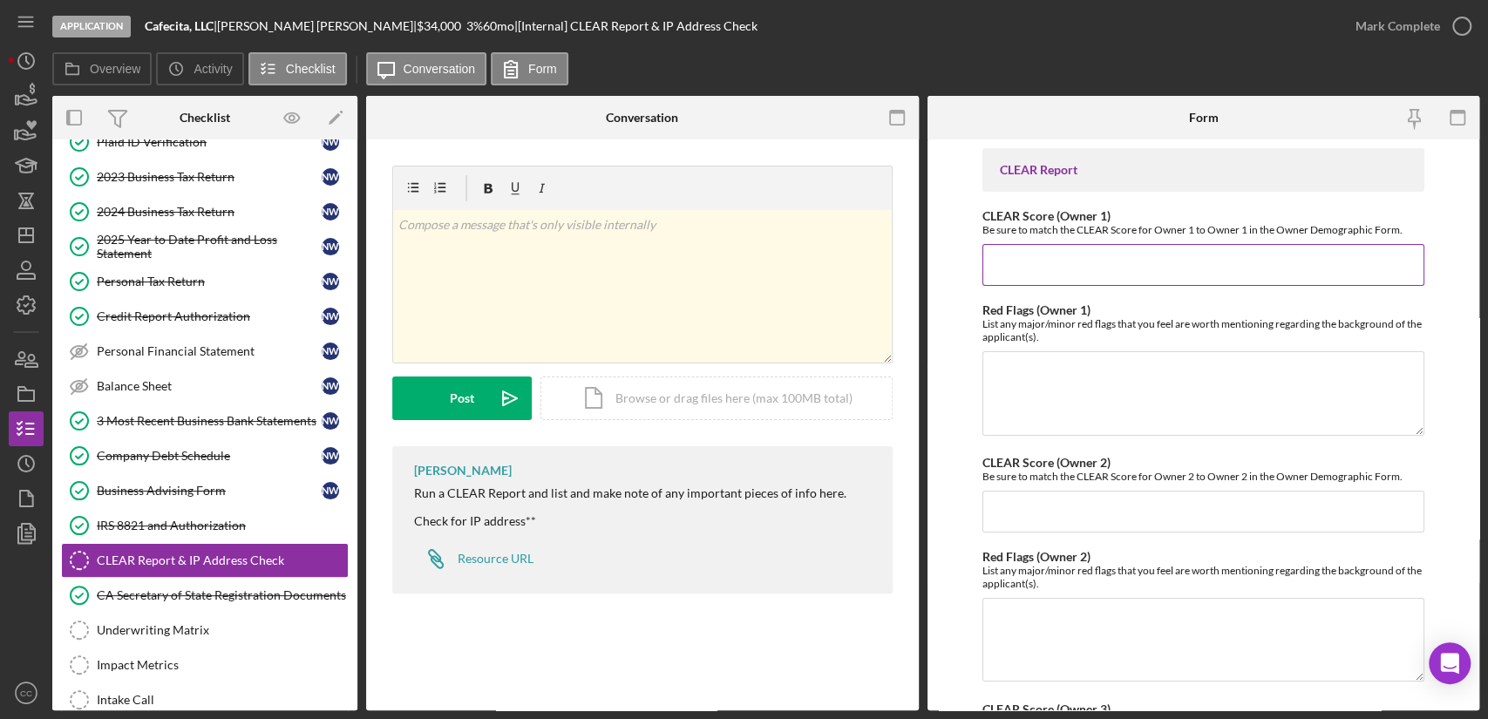
click at [1181, 269] on input "CLEAR Score (Owner 1)" at bounding box center [1203, 265] width 442 height 42
type input "20"
click at [1095, 408] on textarea "Red Flags (Owner 1)" at bounding box center [1203, 393] width 442 height 84
paste textarea "Associated with Multiple Failed Businesses"
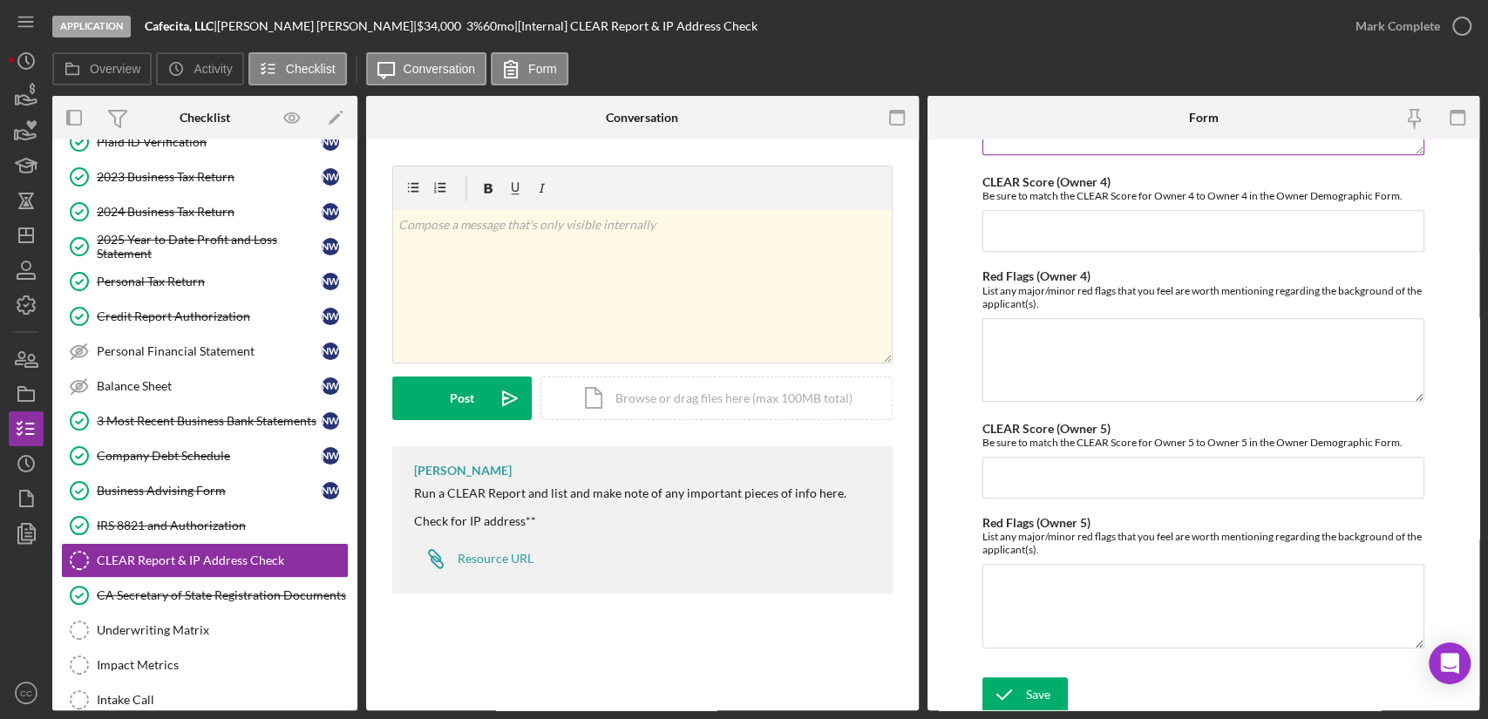
scroll to position [774, 0]
type textarea "Associated with Multiple Failed Businesses - document not available, no notes."
click at [1016, 687] on icon "submit" at bounding box center [1004, 694] width 44 height 44
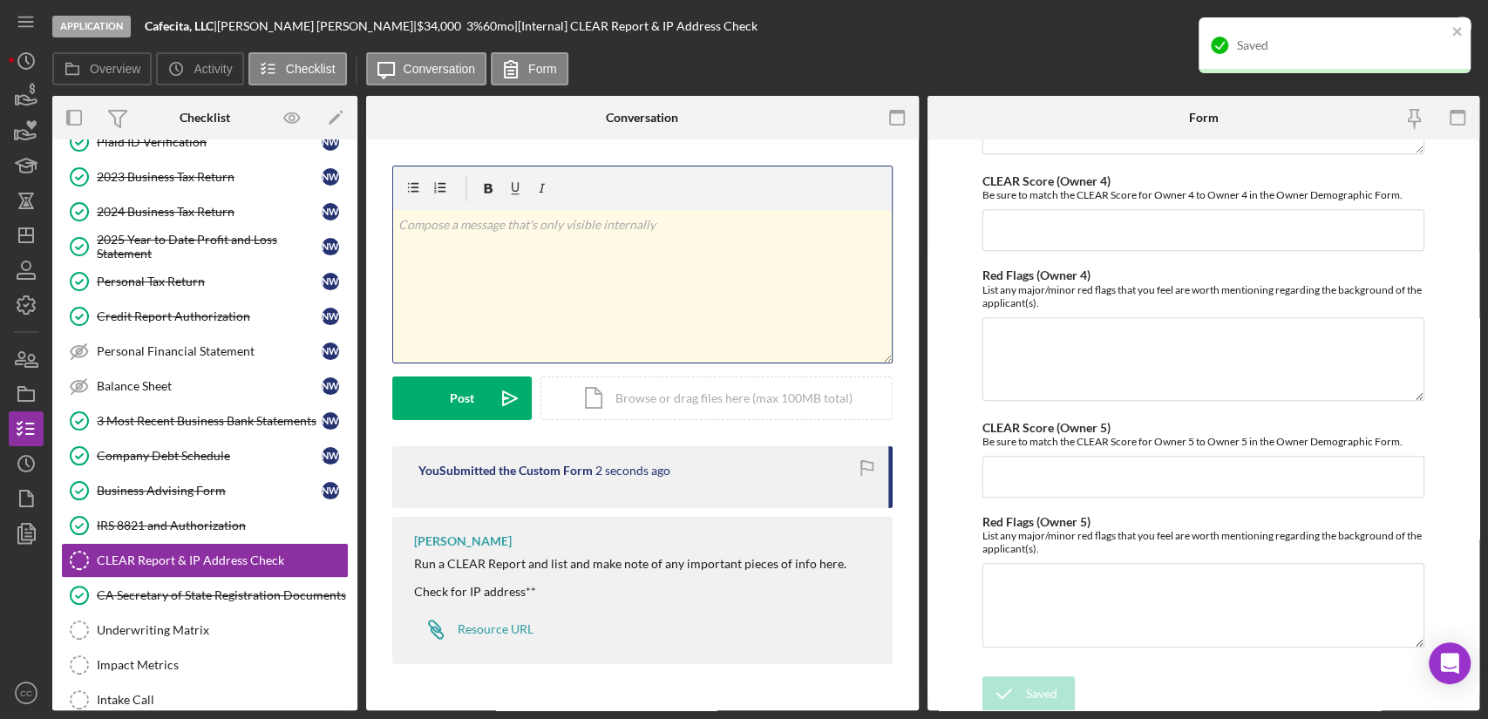
click at [499, 228] on p at bounding box center [642, 224] width 488 height 19
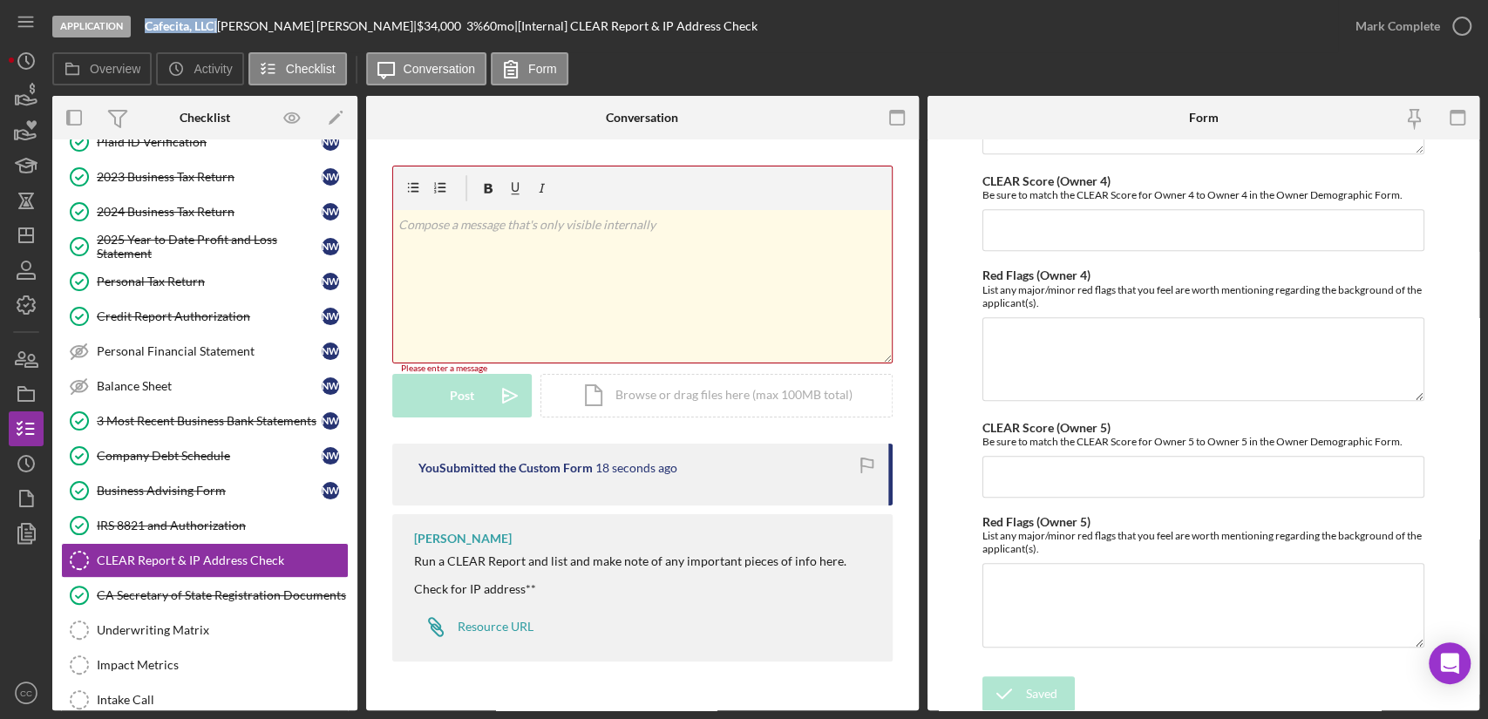
drag, startPoint x: 218, startPoint y: 26, endPoint x: 148, endPoint y: 37, distance: 70.7
click at [148, 37] on div "Application Cafecita, LLC | [PERSON_NAME] | $34,000 $13,600 3 % 60 mo | [Intern…" at bounding box center [695, 26] width 1286 height 52
copy div "Cafecita, LLC"
drag, startPoint x: 300, startPoint y: 24, endPoint x: 230, endPoint y: 31, distance: 70.0
click at [230, 31] on div "[PERSON_NAME] |" at bounding box center [317, 26] width 200 height 14
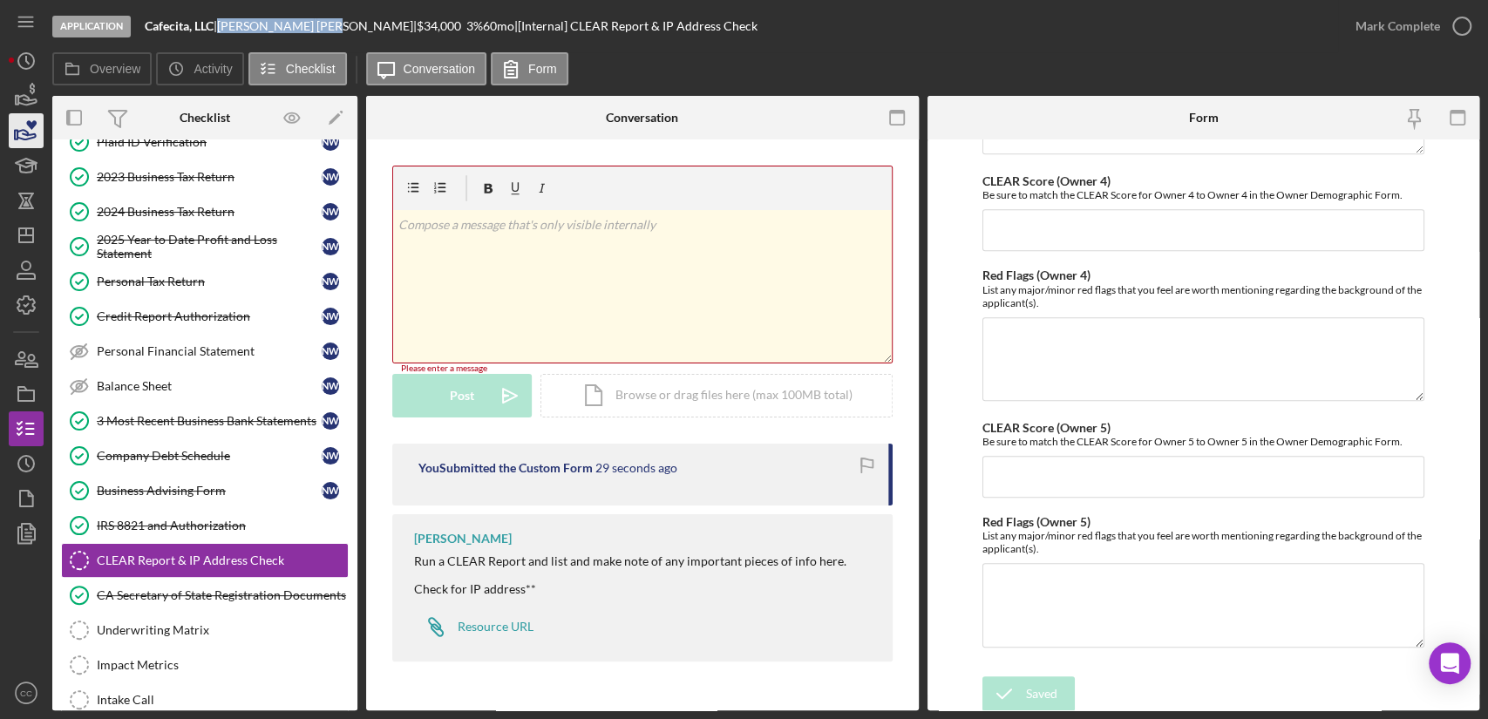
copy div "[PERSON_NAME]"
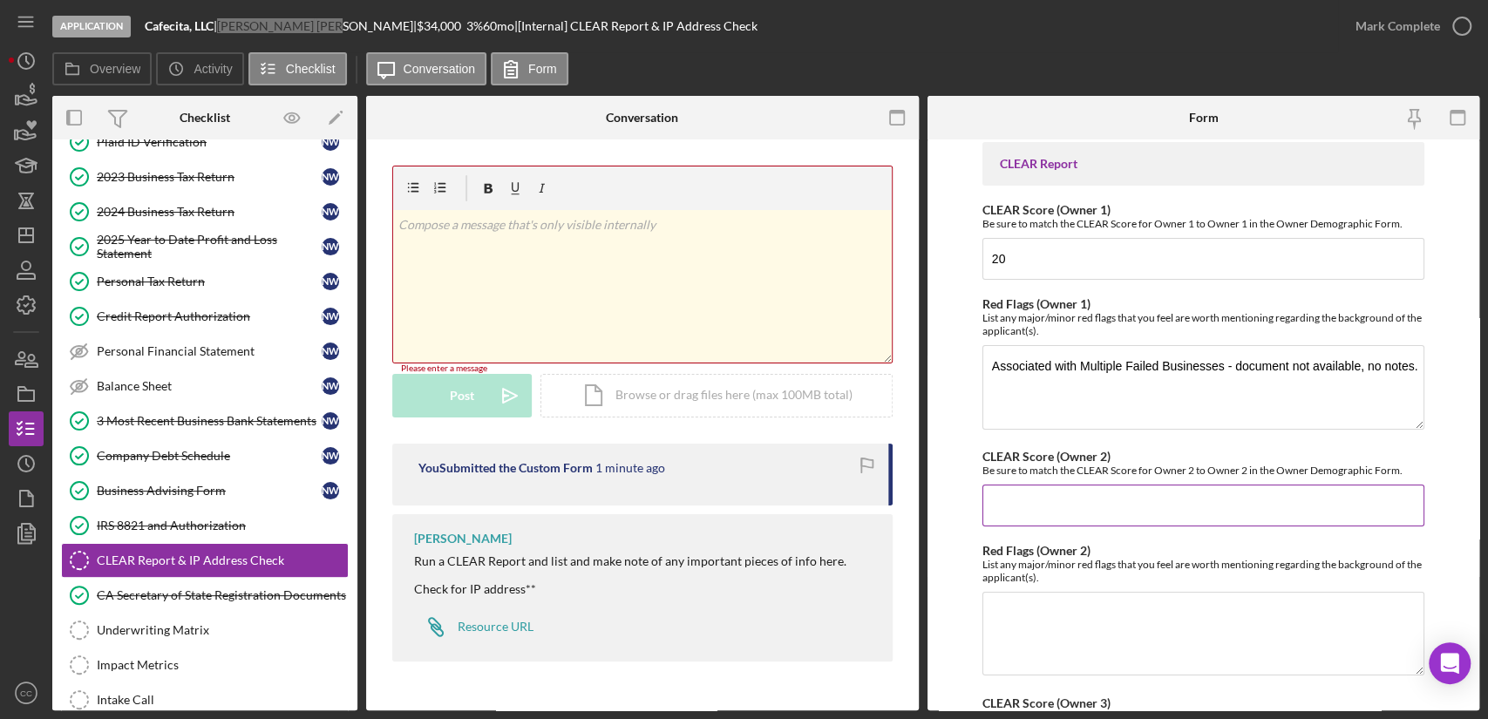
scroll to position [0, 0]
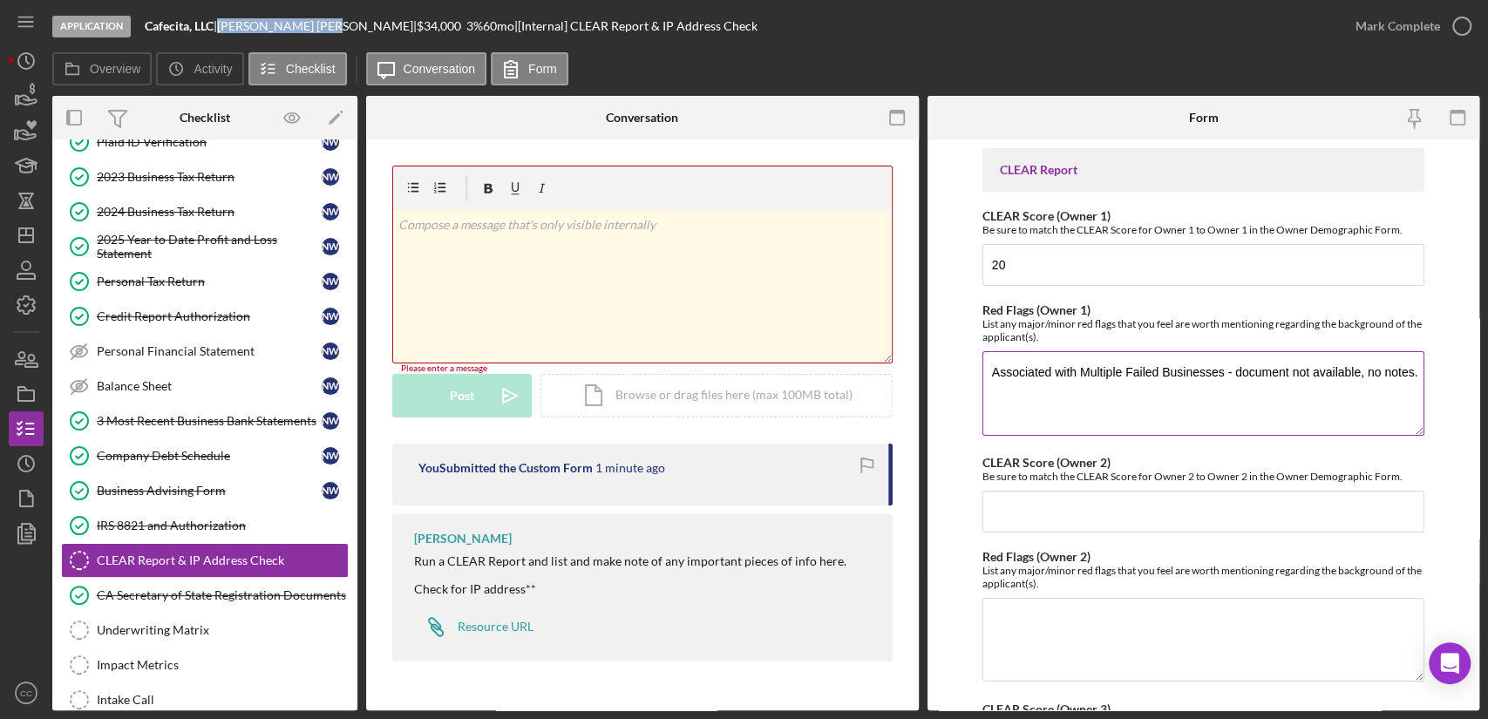
click at [1410, 374] on textarea "Associated with Multiple Failed Businesses - document not available, no notes." at bounding box center [1203, 393] width 442 height 84
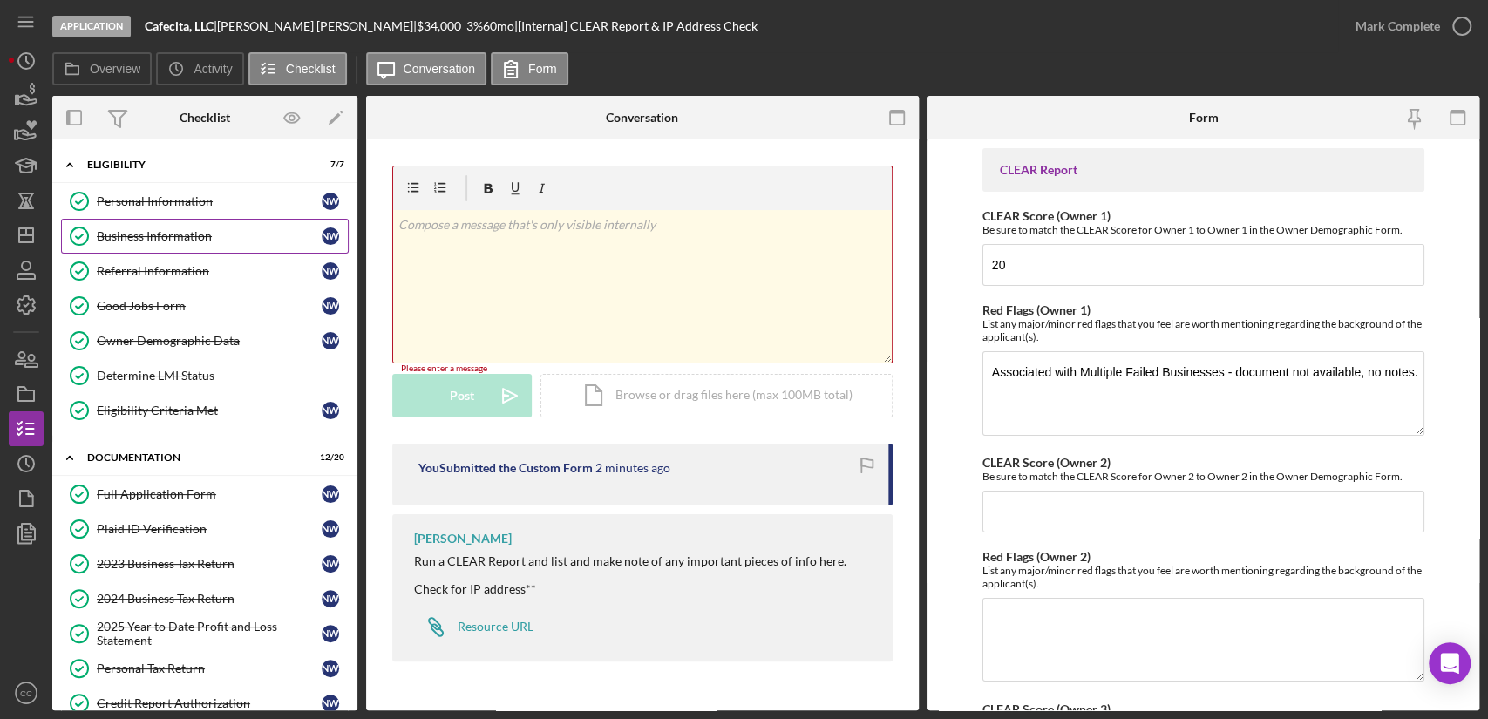
click at [192, 245] on link "Business Information Business Information N W" at bounding box center [205, 236] width 288 height 35
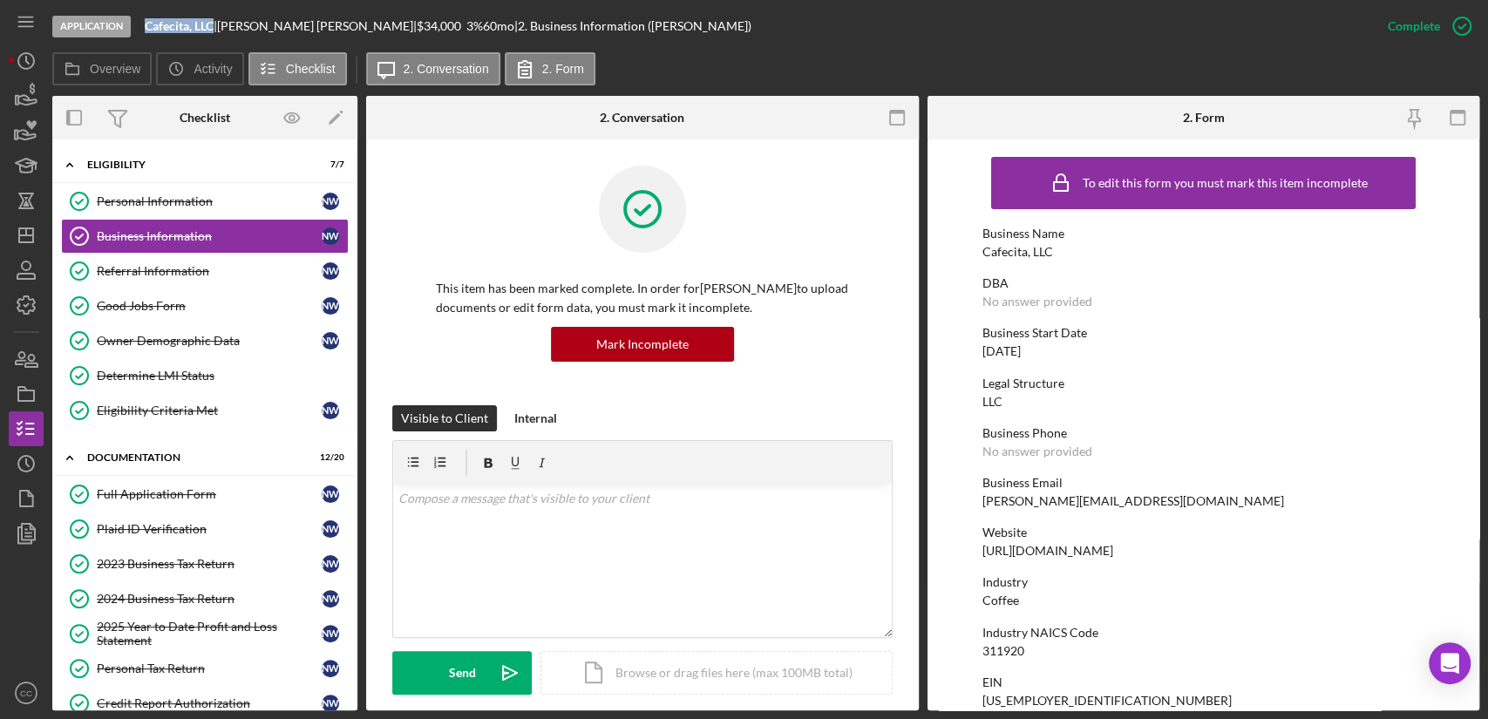
drag, startPoint x: 216, startPoint y: 31, endPoint x: 146, endPoint y: 30, distance: 70.6
click at [146, 30] on div "Cafecita, LLC |" at bounding box center [181, 26] width 72 height 14
copy b "Cafecita, LLC"
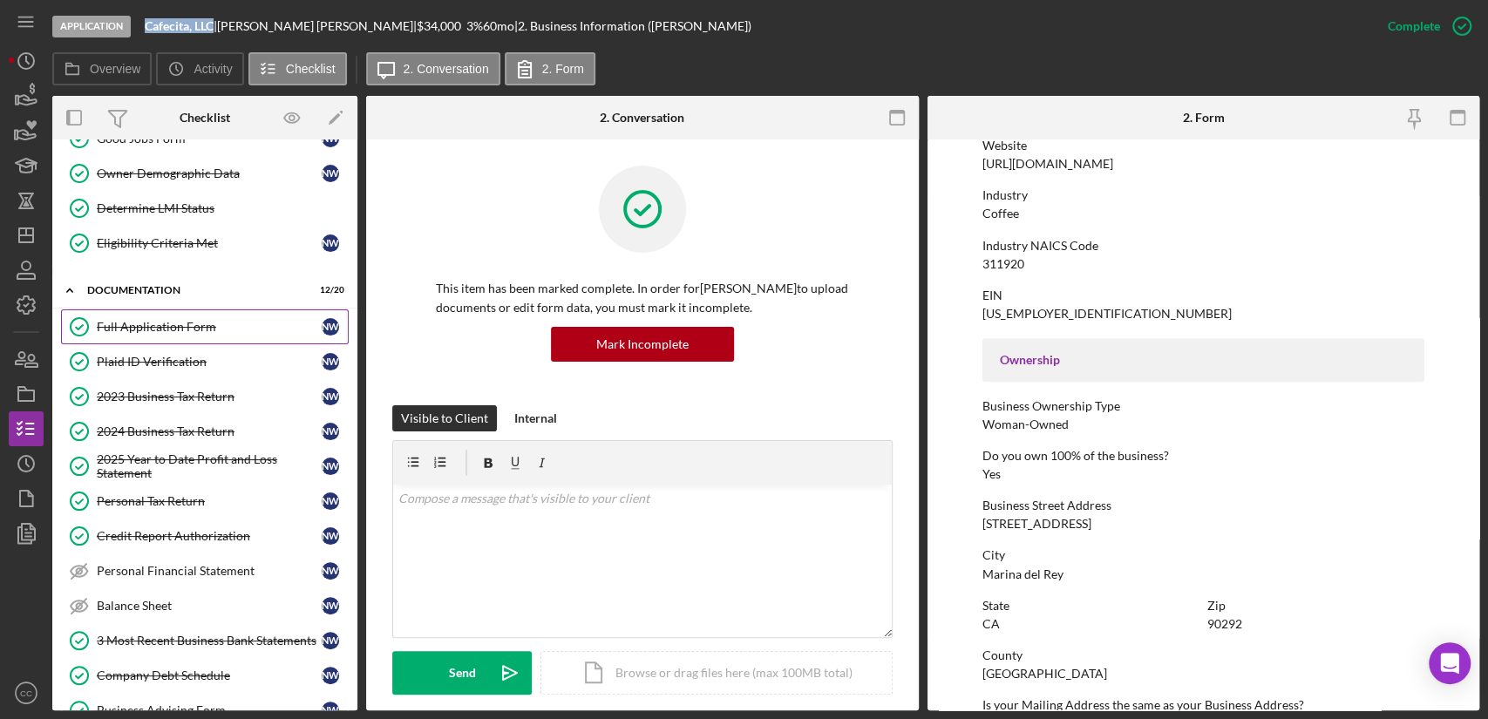
scroll to position [97, 0]
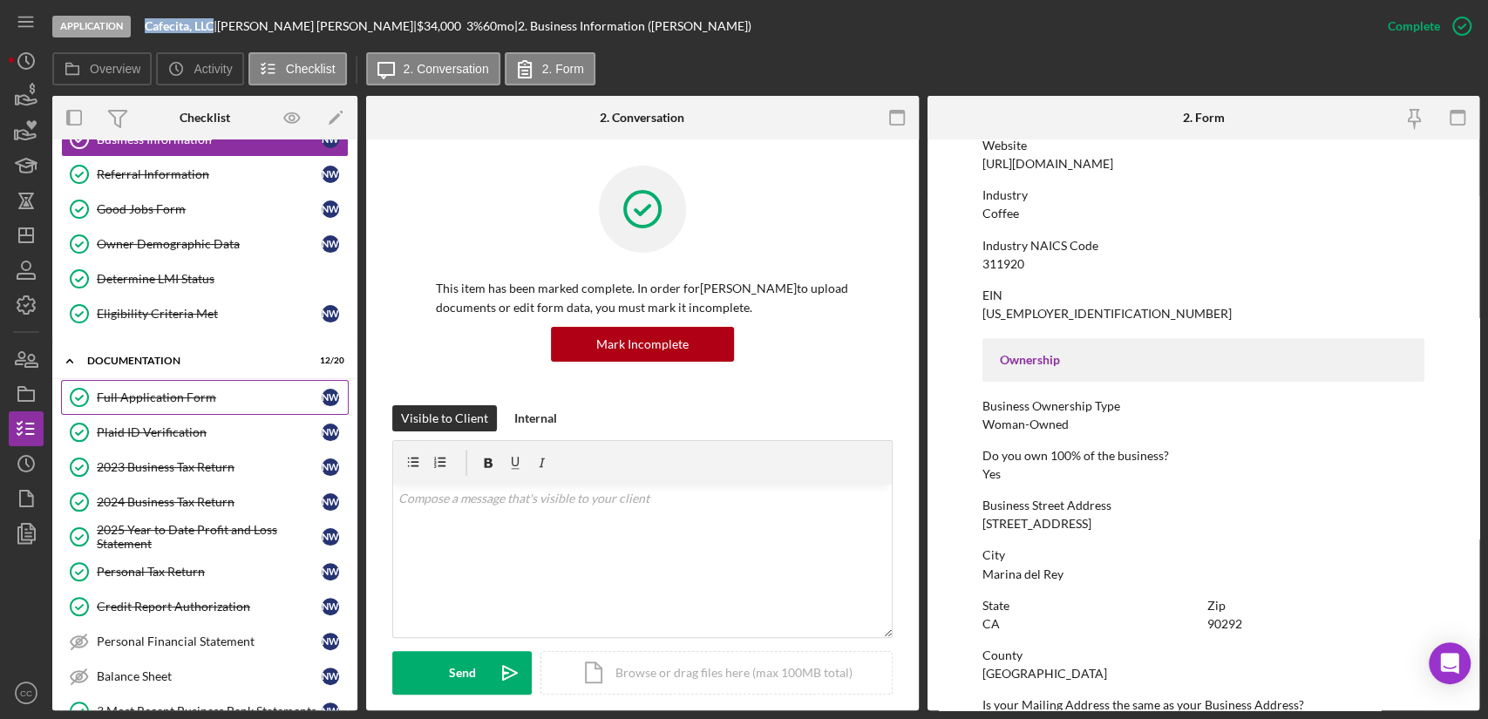
click at [166, 398] on div "Full Application Form" at bounding box center [209, 398] width 225 height 14
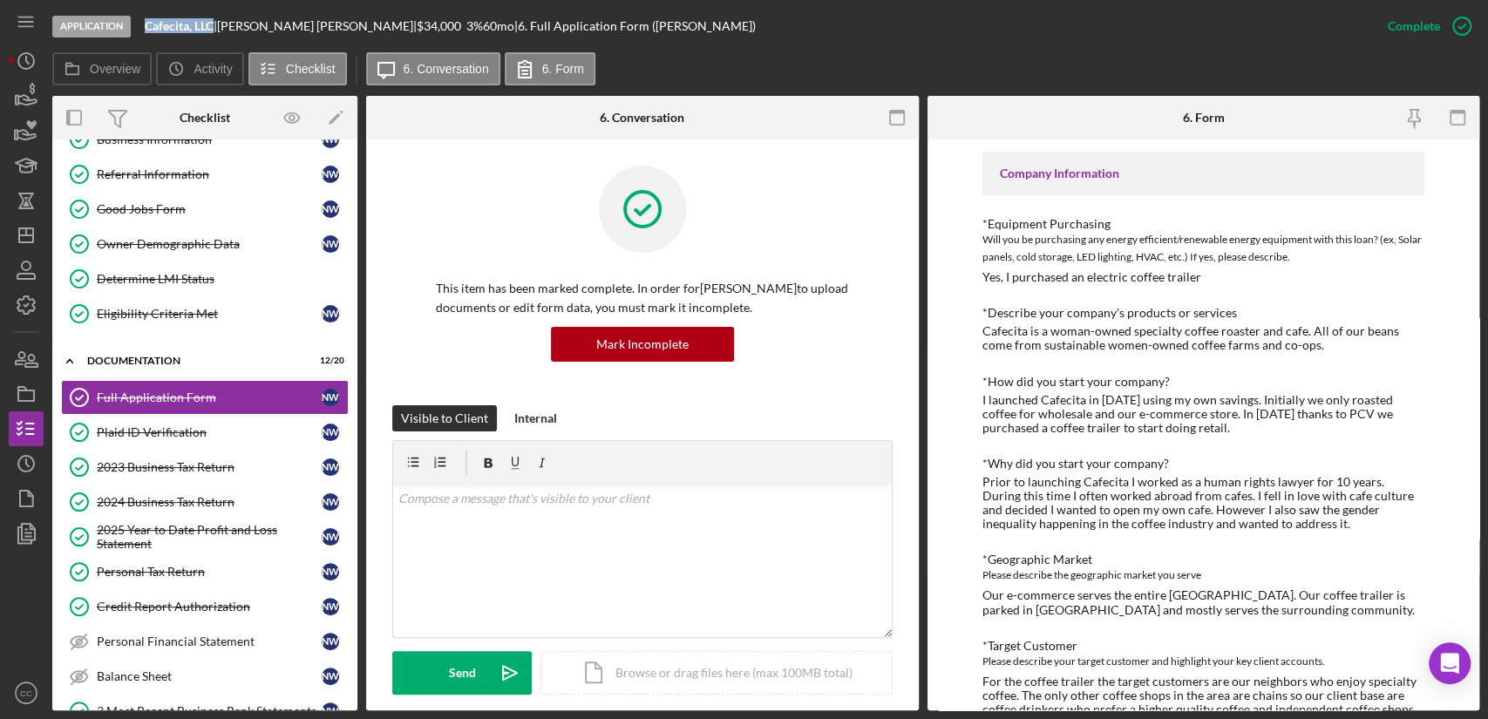
scroll to position [484, 0]
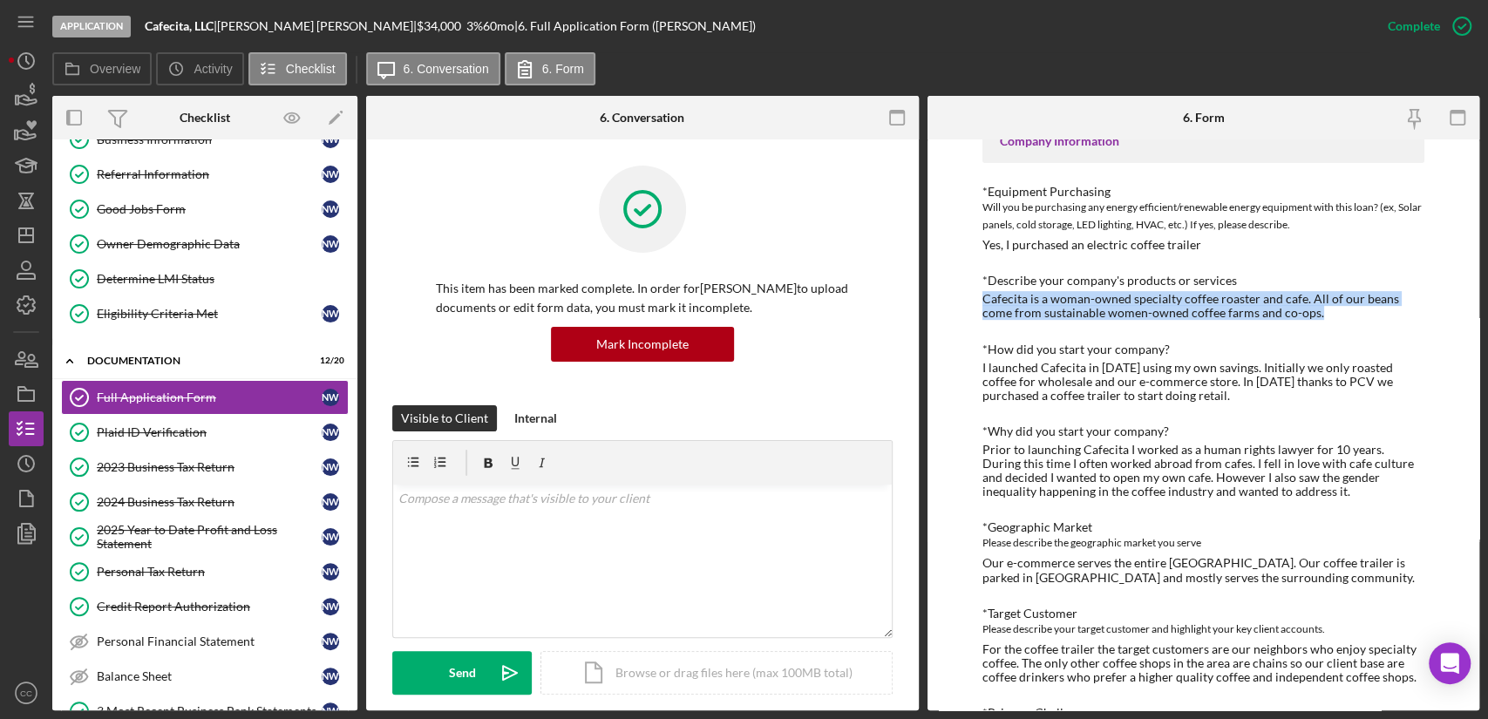
drag, startPoint x: 1333, startPoint y: 316, endPoint x: 981, endPoint y: 291, distance: 353.1
click at [982, 292] on div "Cafecita is a woman-owned specialty coffee roaster and cafe. All of our beans c…" at bounding box center [1203, 306] width 442 height 28
copy div "Cafecita is a woman-owned specialty coffee roaster and cafe. All of our beans c…"
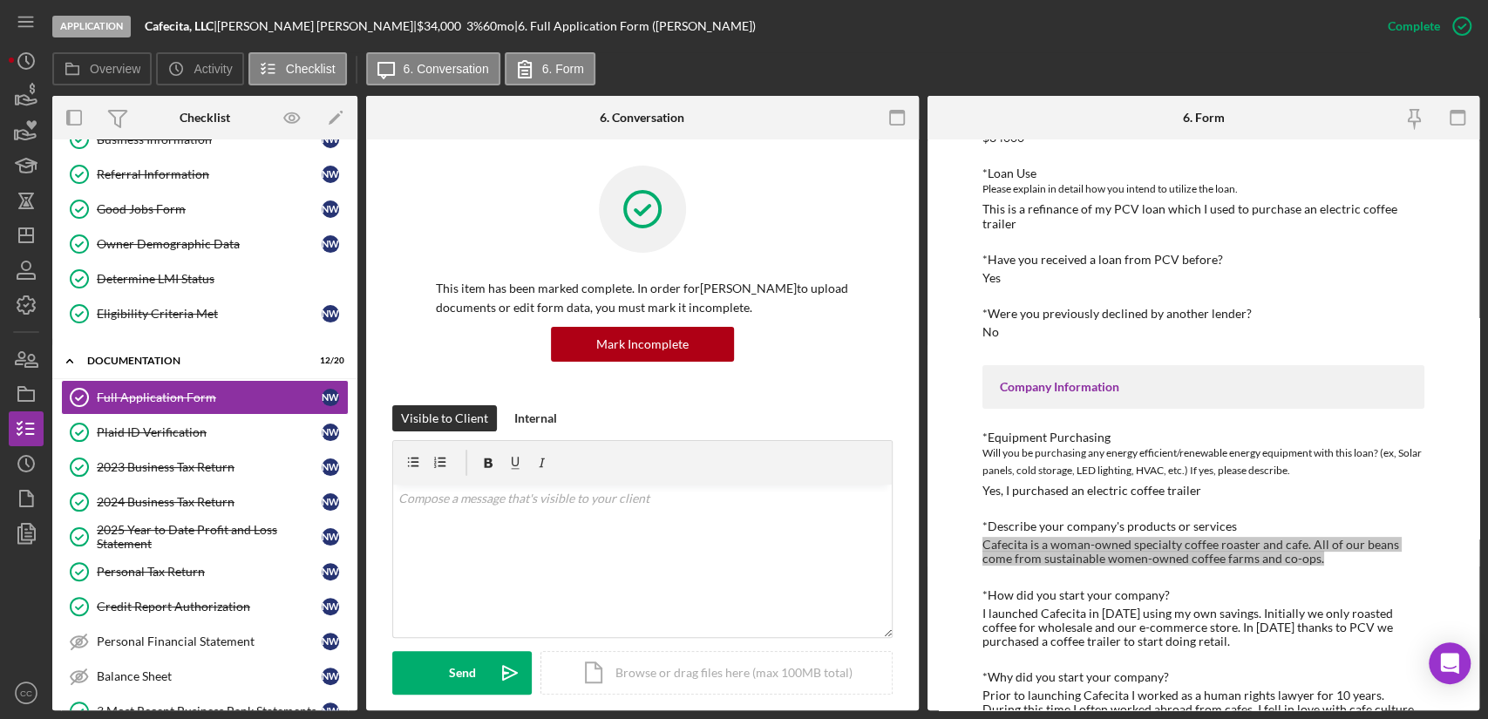
scroll to position [194, 0]
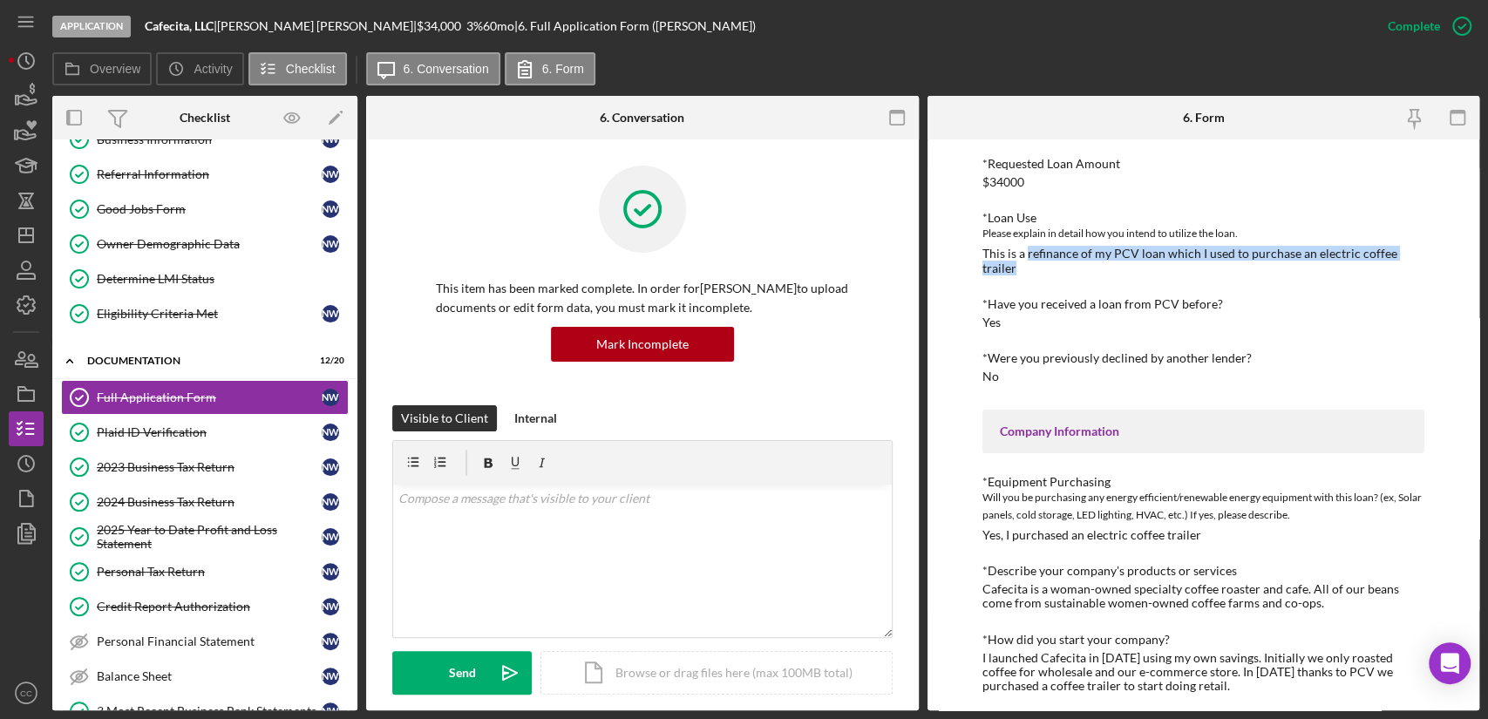
drag, startPoint x: 1030, startPoint y: 273, endPoint x: 1027, endPoint y: 258, distance: 15.2
click at [1027, 258] on div "This is a refinance of my PCV loan which I used to purchase an electric coffee …" at bounding box center [1203, 261] width 442 height 28
copy div "refinance of my PCV loan which I used to purchase an electric coffee trailer"
drag, startPoint x: 179, startPoint y: 270, endPoint x: 234, endPoint y: 272, distance: 54.9
click at [179, 272] on div "Determine LMI Status" at bounding box center [222, 279] width 251 height 14
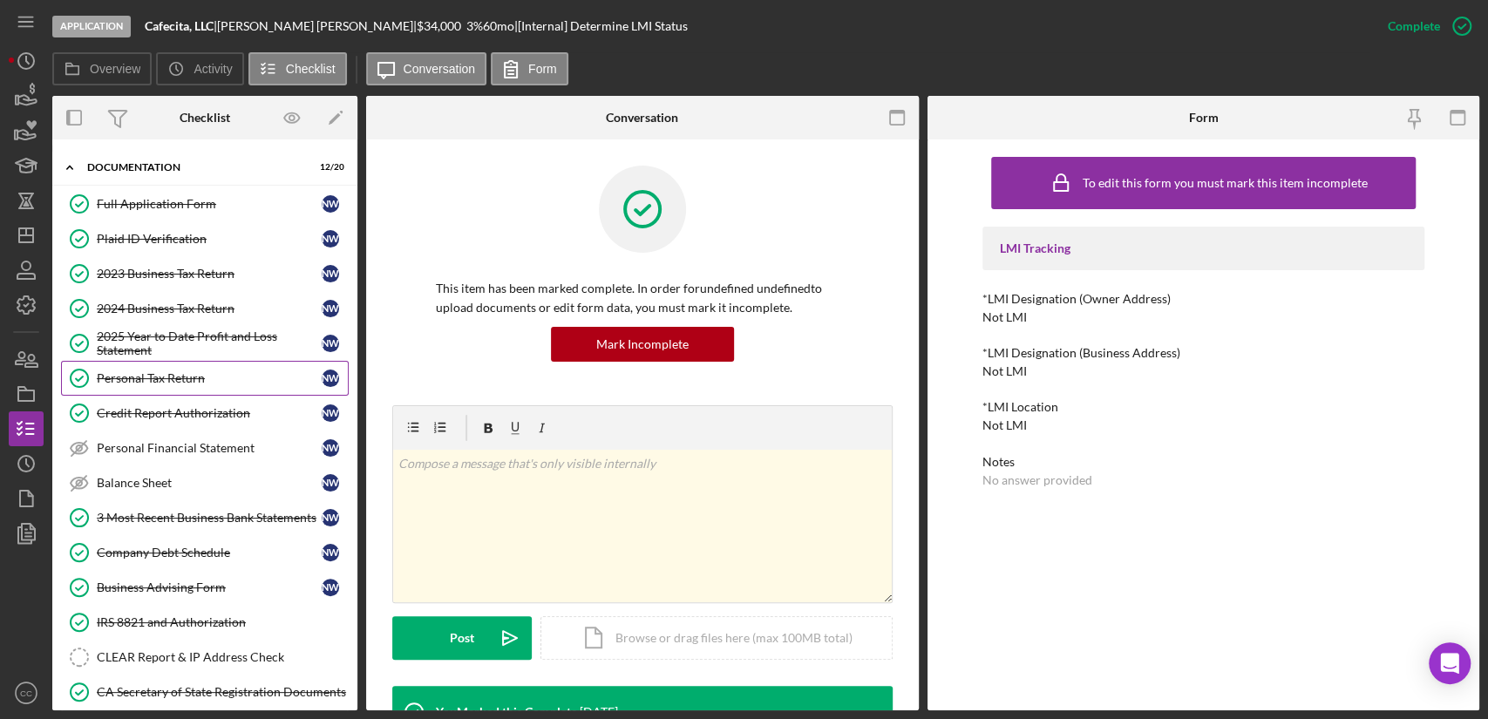
scroll to position [387, 0]
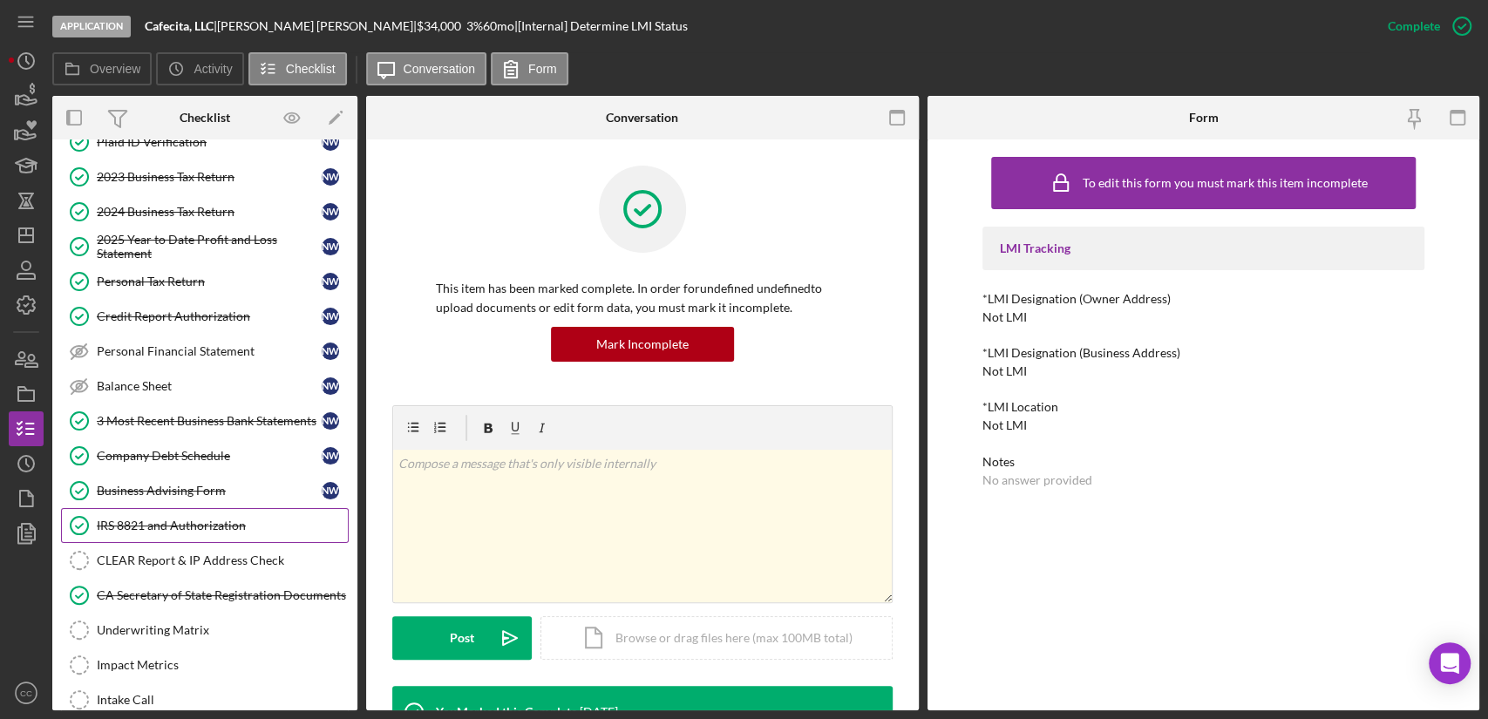
click at [180, 527] on div "IRS 8821 and Authorization" at bounding box center [222, 526] width 251 height 14
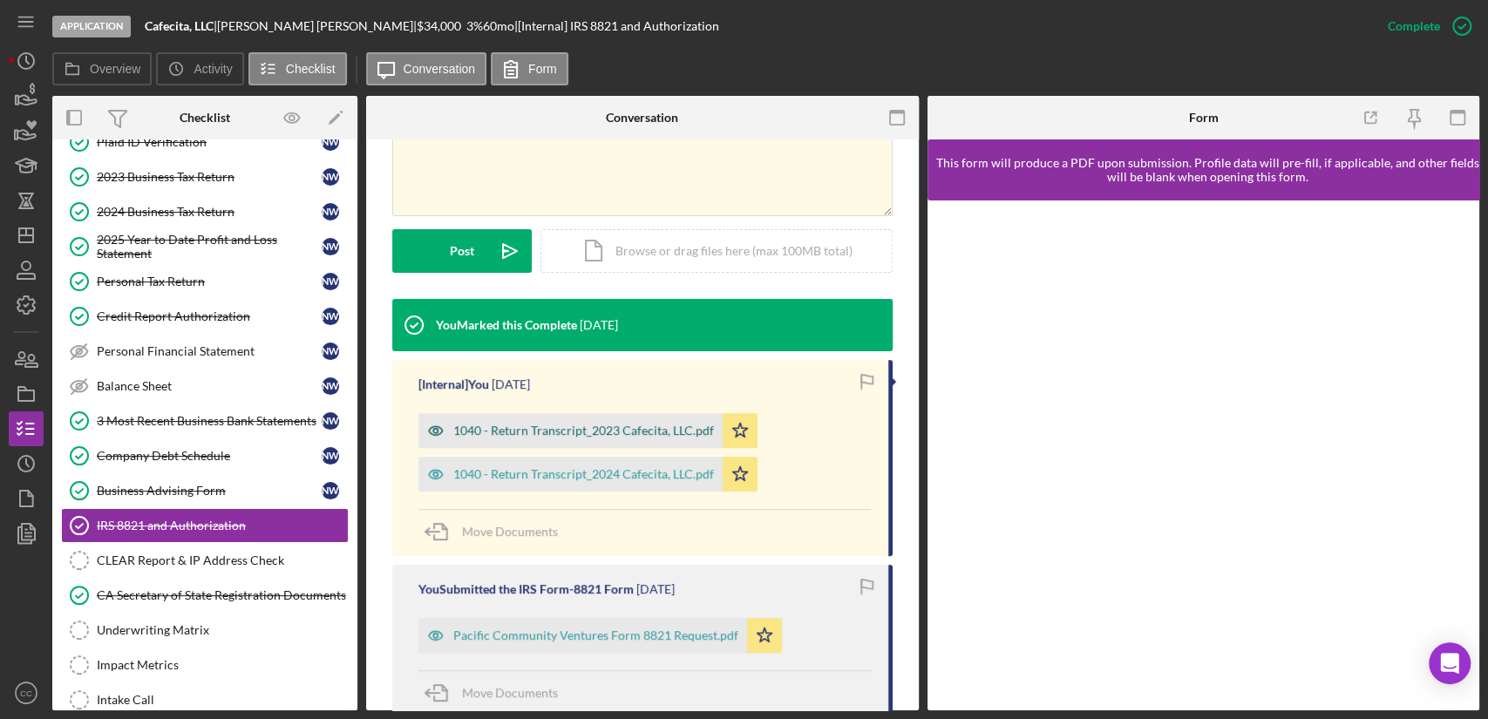
click at [628, 426] on div "1040 - Return Transcript_2023 Cafecita, LLC.pdf" at bounding box center [583, 431] width 261 height 14
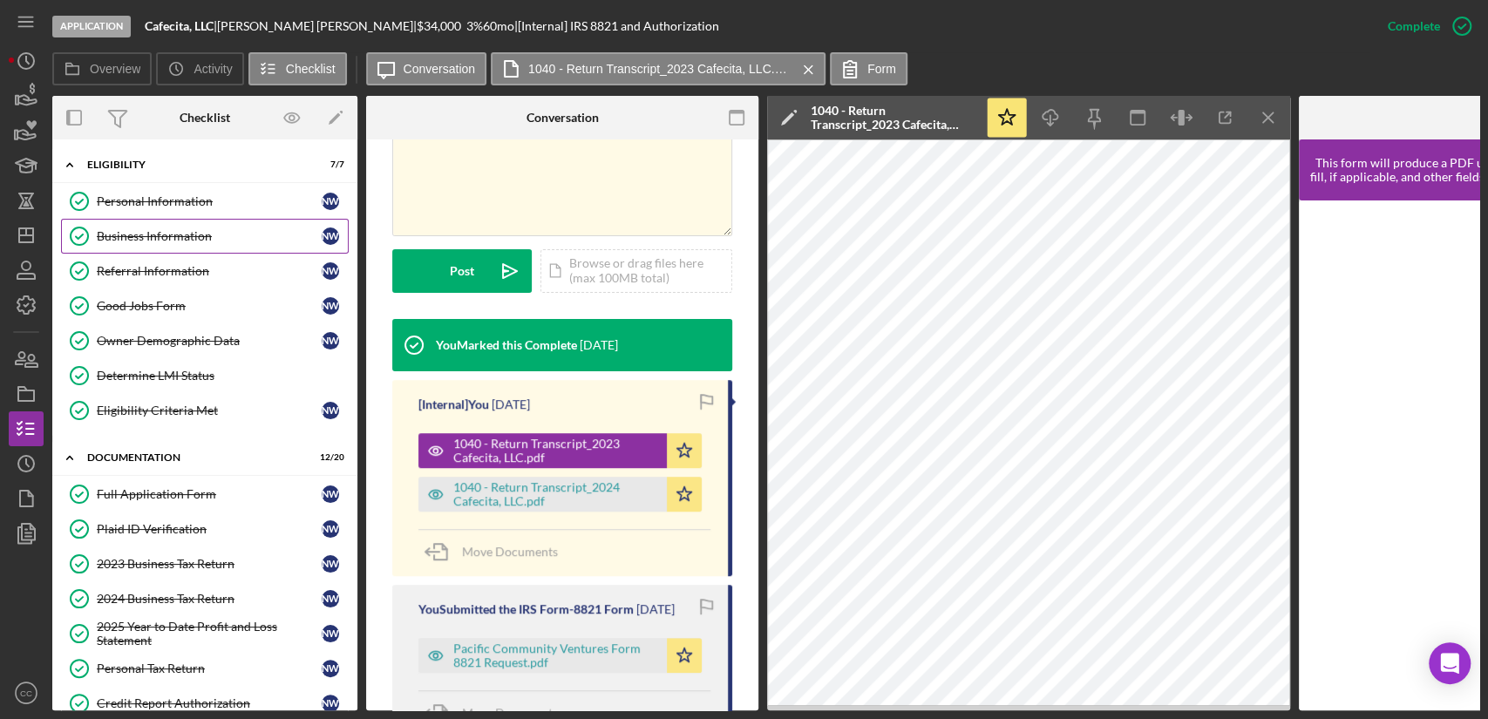
click at [168, 230] on div "Business Information" at bounding box center [209, 236] width 225 height 14
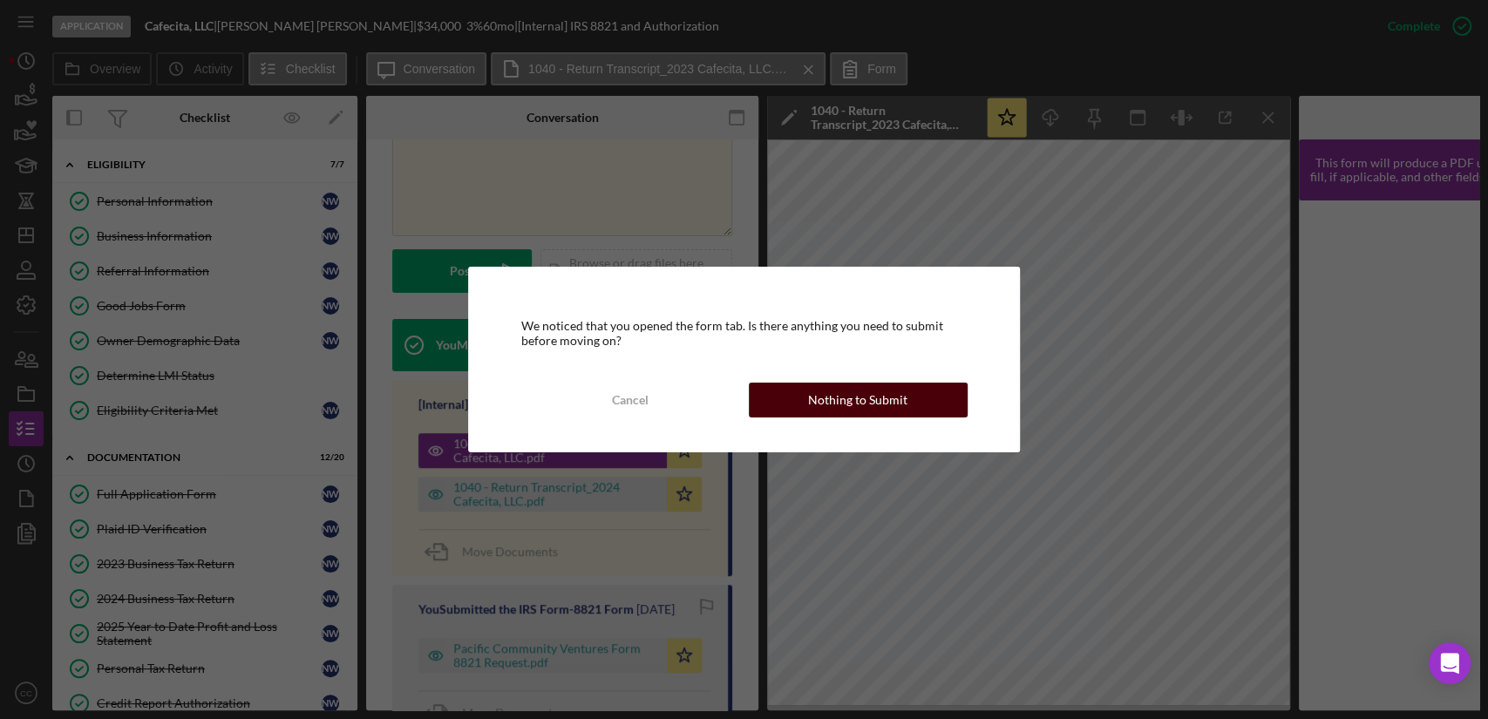
click at [875, 398] on div "Nothing to Submit" at bounding box center [857, 400] width 99 height 35
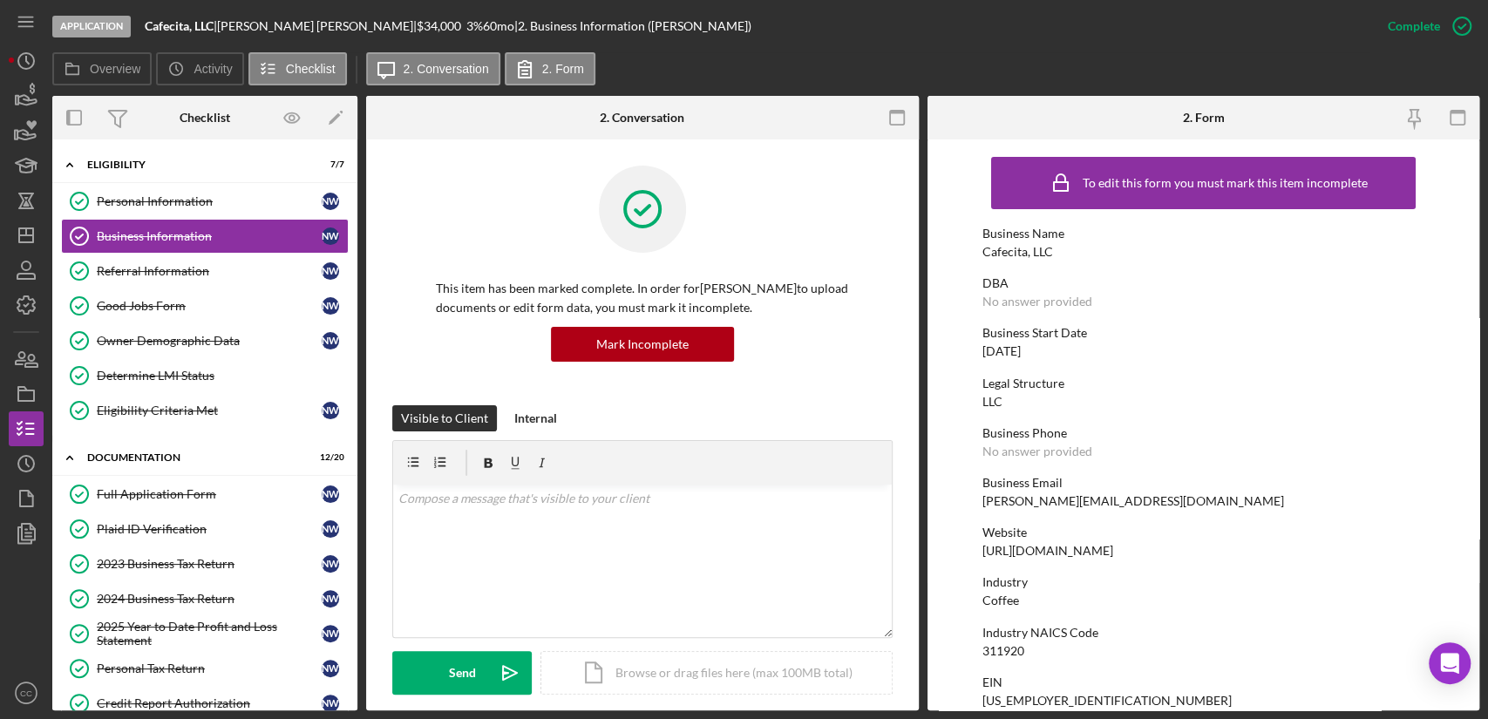
click at [997, 656] on div "311920" at bounding box center [1003, 651] width 42 height 14
copy div "311920"
drag, startPoint x: 219, startPoint y: 25, endPoint x: 132, endPoint y: 31, distance: 87.3
click at [132, 31] on div "Application Cafecita, LLC | [PERSON_NAME] | $34,000 $13,600 3 % 60 mo | 2. Busi…" at bounding box center [711, 26] width 1318 height 52
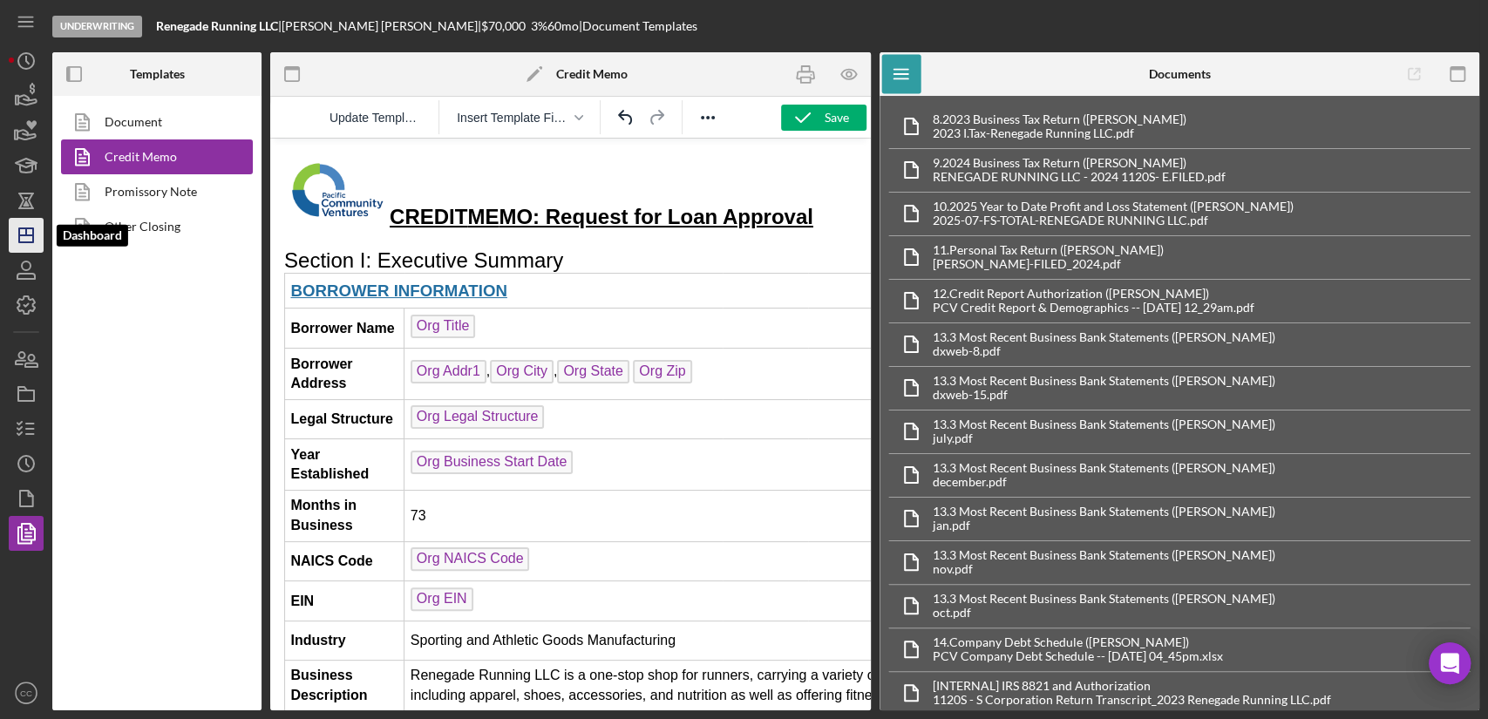
click at [24, 225] on icon "Icon/Dashboard" at bounding box center [26, 236] width 44 height 44
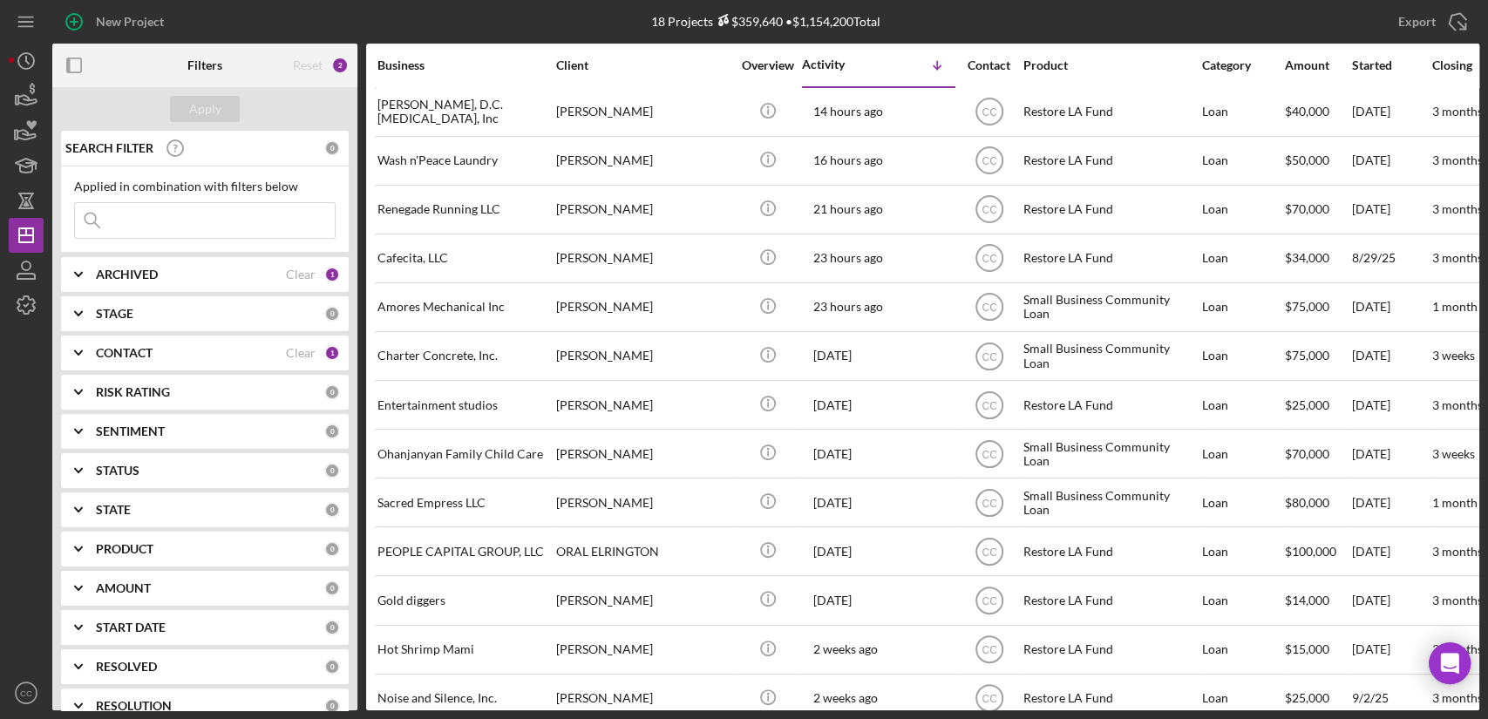
click at [204, 350] on div "CONTACT" at bounding box center [191, 353] width 190 height 14
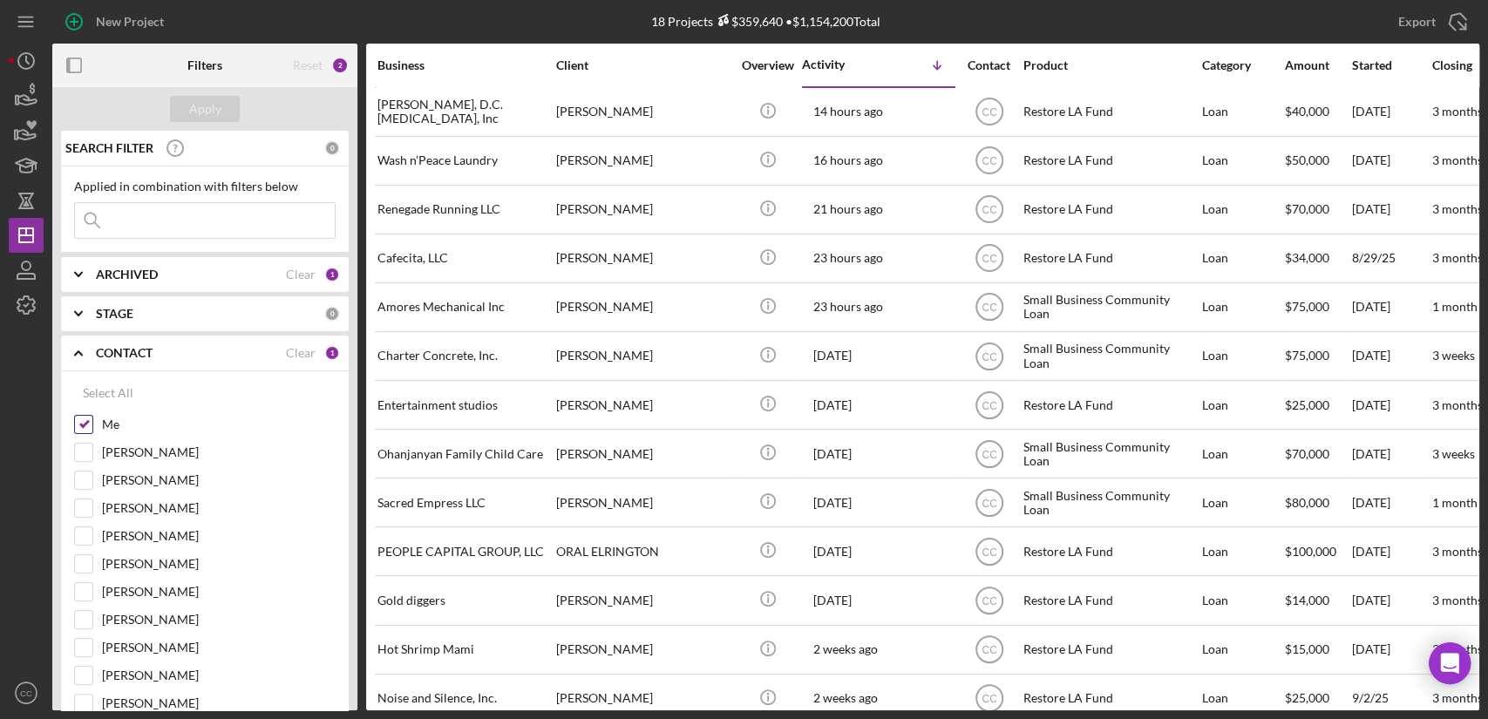
click at [102, 422] on label "Me" at bounding box center [219, 424] width 234 height 17
click at [92, 422] on input "Me" at bounding box center [83, 424] width 17 height 17
checkbox input "false"
click at [132, 540] on label "Stephanie Simotas" at bounding box center [219, 535] width 234 height 17
click at [92, 540] on input "Stephanie Simotas" at bounding box center [83, 535] width 17 height 17
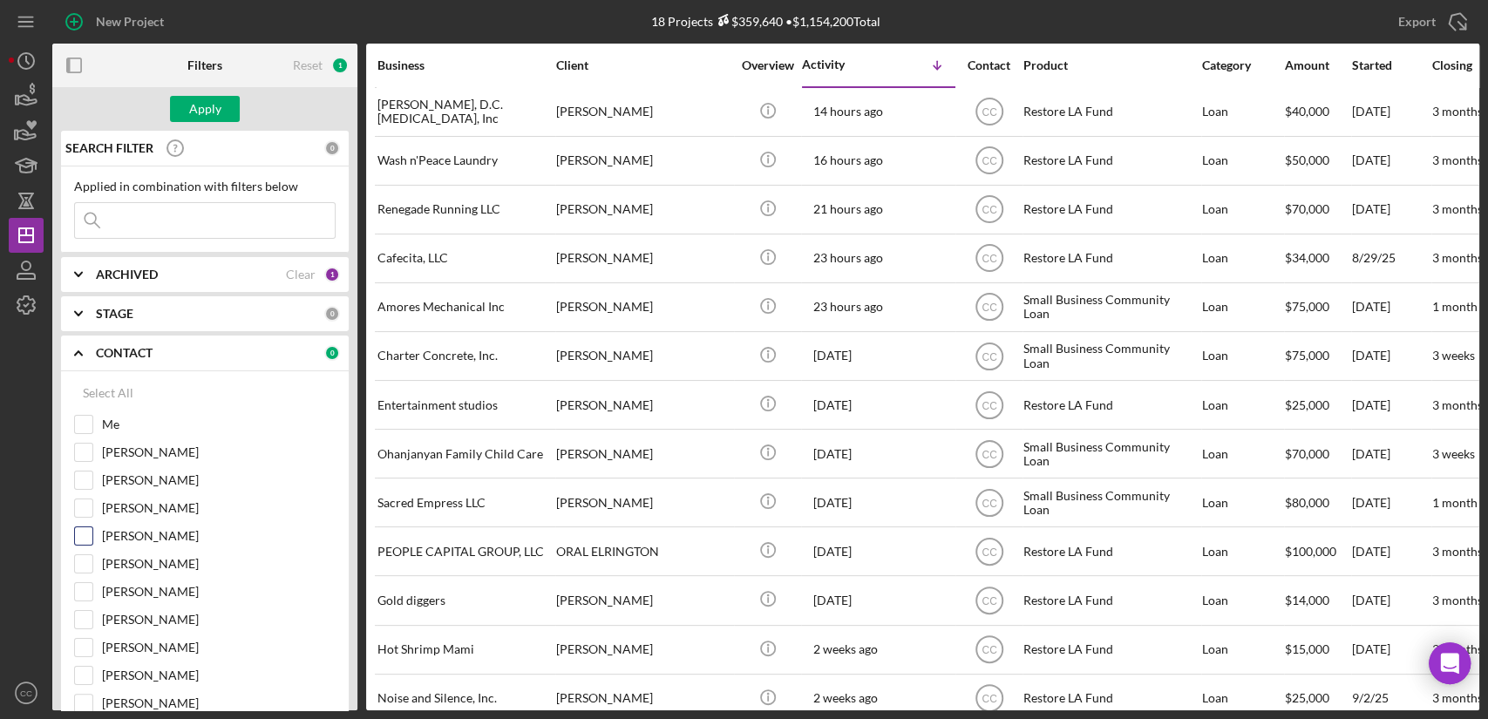
checkbox input "true"
click at [201, 110] on div "Apply" at bounding box center [205, 109] width 32 height 26
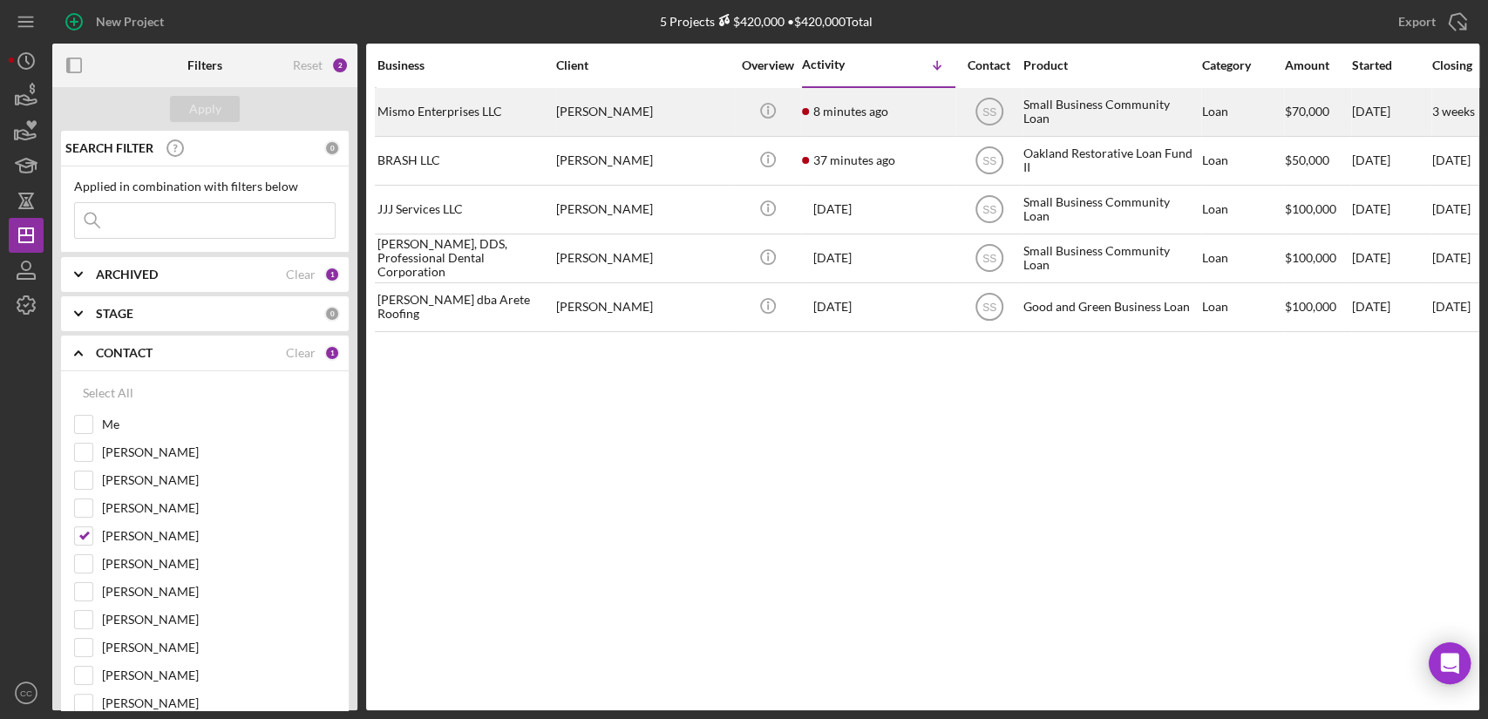
click at [470, 112] on div "Mismo Enterprises LLC" at bounding box center [464, 112] width 174 height 46
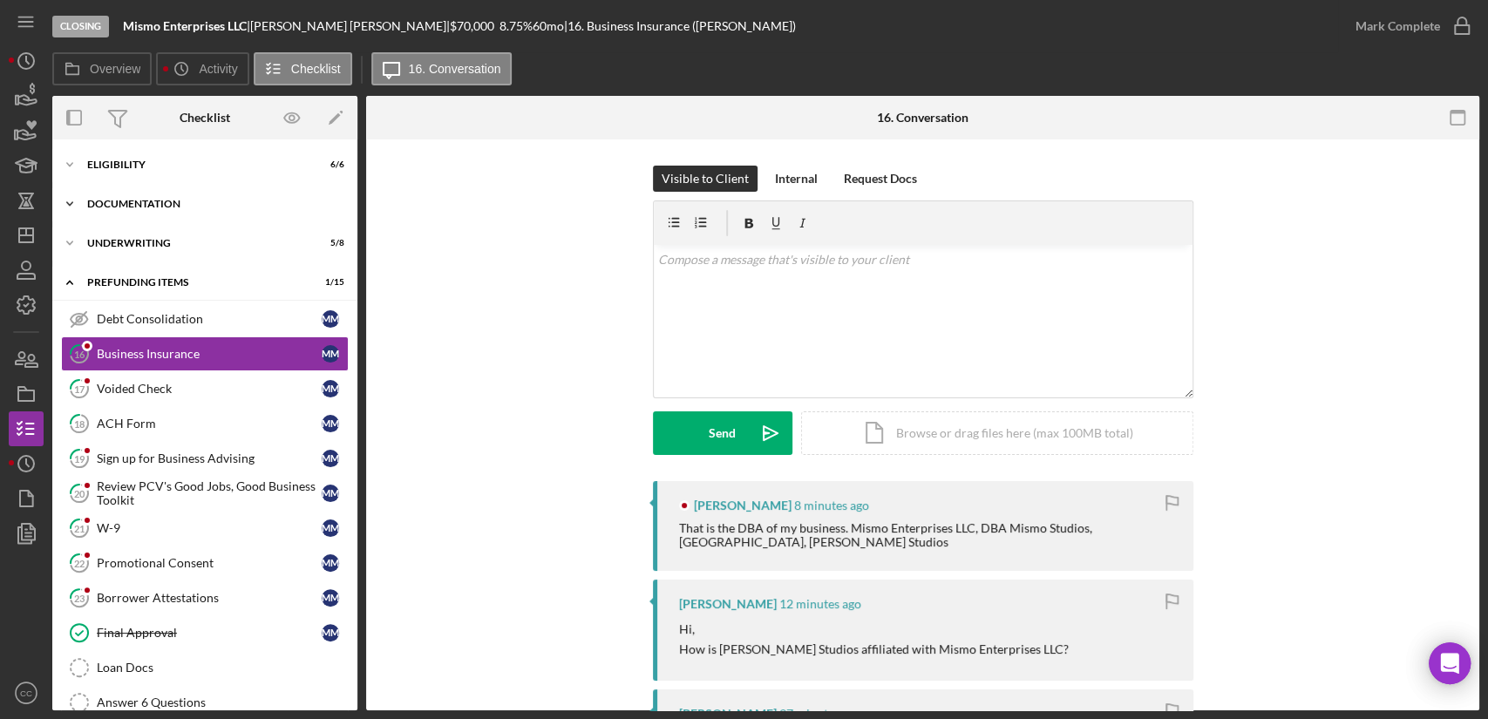
click at [137, 202] on div "Documentation" at bounding box center [211, 204] width 248 height 10
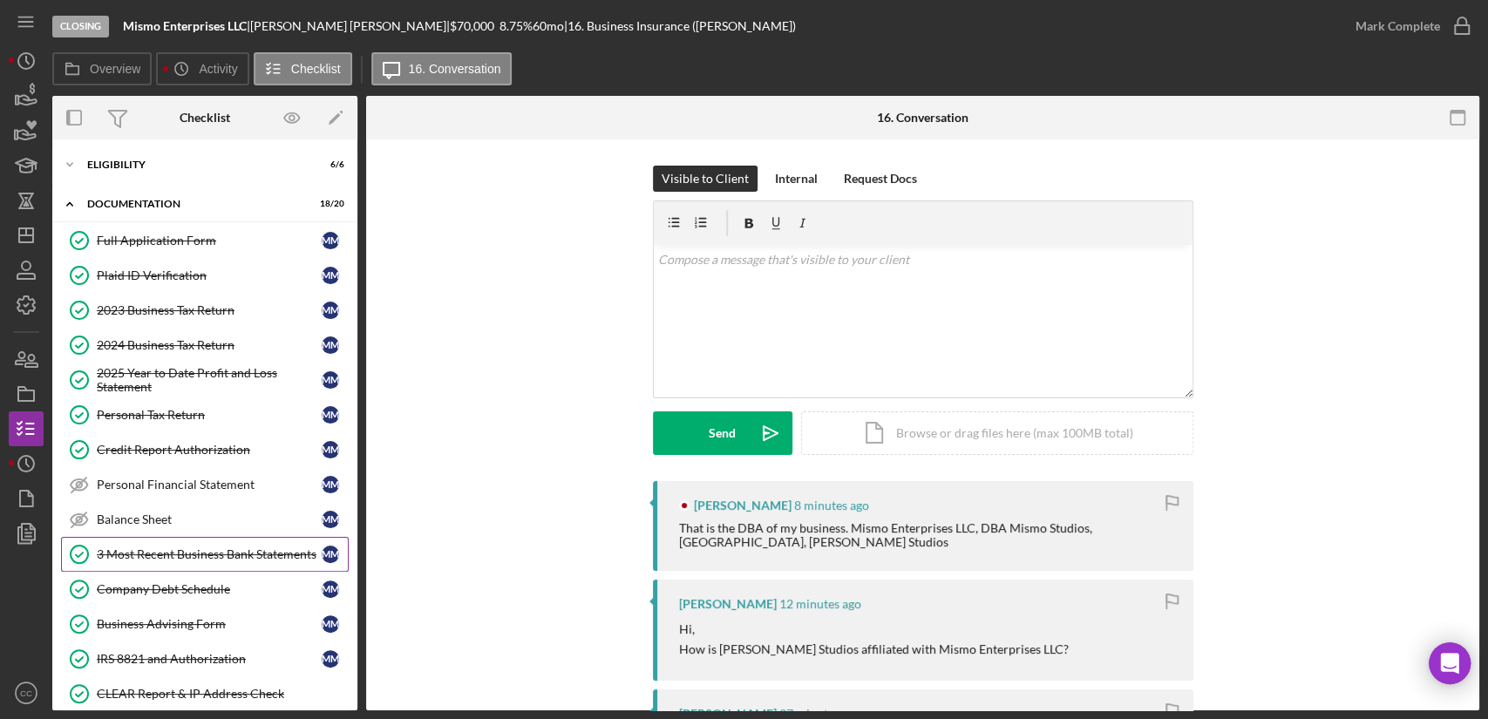
click at [200, 566] on link "3 Most Recent Business Bank Statements 3 Most Recent Business Bank Statements M…" at bounding box center [205, 554] width 288 height 35
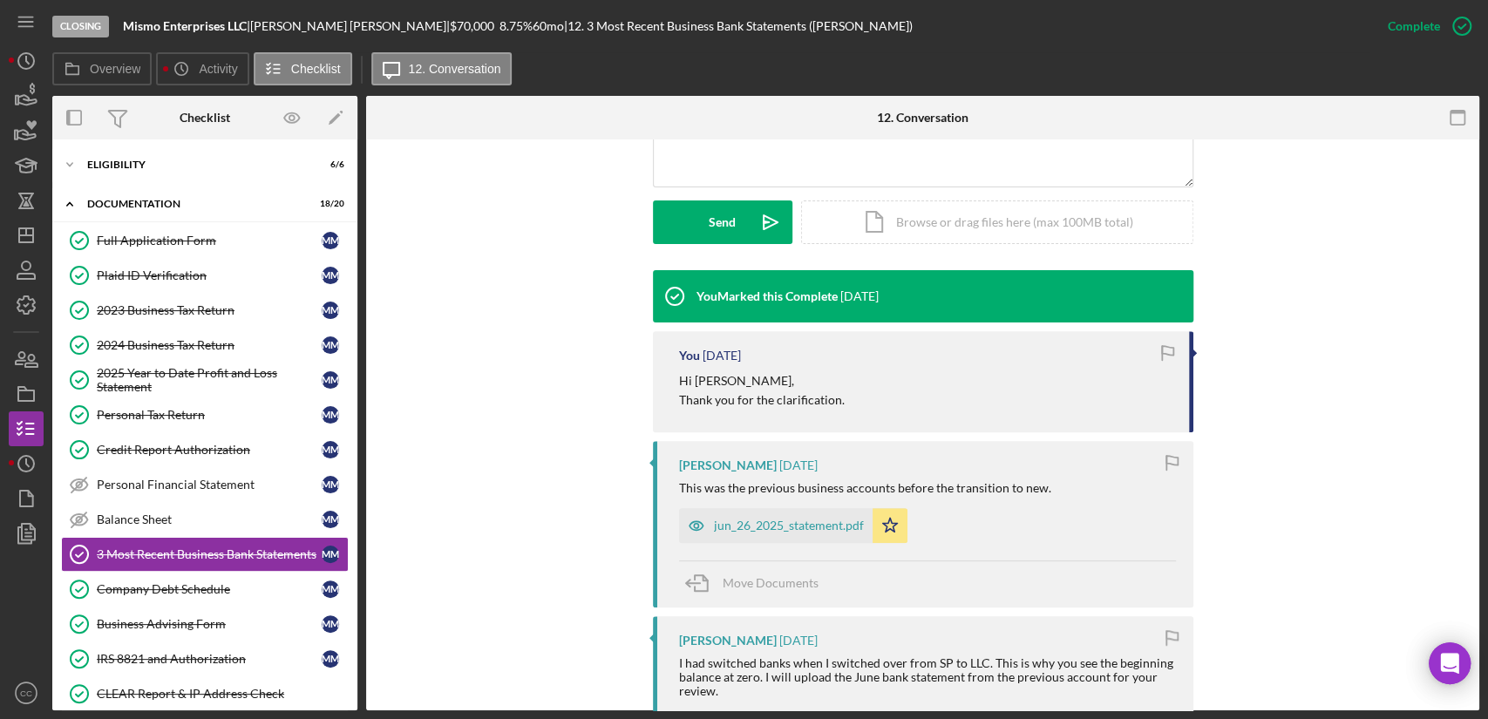
scroll to position [484, 0]
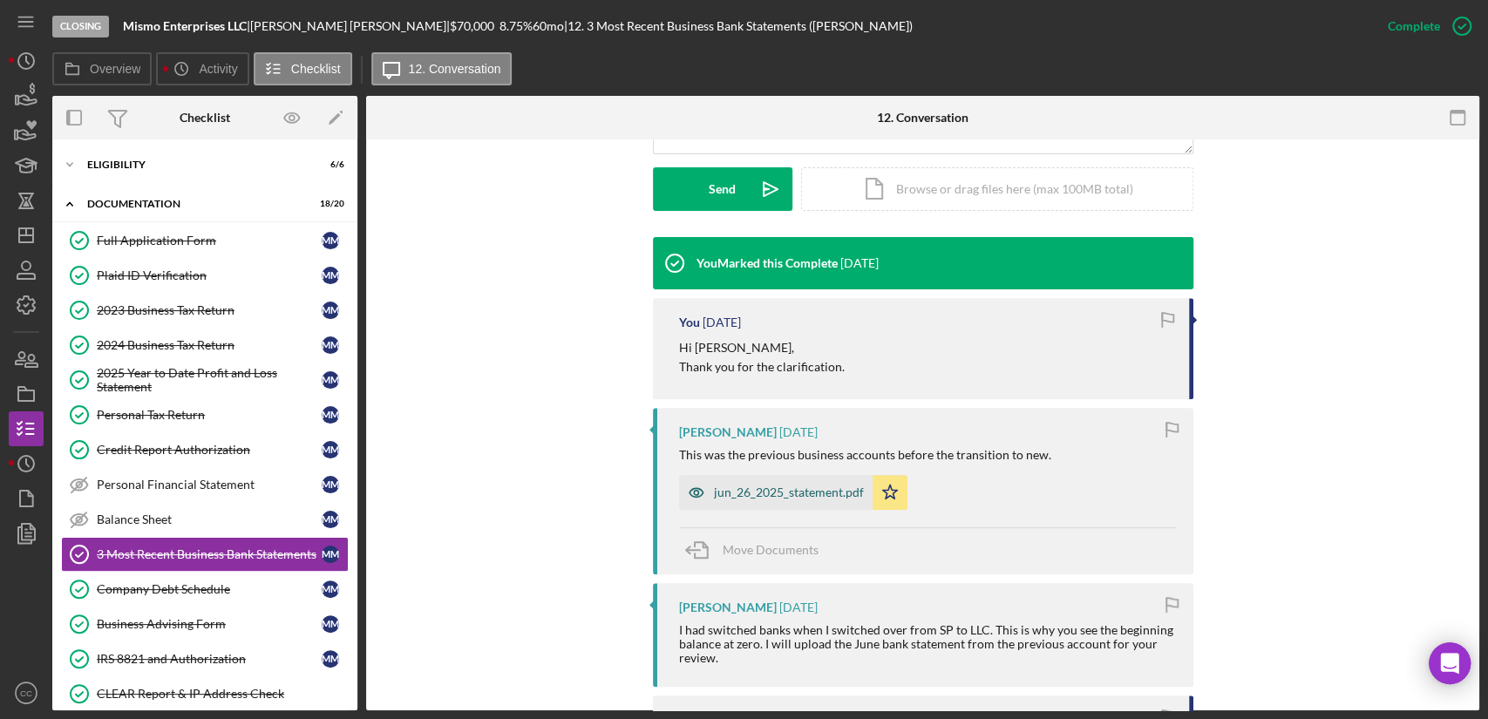
click at [773, 503] on div "jun_26_2025_statement.pdf" at bounding box center [776, 492] width 194 height 35
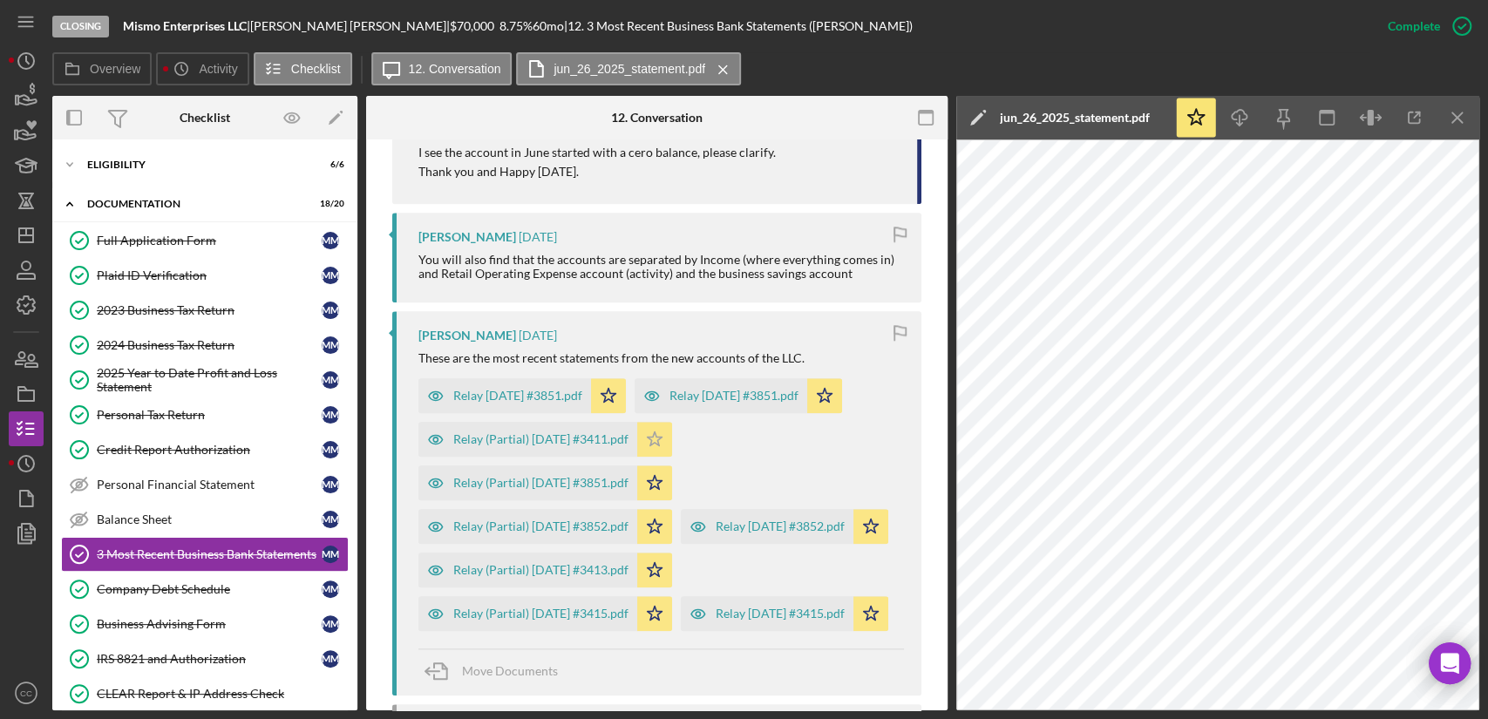
scroll to position [1065, 0]
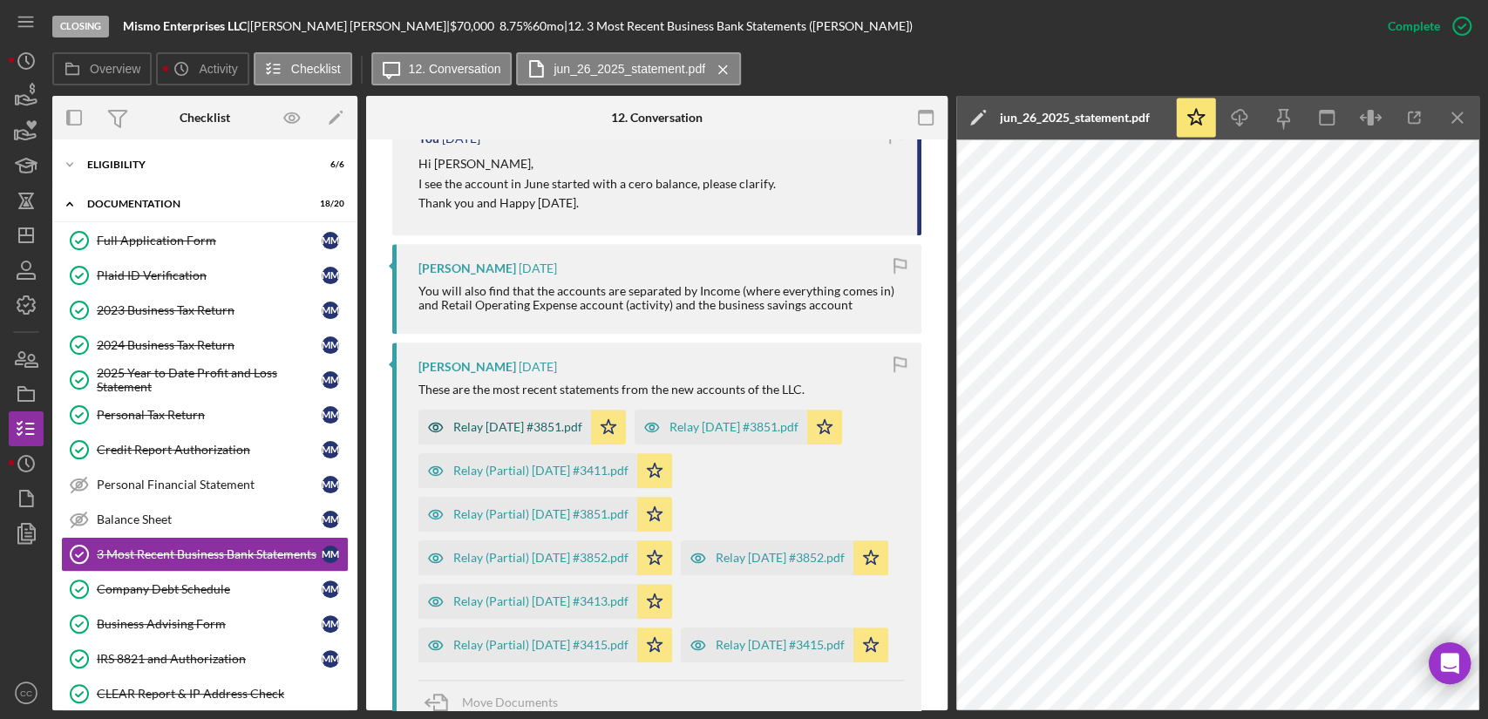
click at [542, 426] on div "Relay 2025-07-01 #3851.pdf" at bounding box center [517, 427] width 129 height 14
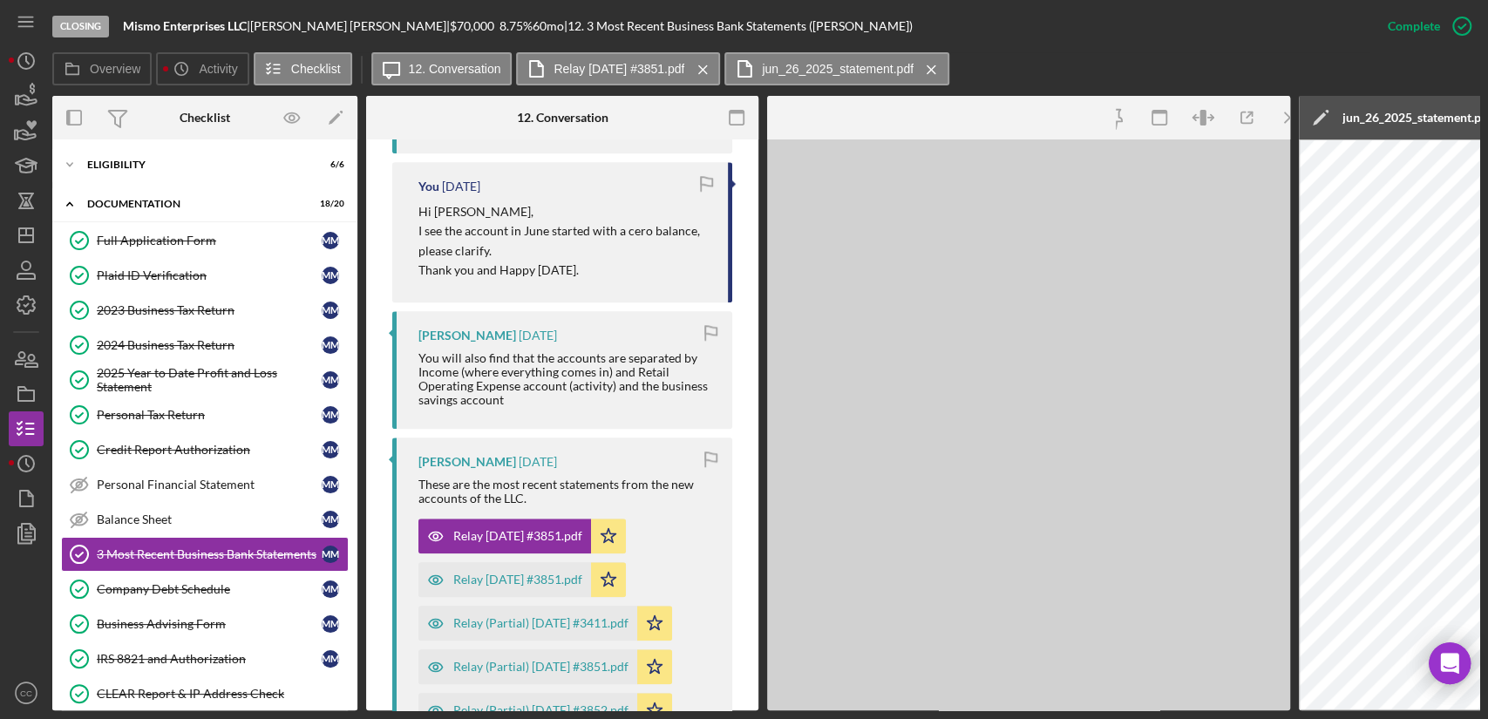
scroll to position [1112, 0]
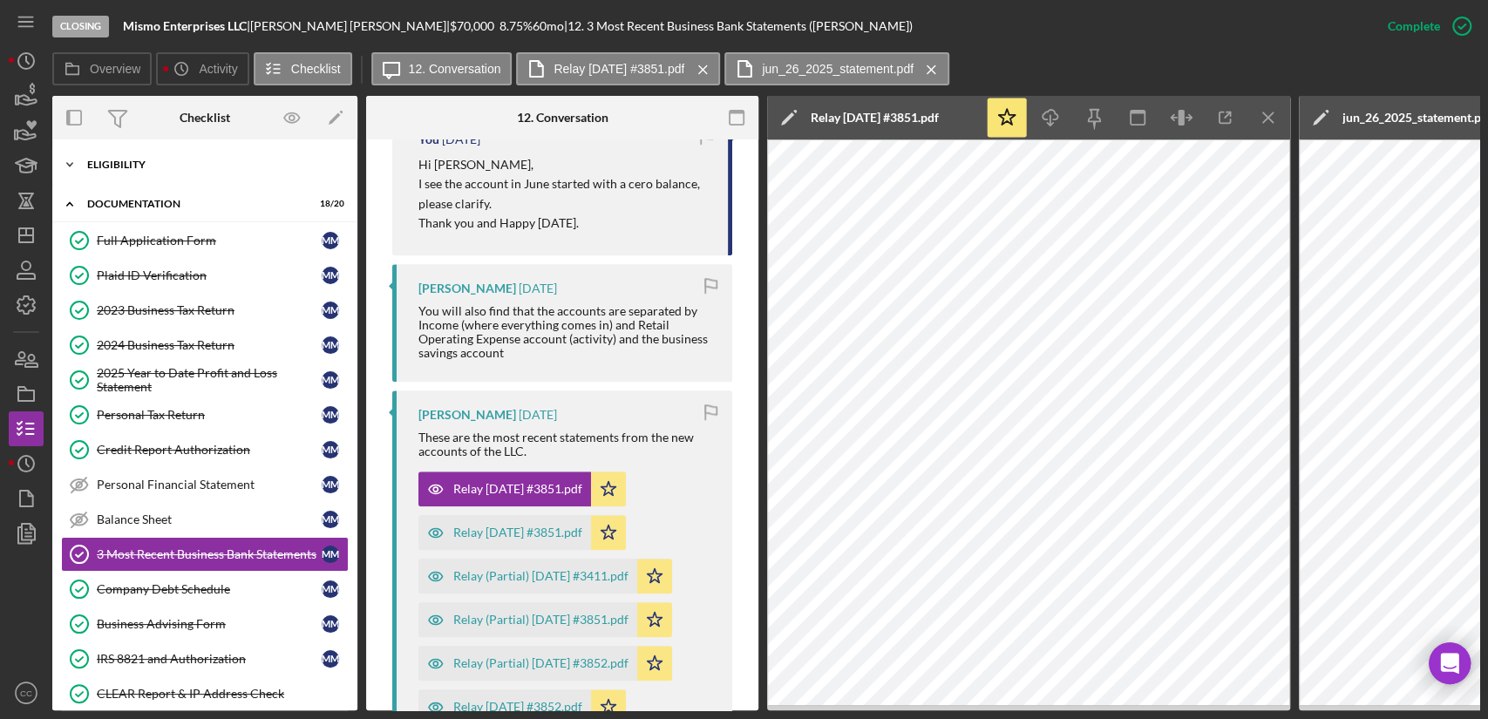
click at [163, 173] on div "Icon/Expander Eligibility 6 / 6" at bounding box center [204, 164] width 305 height 35
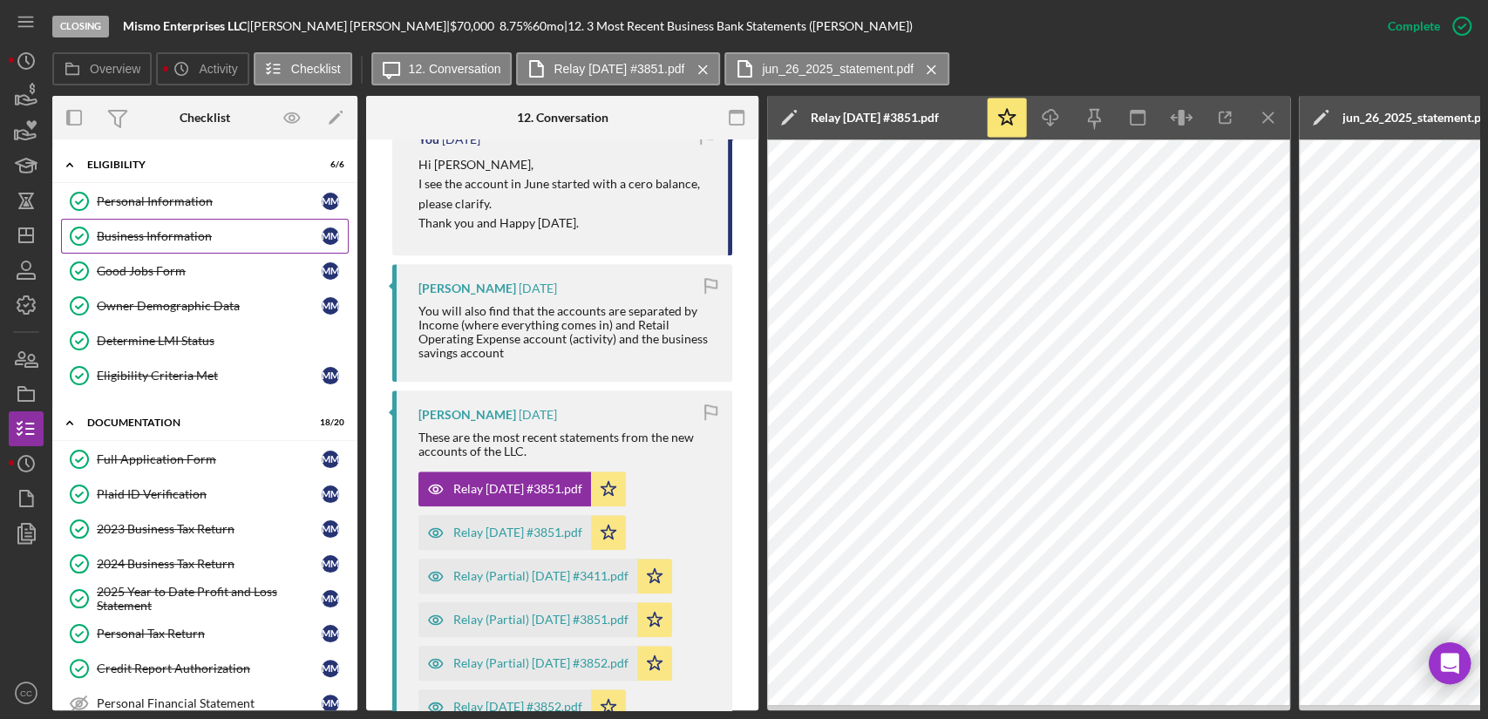
click at [162, 231] on div "Business Information" at bounding box center [209, 236] width 225 height 14
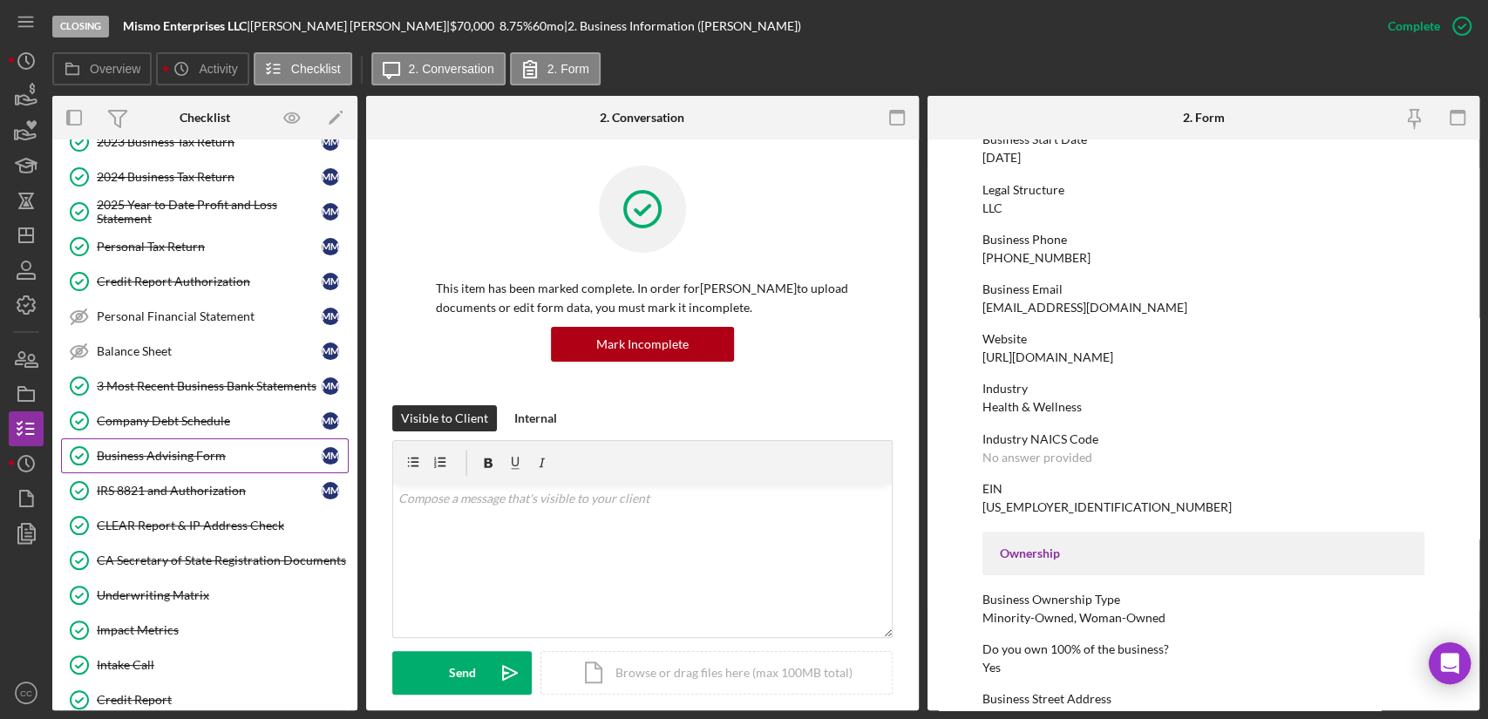
scroll to position [484, 0]
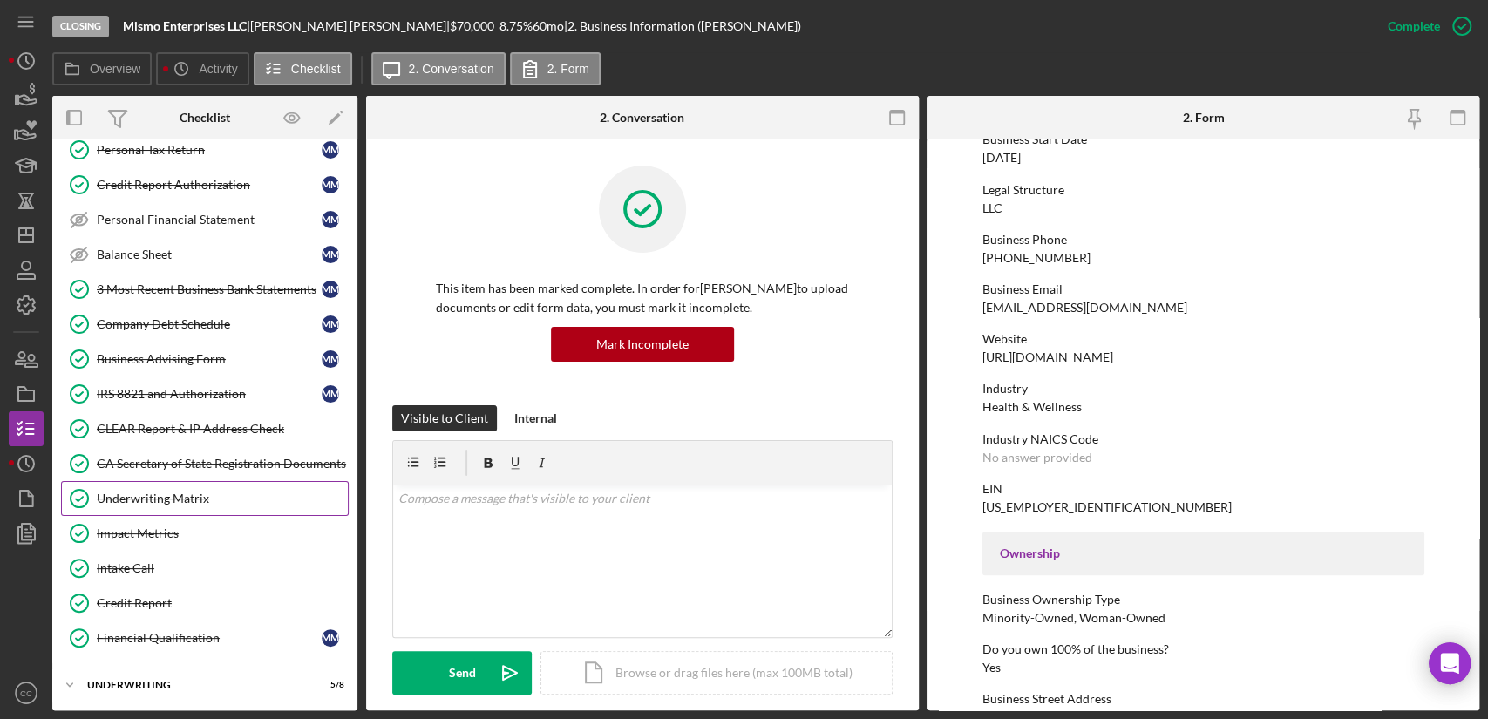
click at [187, 493] on div "Underwriting Matrix" at bounding box center [222, 499] width 251 height 14
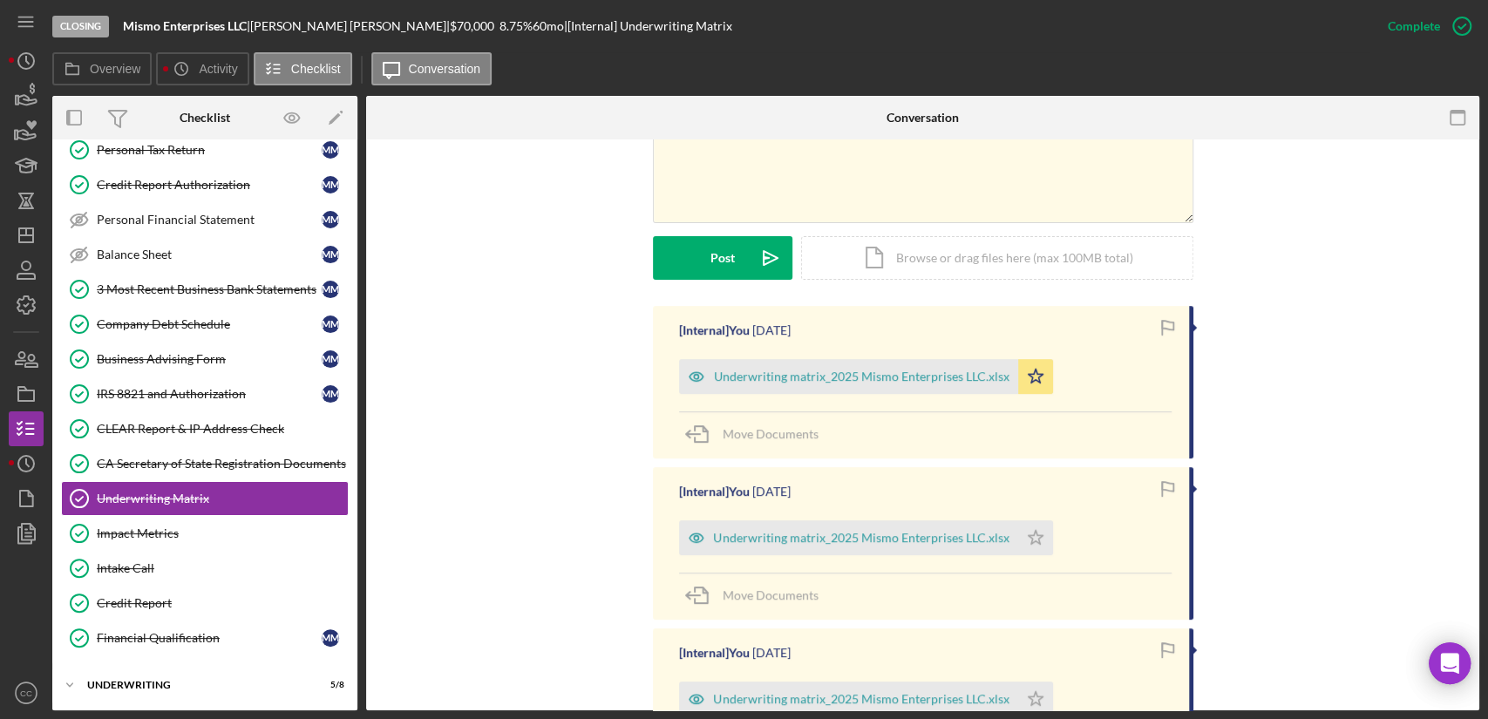
scroll to position [387, 0]
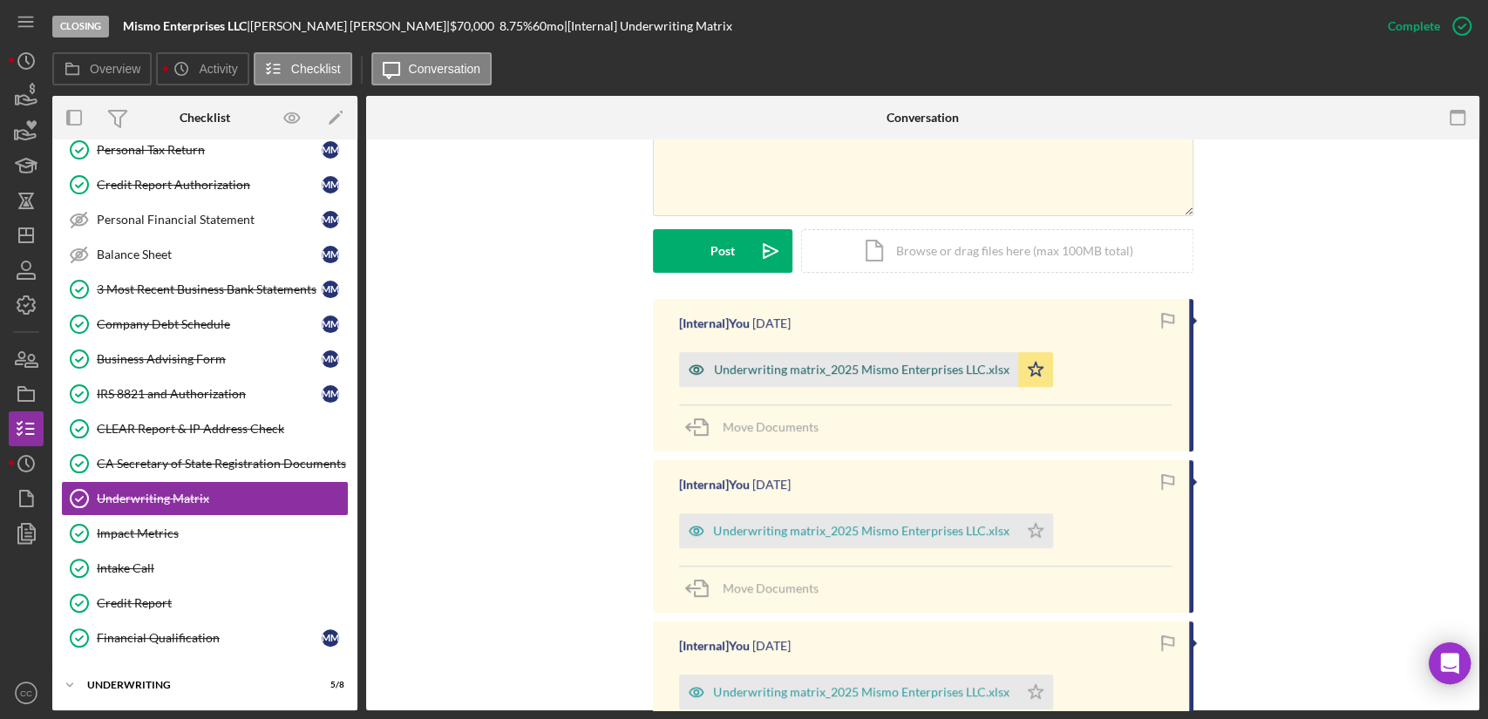
click at [888, 366] on div "Underwriting matrix_2025 Mismo Enterprises LLC.xlsx" at bounding box center [862, 370] width 296 height 14
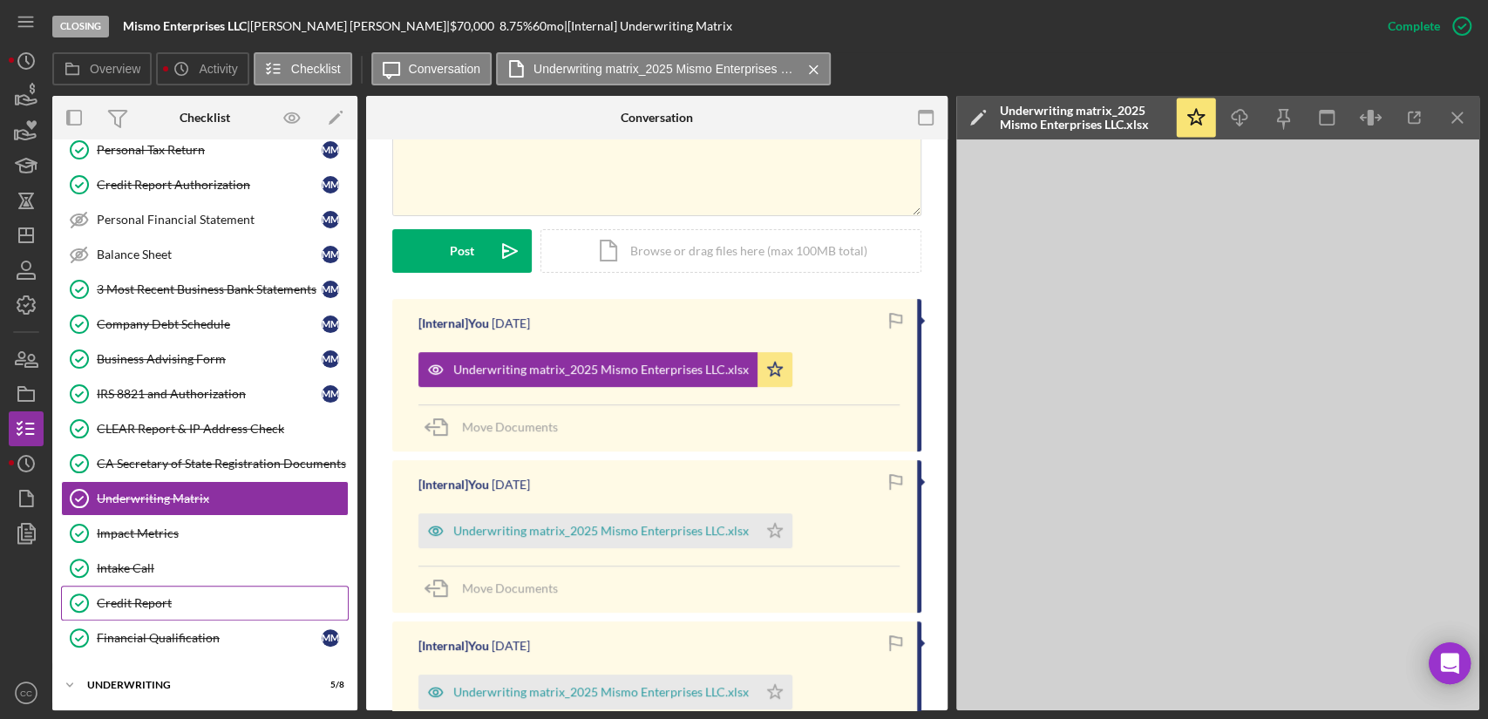
click at [165, 605] on link "Credit Report Credit Report" at bounding box center [205, 603] width 288 height 35
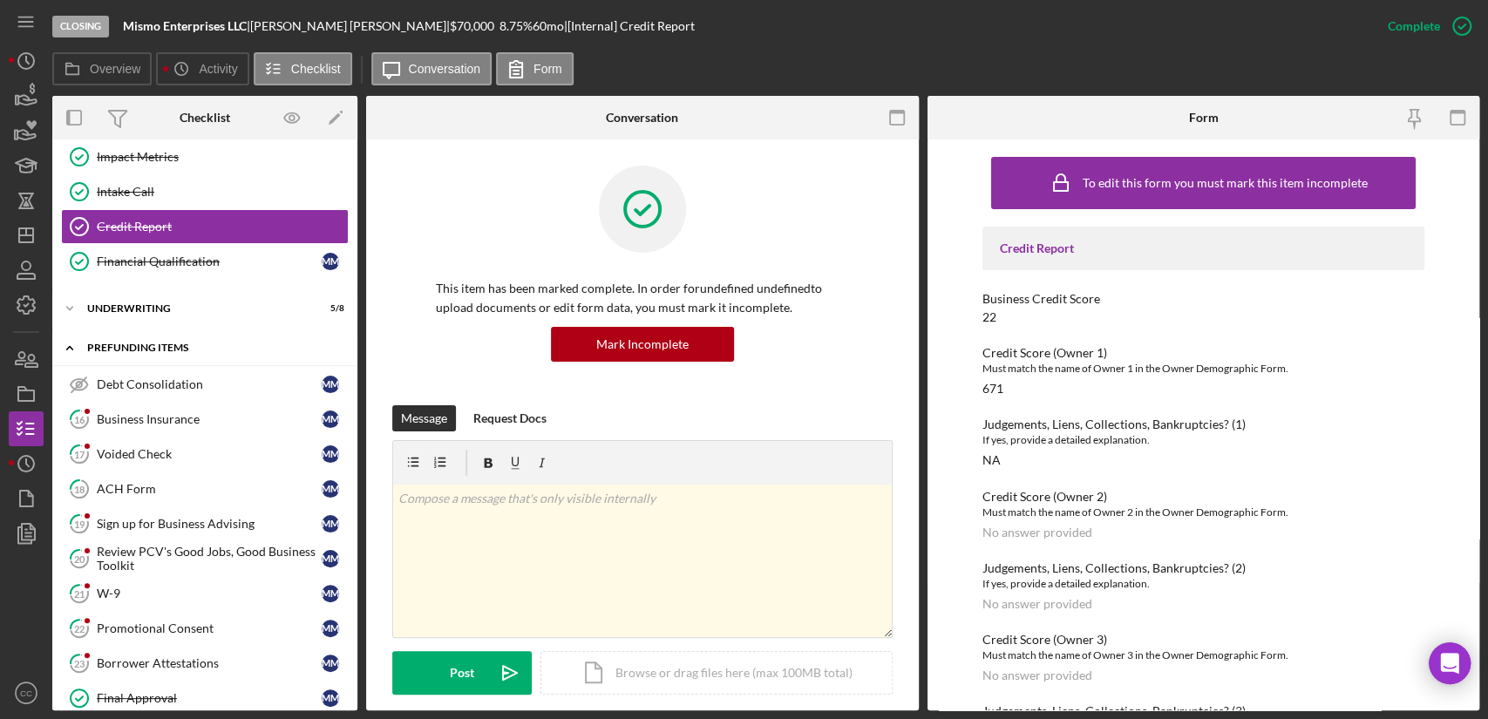
scroll to position [872, 0]
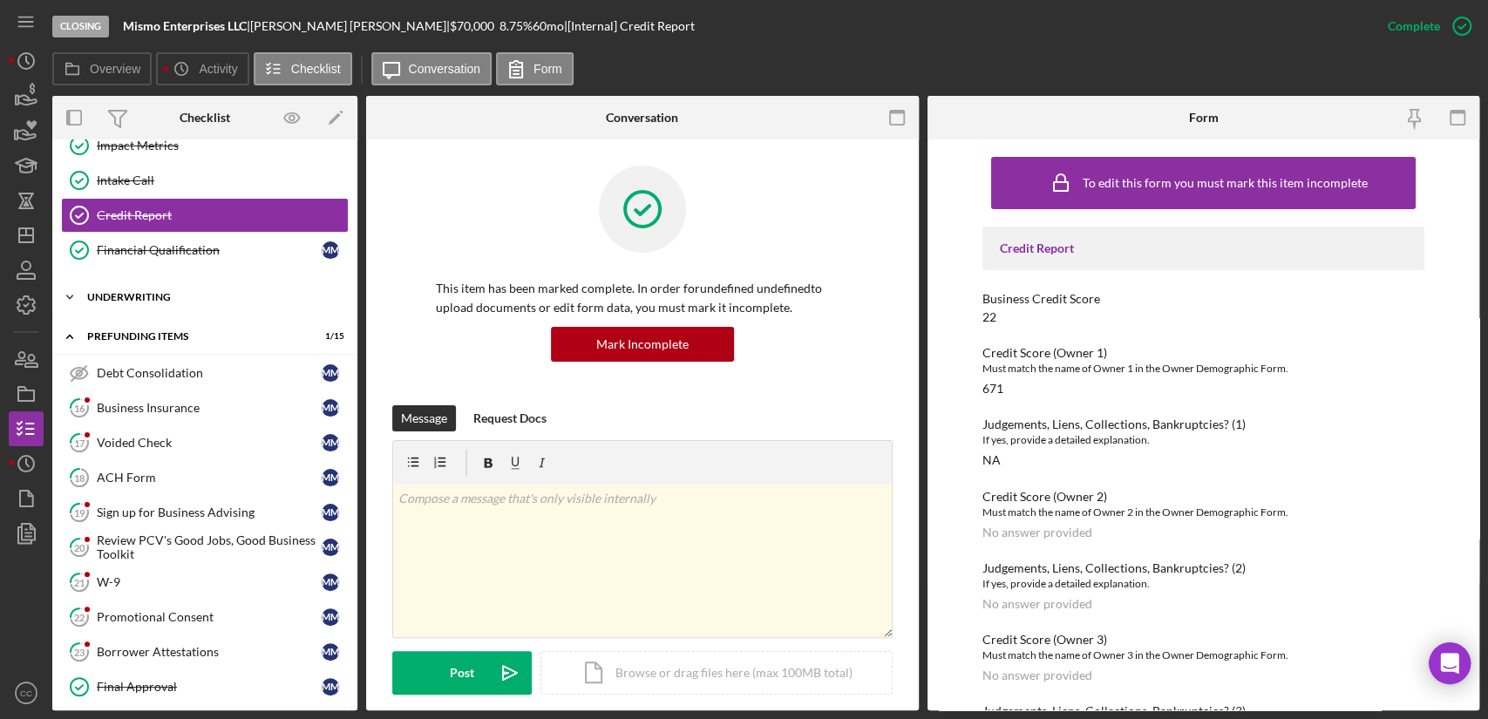
click at [154, 285] on div "Icon/Expander Underwriting 5 / 8" at bounding box center [204, 297] width 305 height 35
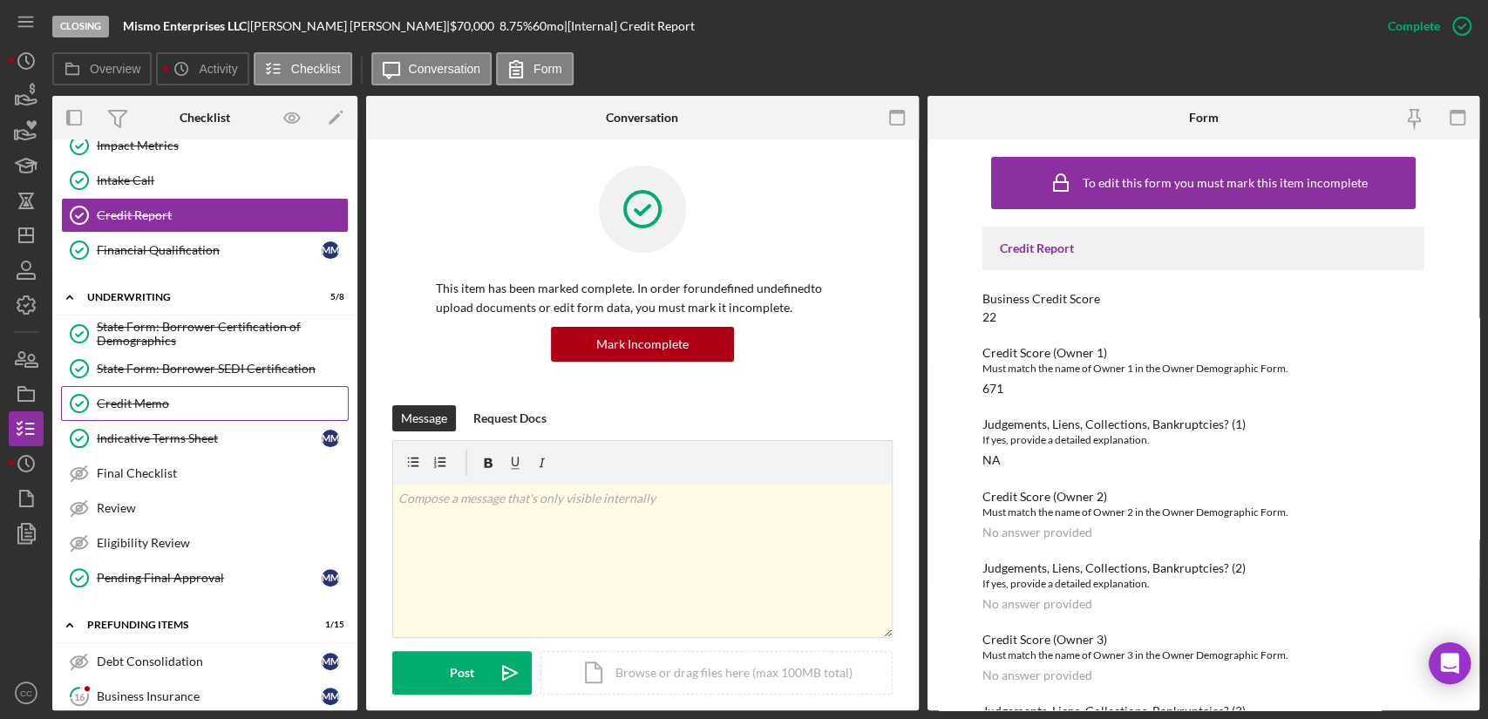
click at [170, 399] on div "Credit Memo" at bounding box center [222, 404] width 251 height 14
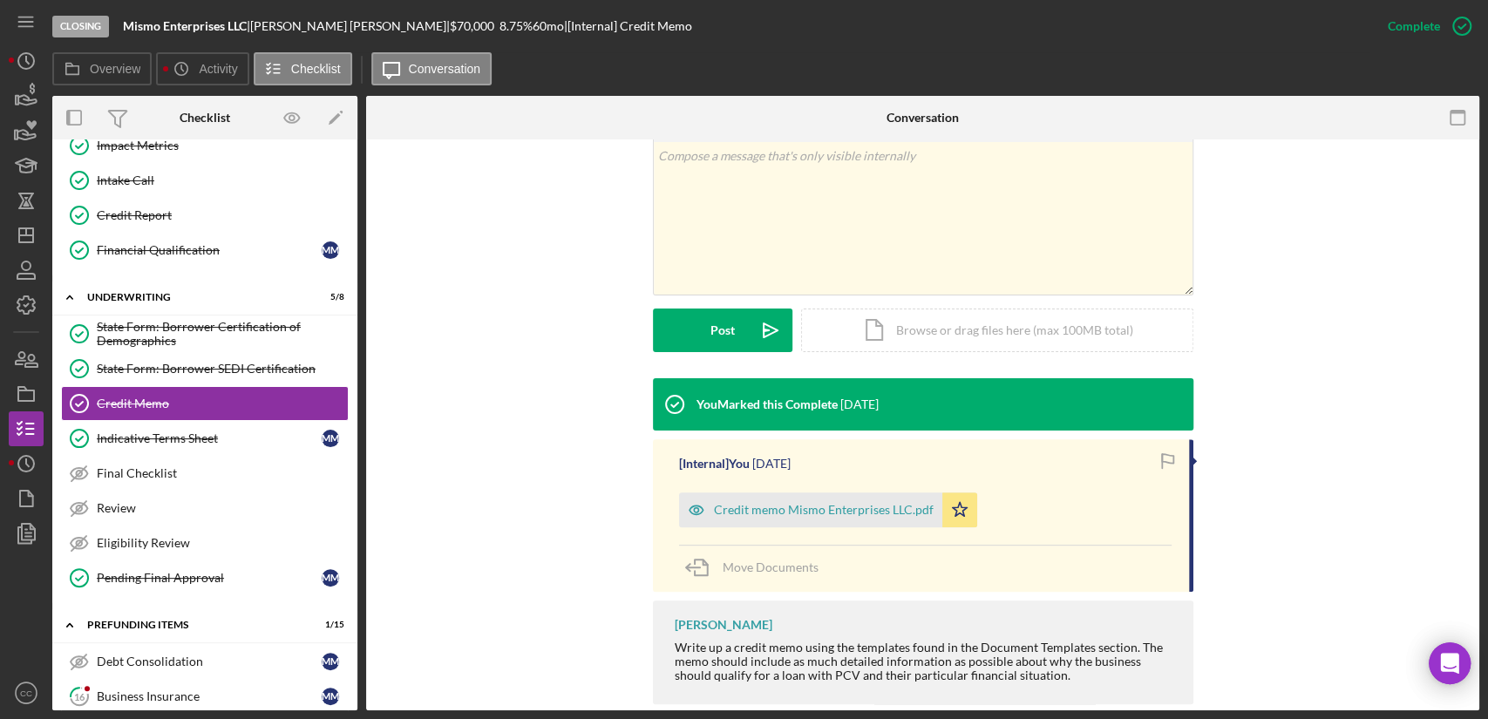
scroll to position [370, 0]
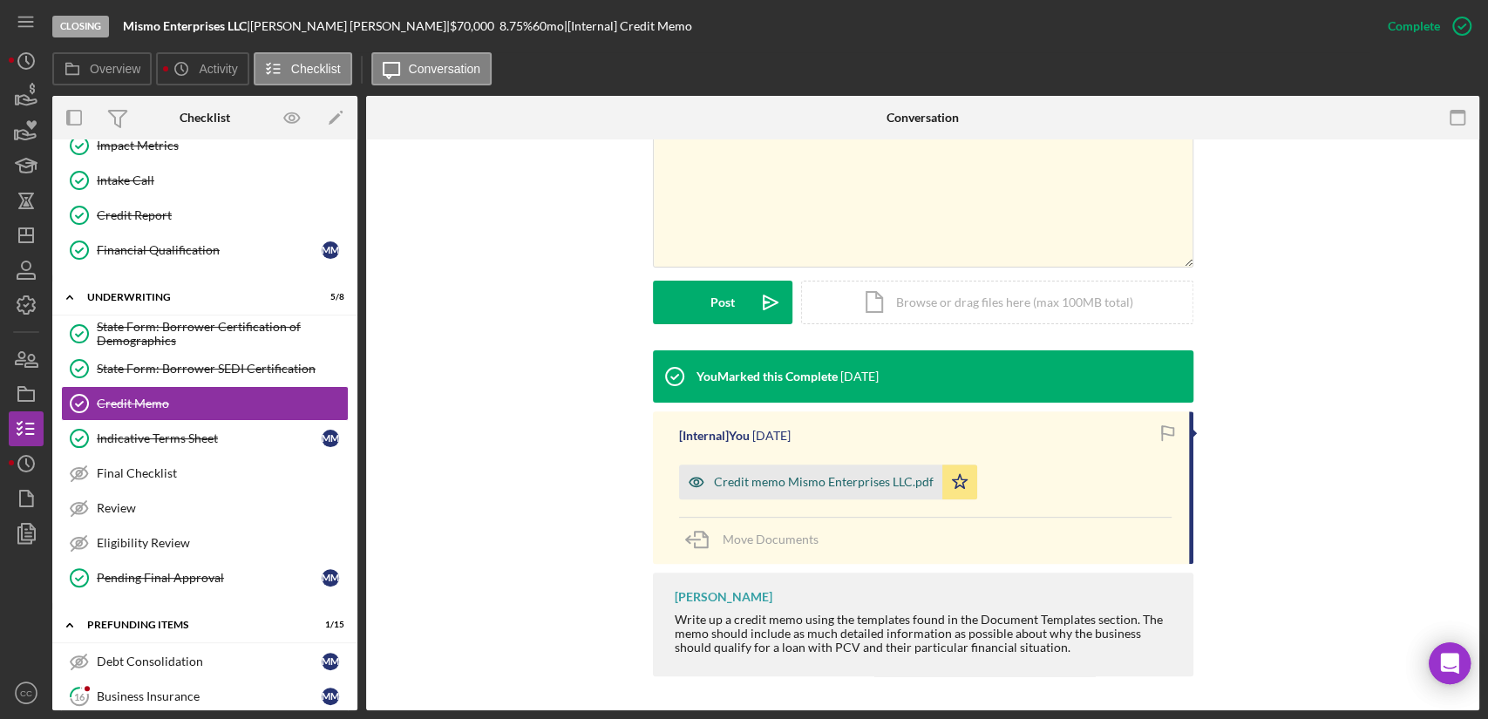
click at [825, 479] on div "Credit memo Mismo Enterprises LLC.pdf" at bounding box center [824, 482] width 220 height 14
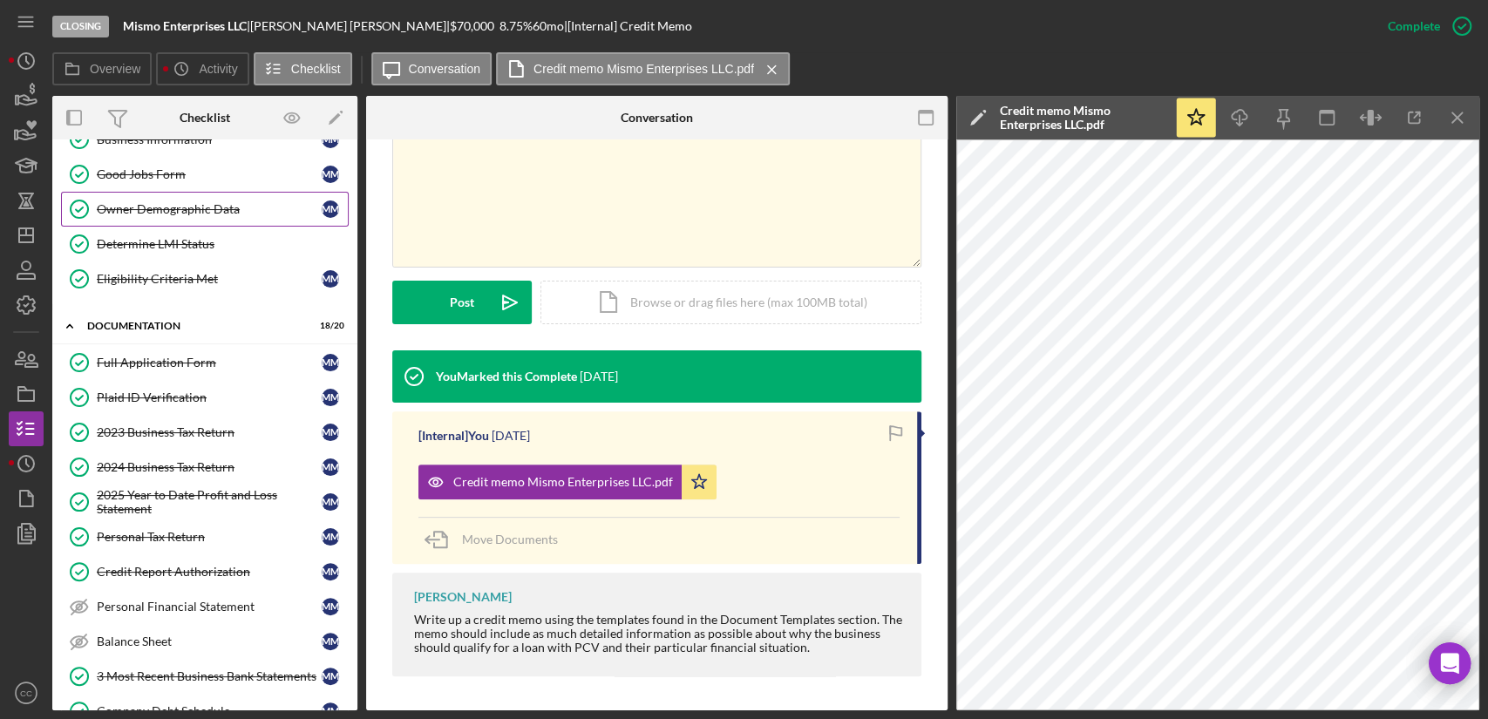
scroll to position [0, 0]
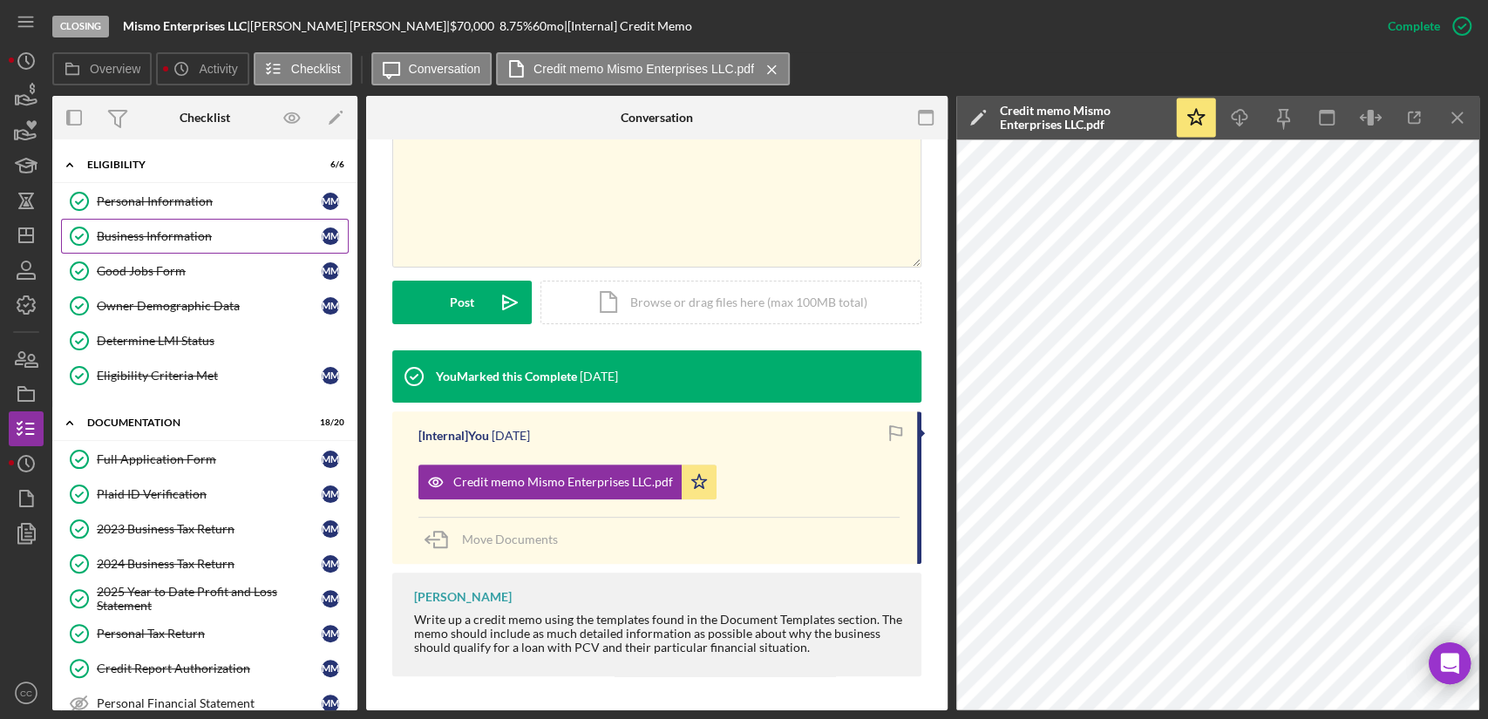
click at [152, 234] on div "Business Information" at bounding box center [209, 236] width 225 height 14
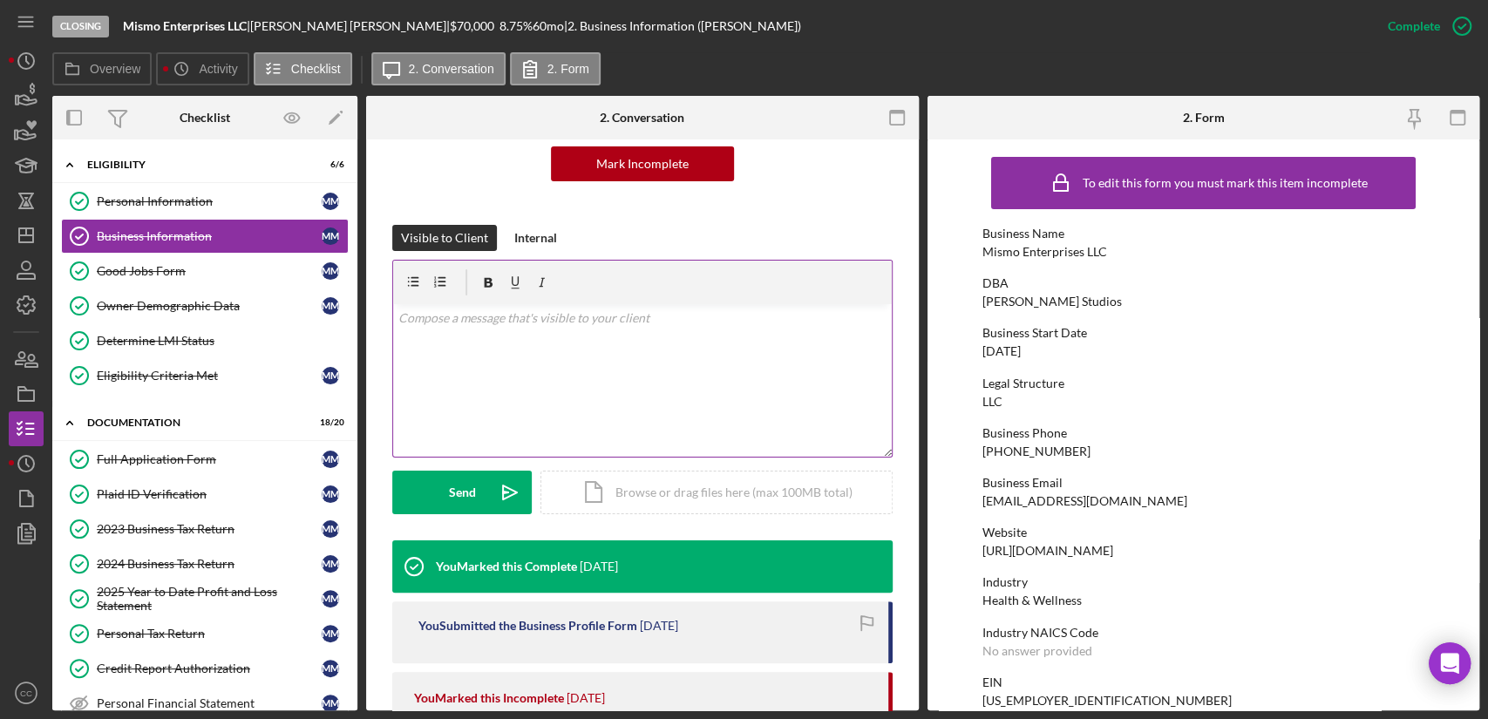
scroll to position [194, 0]
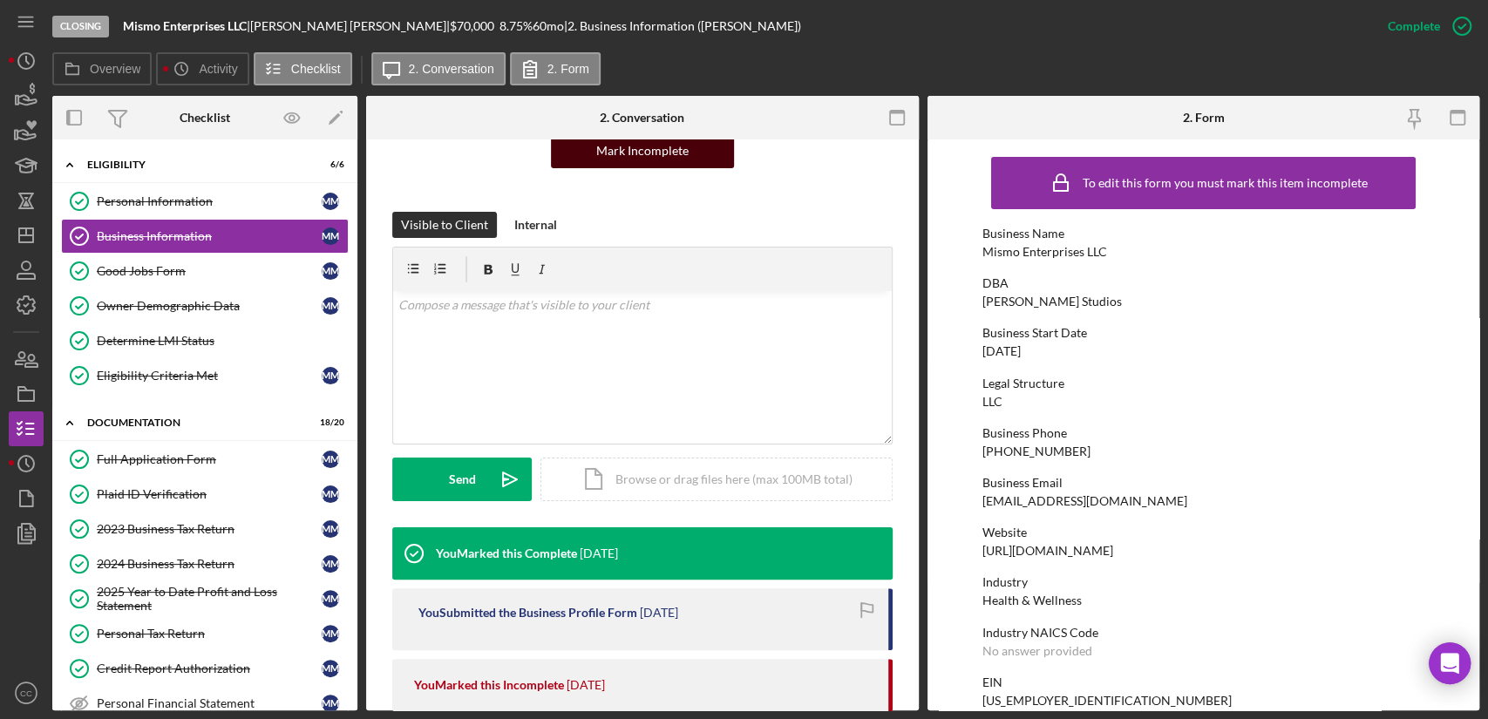
click at [630, 154] on div "Mark Incomplete" at bounding box center [642, 150] width 92 height 35
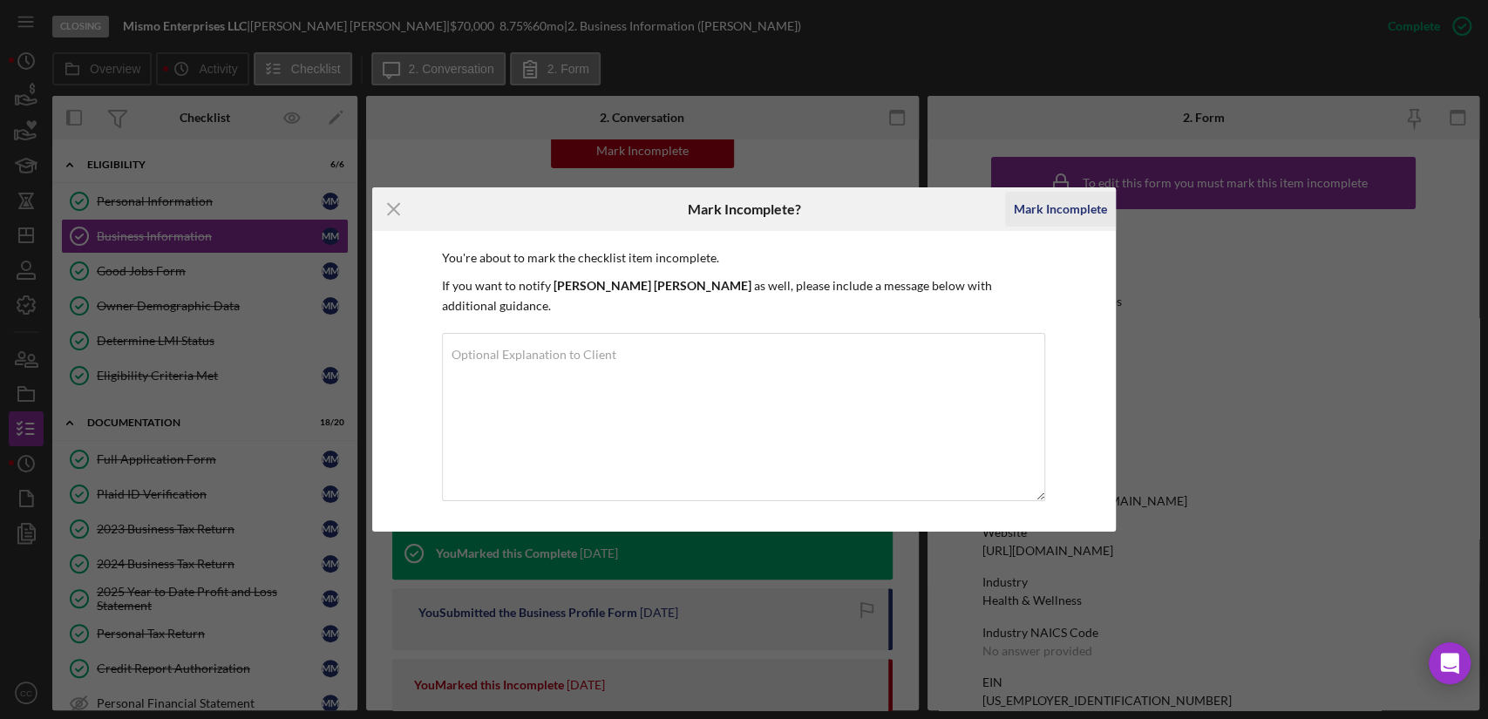
click at [1088, 221] on div "Mark Incomplete" at bounding box center [1060, 209] width 93 height 35
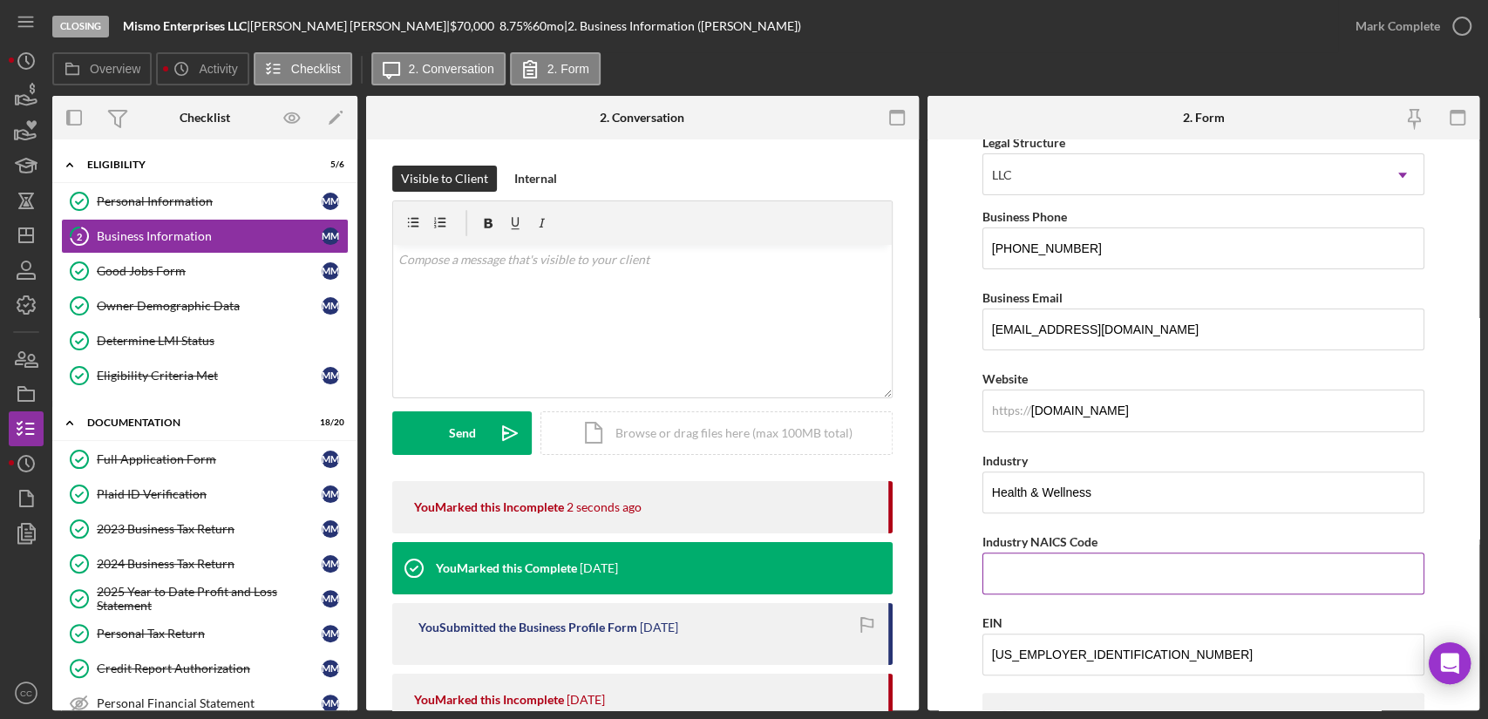
scroll to position [290, 0]
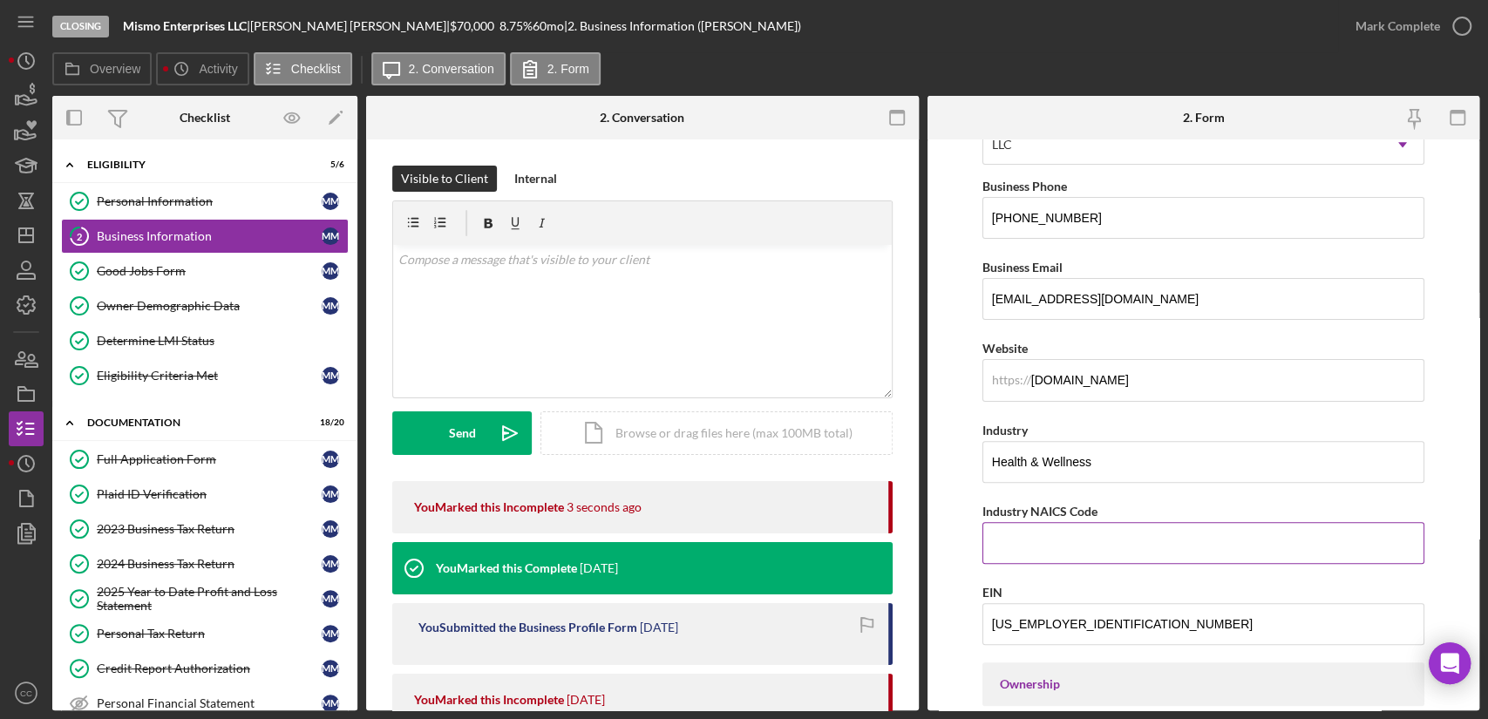
click at [1064, 542] on input "Industry NAICS Code" at bounding box center [1203, 543] width 442 height 42
paste input "812112"
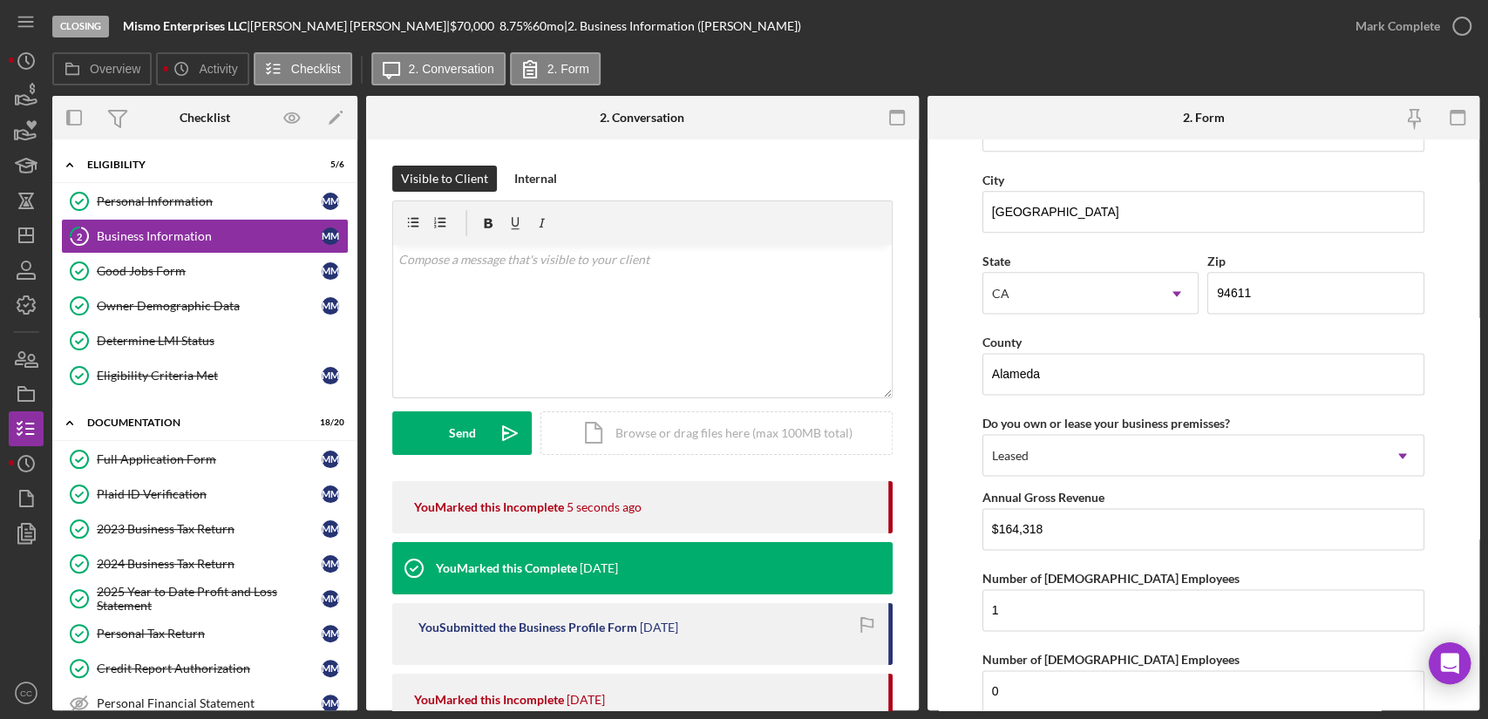
scroll to position [1684, 0]
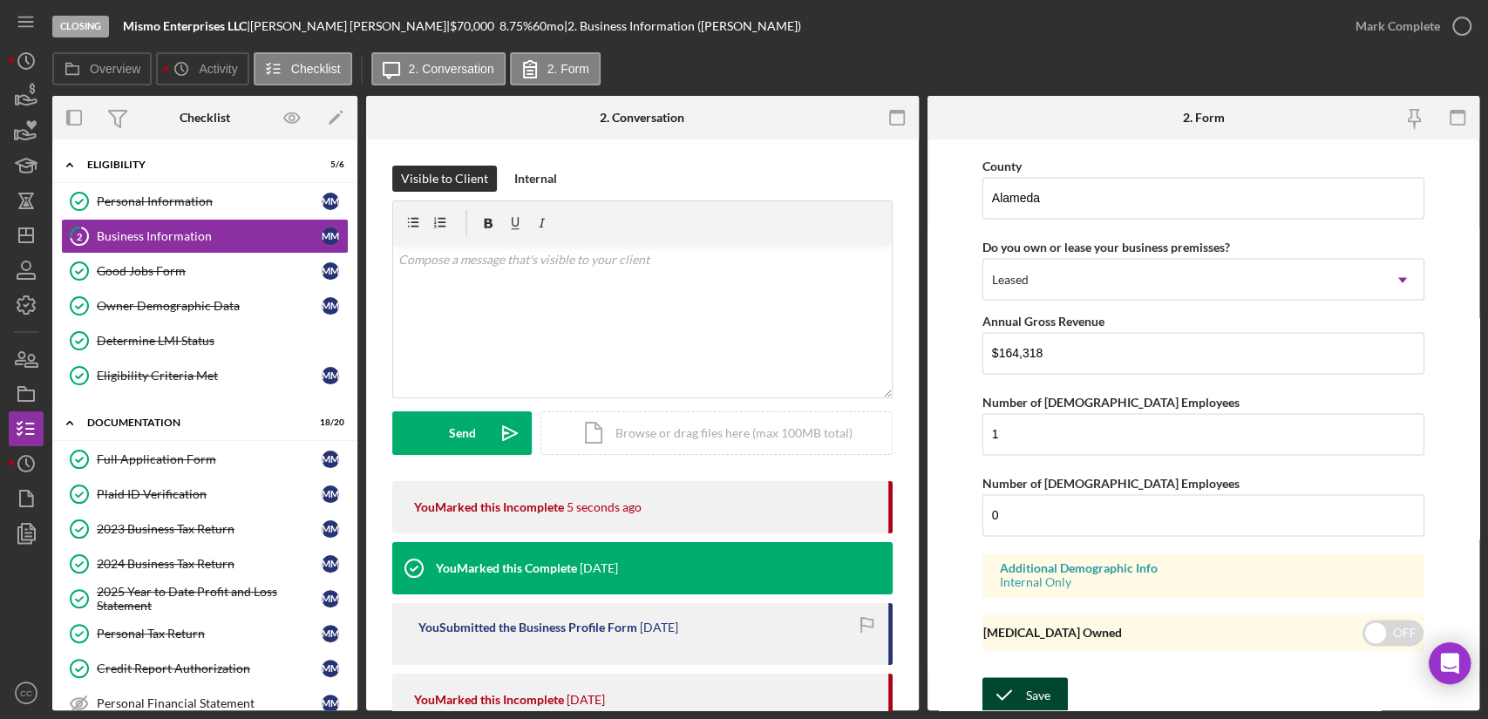
type input "812112"
click at [1023, 691] on icon "submit" at bounding box center [1004, 695] width 44 height 44
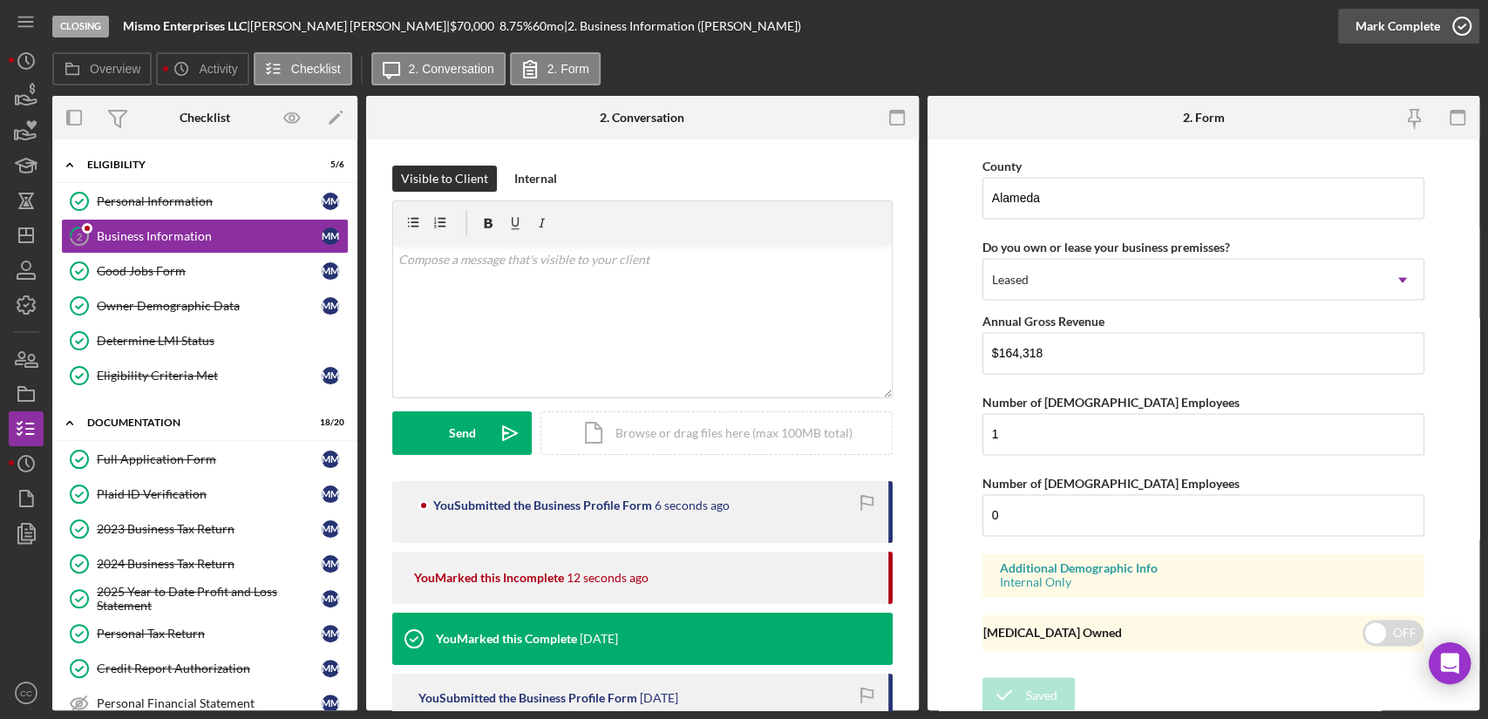
click at [1413, 37] on div "Mark Complete" at bounding box center [1398, 26] width 85 height 35
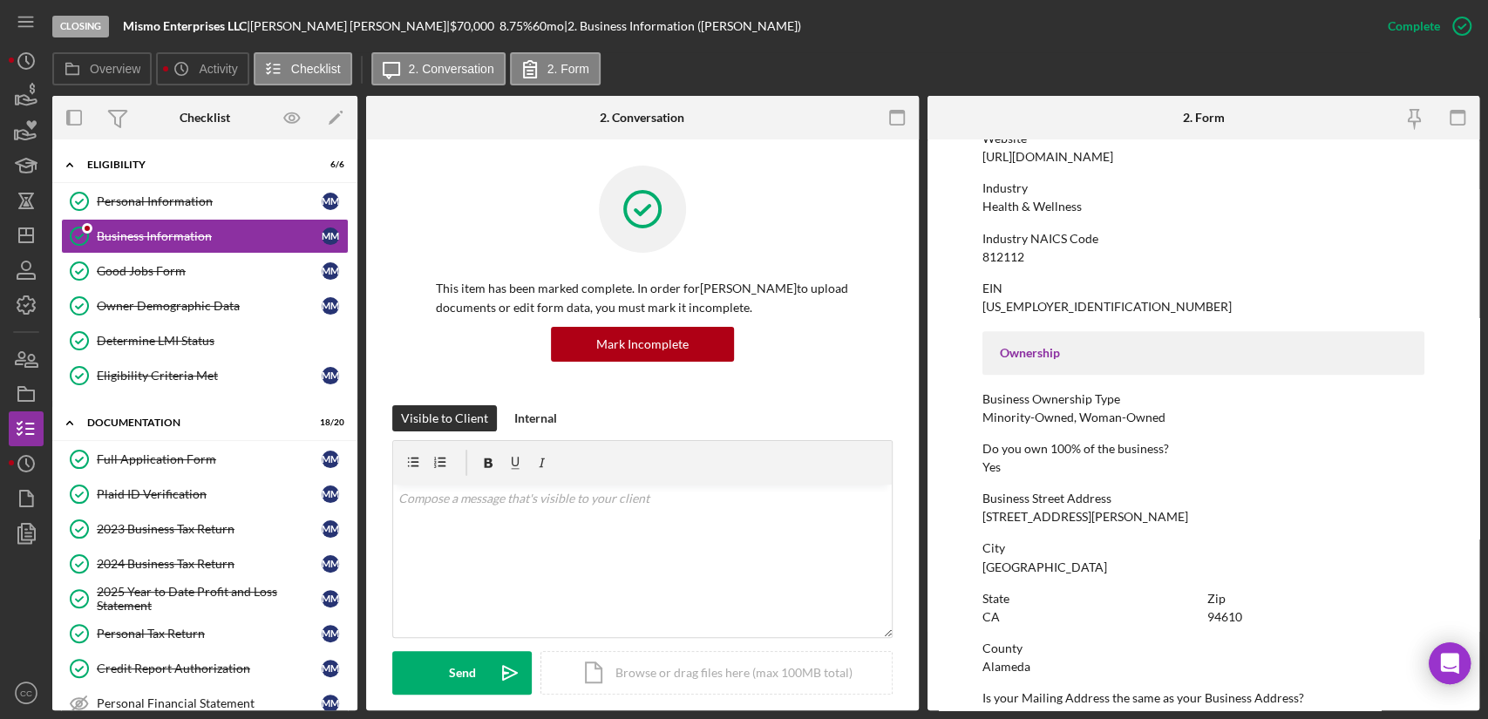
scroll to position [362, 0]
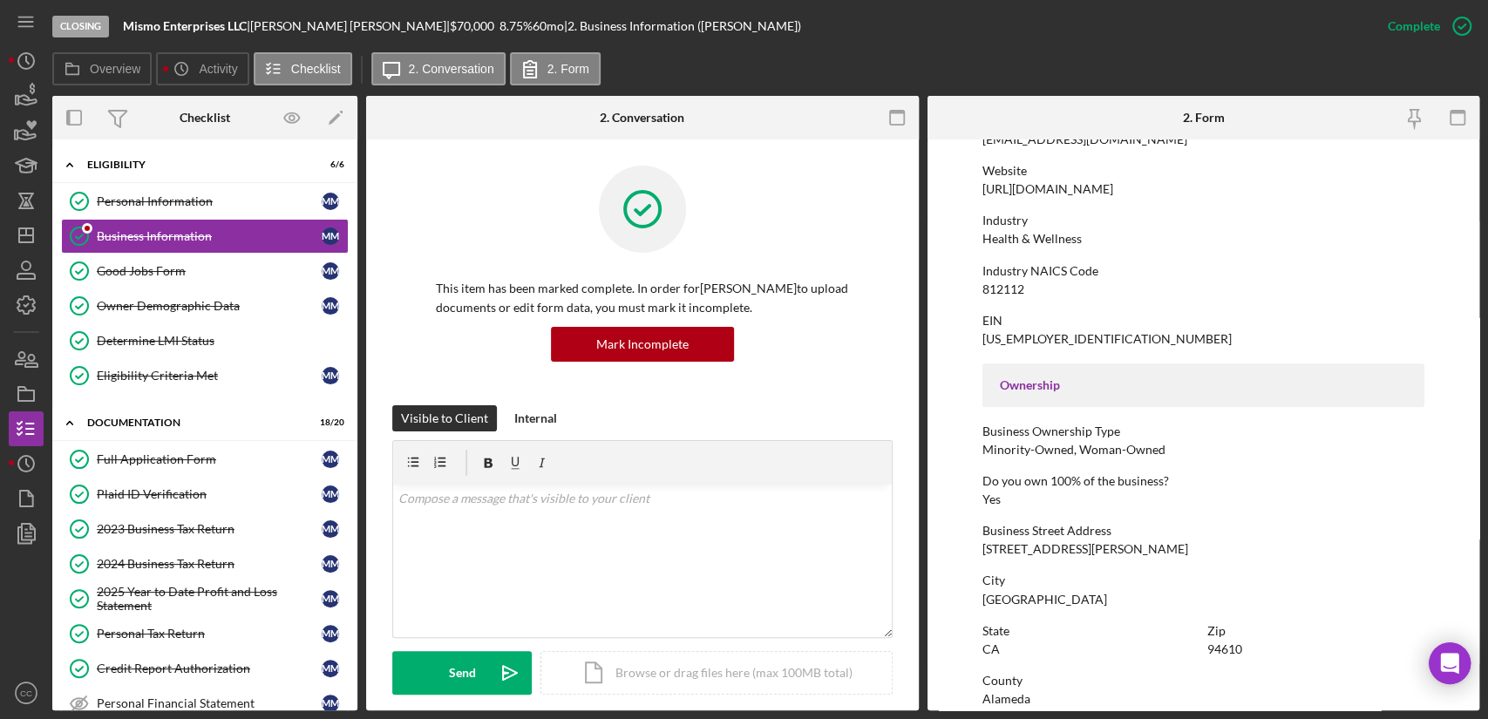
click at [1060, 267] on div "Industry NAICS Code" at bounding box center [1203, 271] width 442 height 14
copy div "NAICS"
